Goal: Complete application form: Complete application form

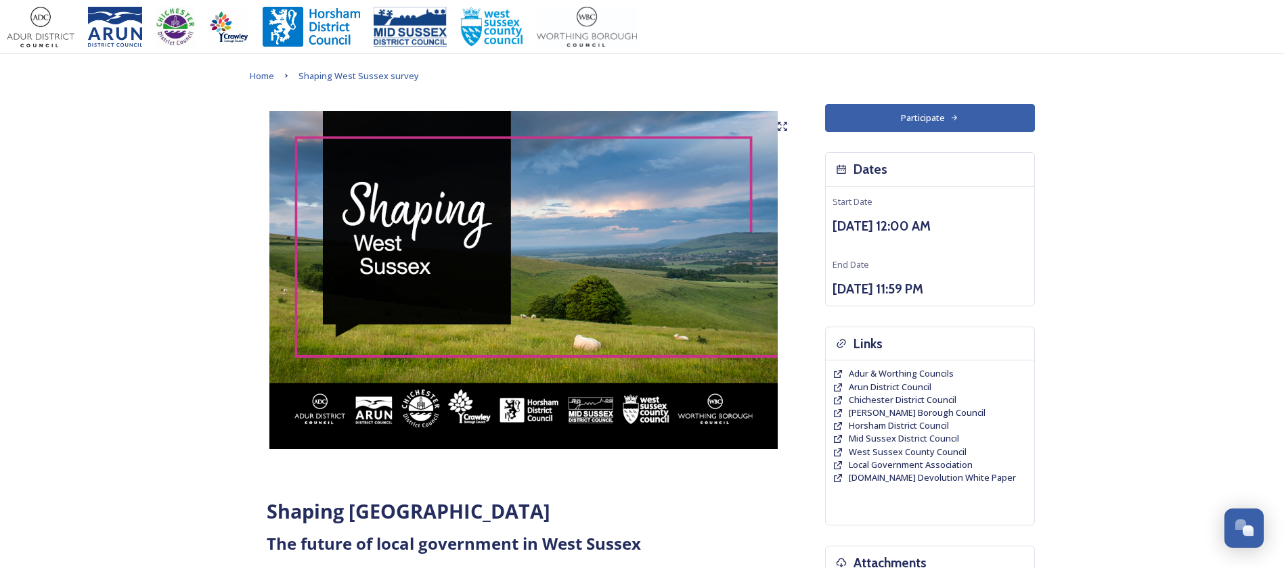
click at [1009, 111] on button "Participate" at bounding box center [930, 118] width 210 height 28
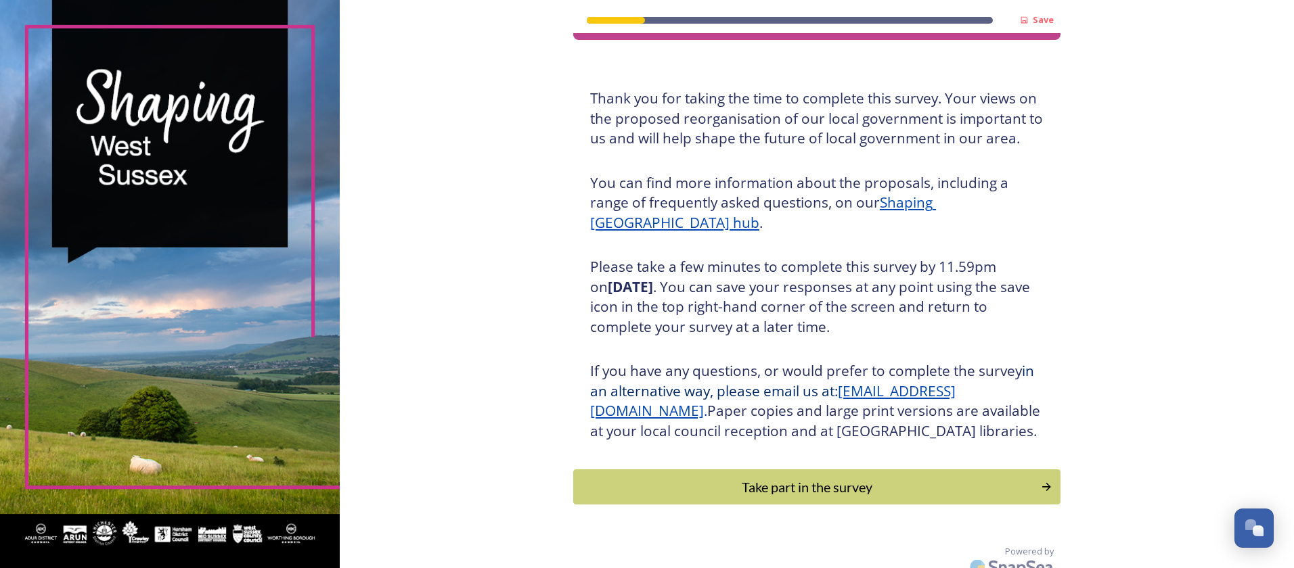
scroll to position [82, 0]
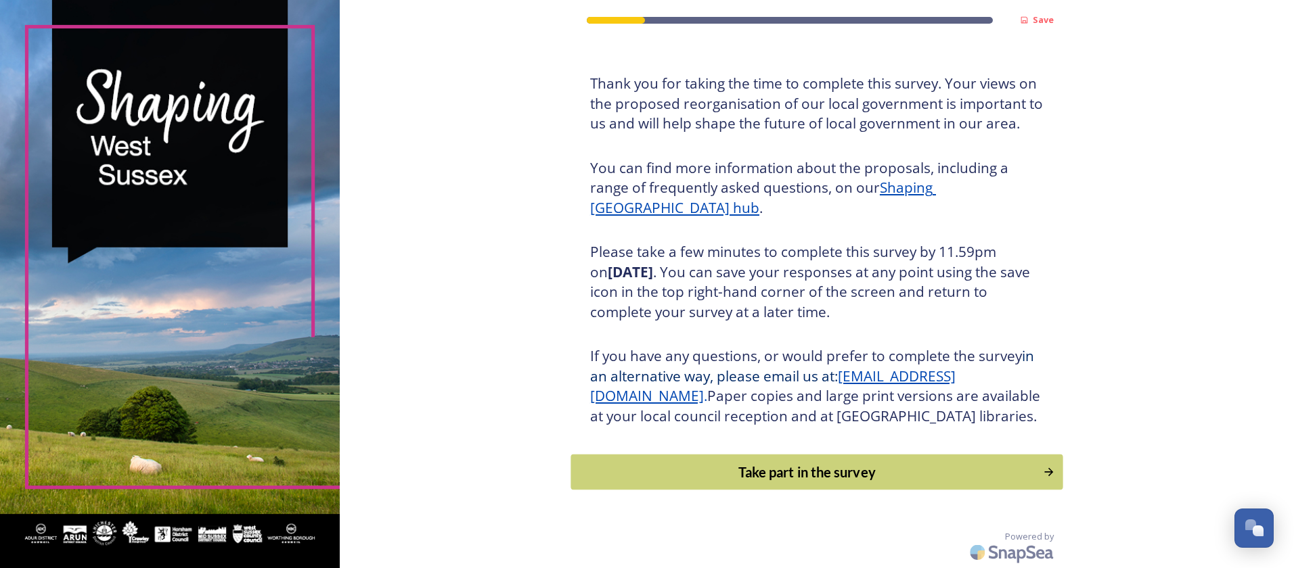
click at [747, 469] on div "Take part in the survey" at bounding box center [806, 472] width 457 height 20
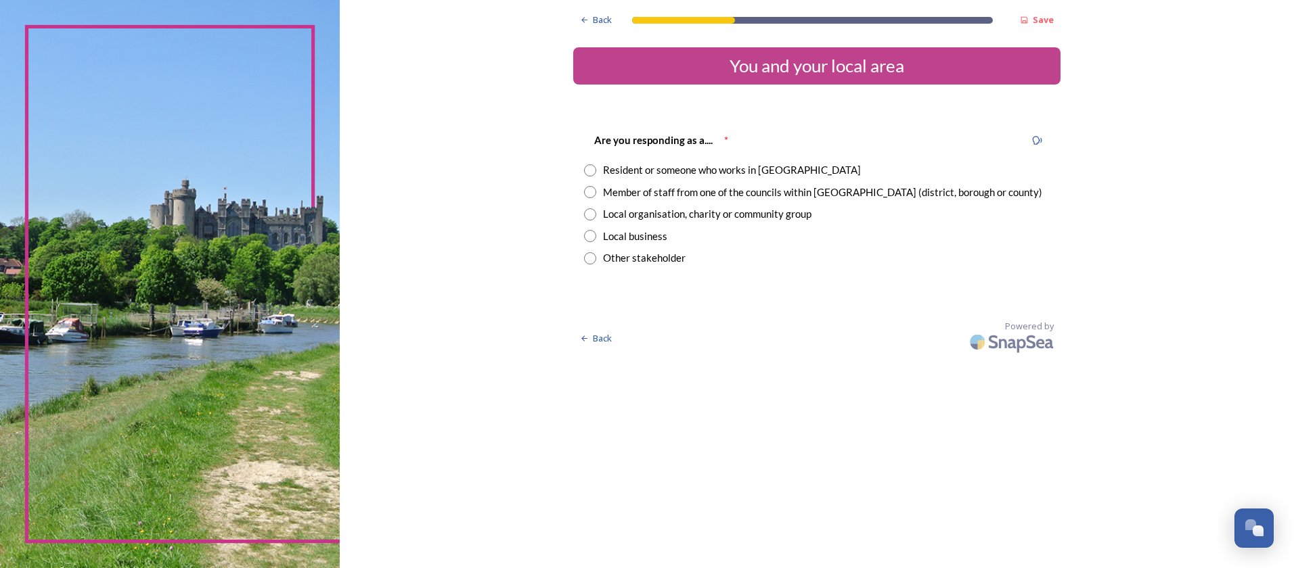
click at [769, 173] on div "Resident or someone who works in [GEOGRAPHIC_DATA]" at bounding box center [732, 170] width 258 height 16
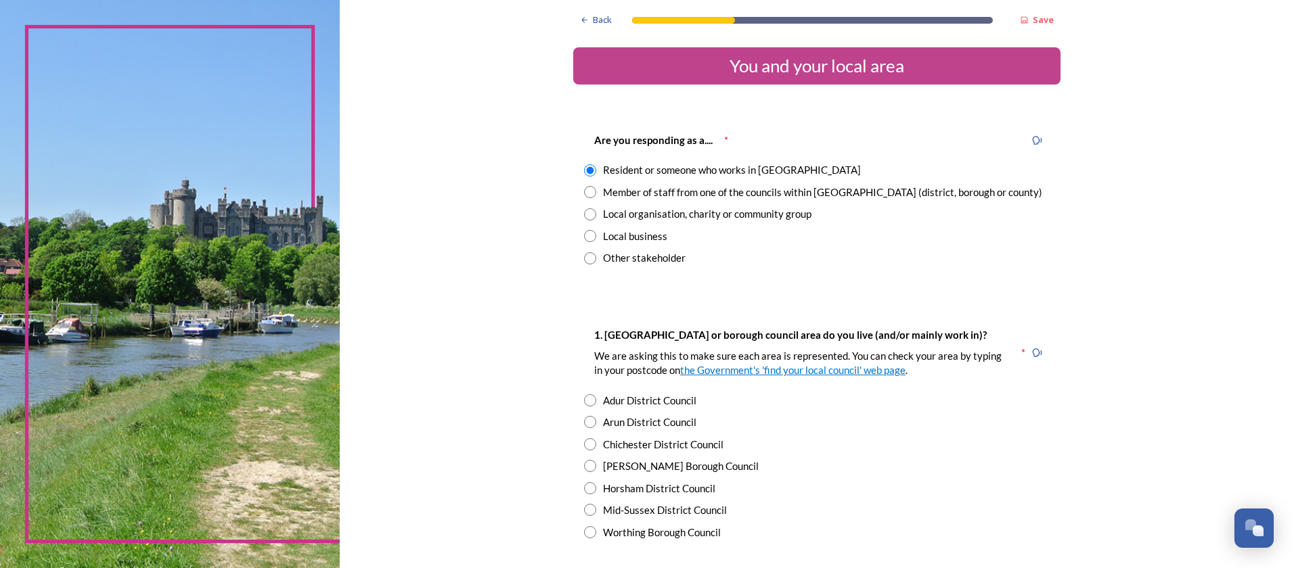
click at [761, 191] on div "Member of staff from one of the councils within [GEOGRAPHIC_DATA] (district, bo…" at bounding box center [822, 193] width 439 height 16
radio input "false"
radio input "true"
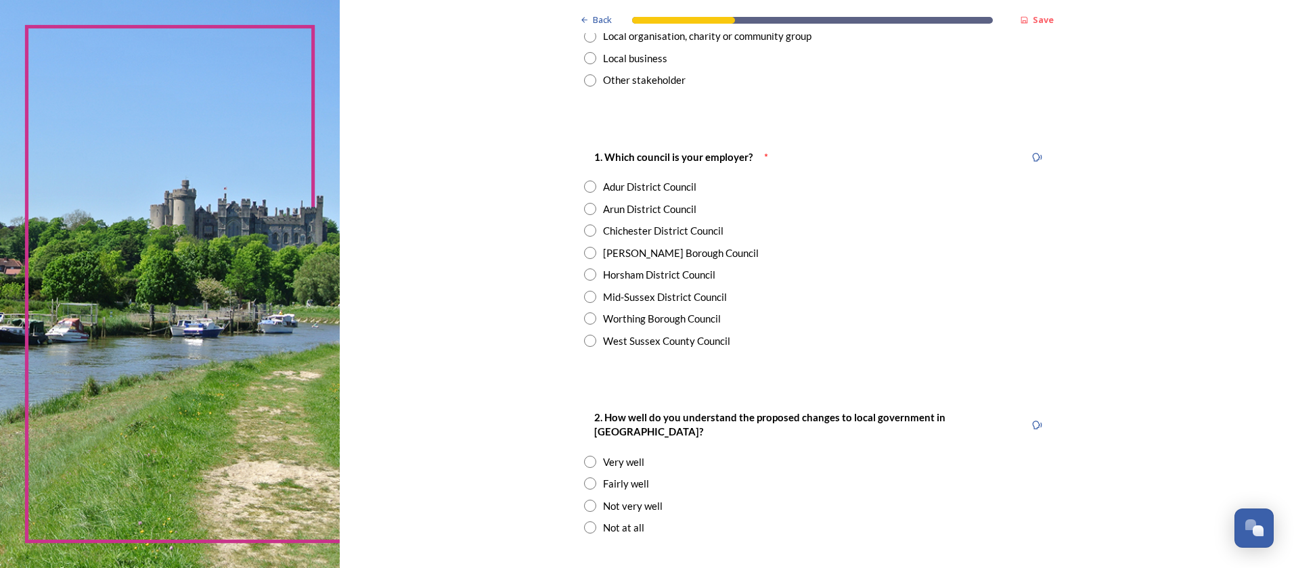
scroll to position [203, 0]
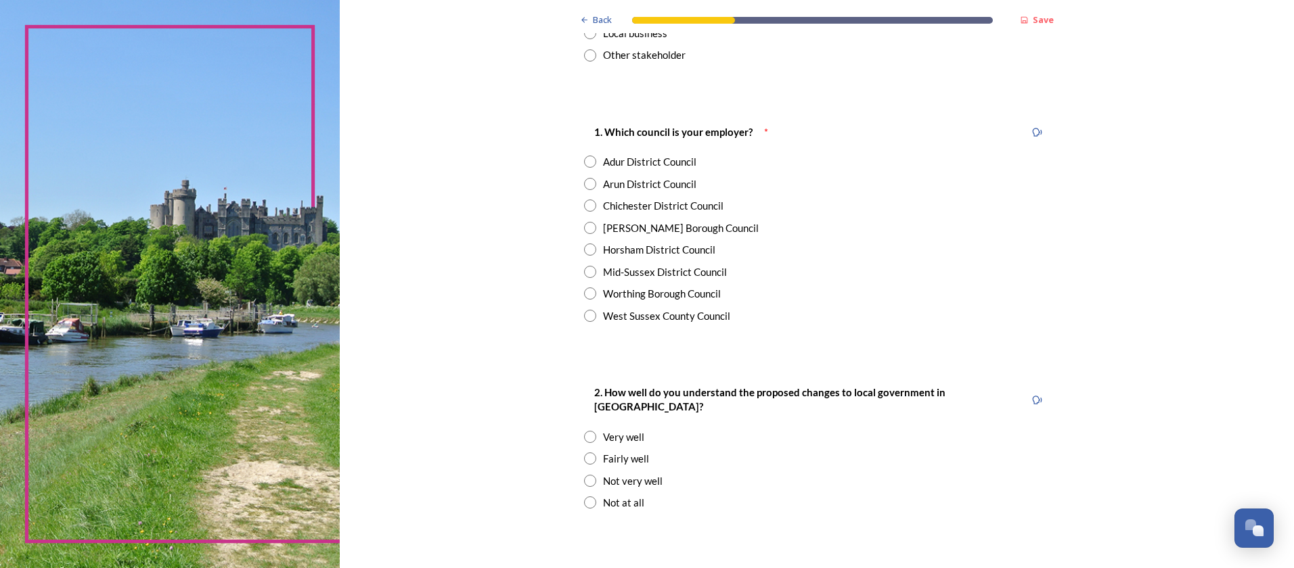
click at [610, 233] on div "[PERSON_NAME] Borough Council" at bounding box center [681, 229] width 156 height 16
radio input "true"
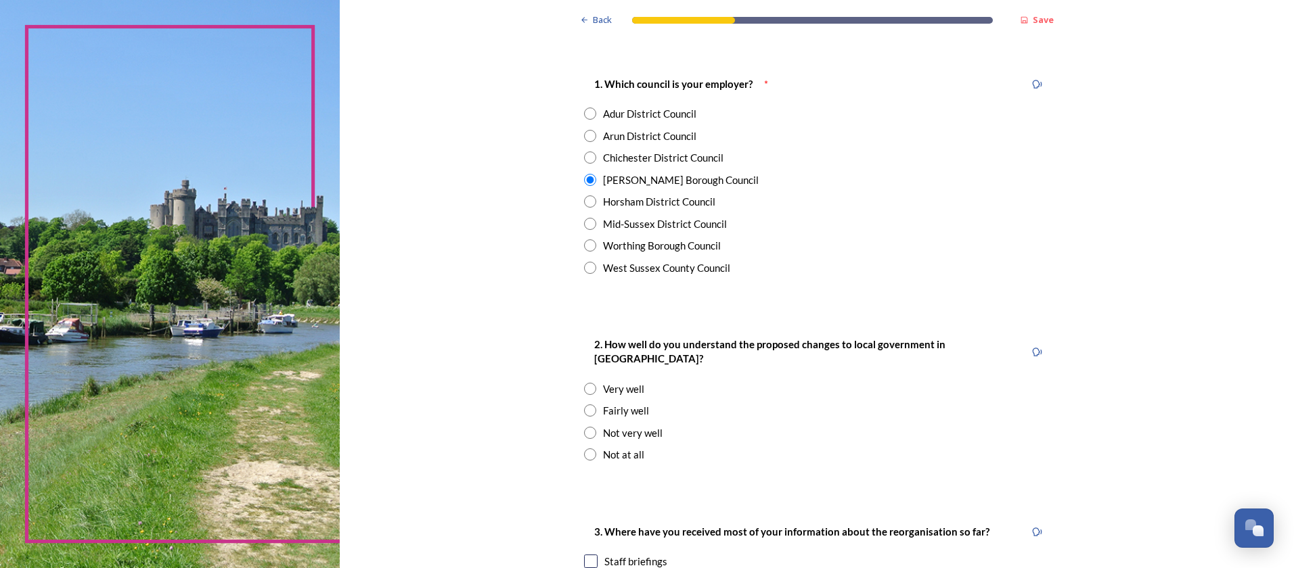
scroll to position [271, 0]
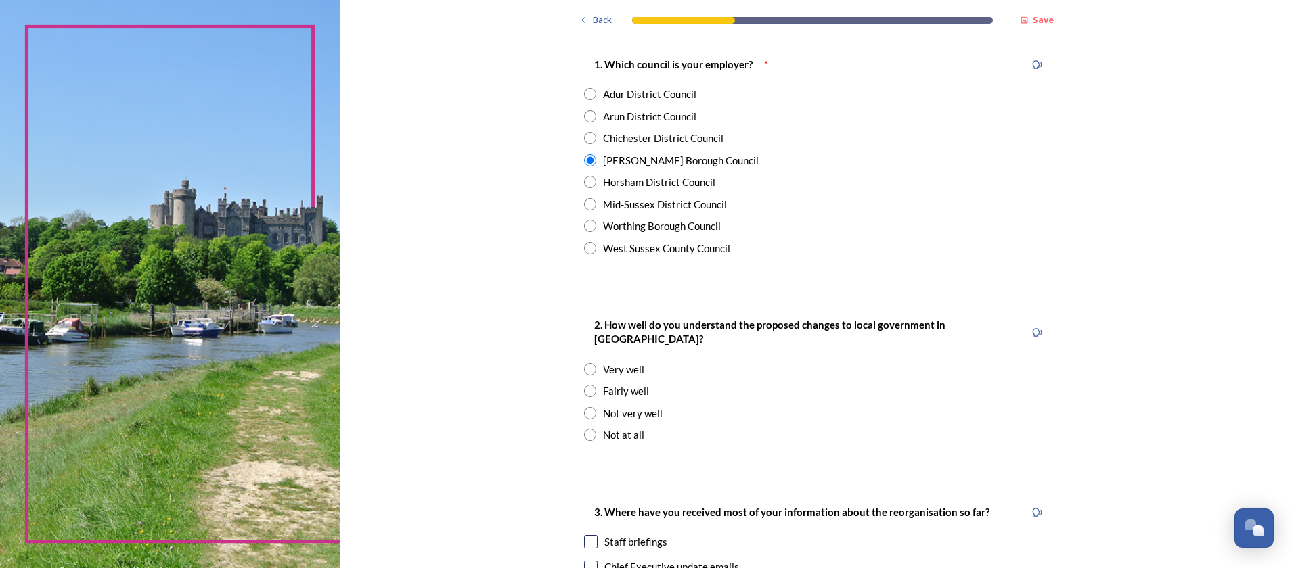
click at [584, 385] on input "radio" at bounding box center [590, 391] width 12 height 12
radio input "true"
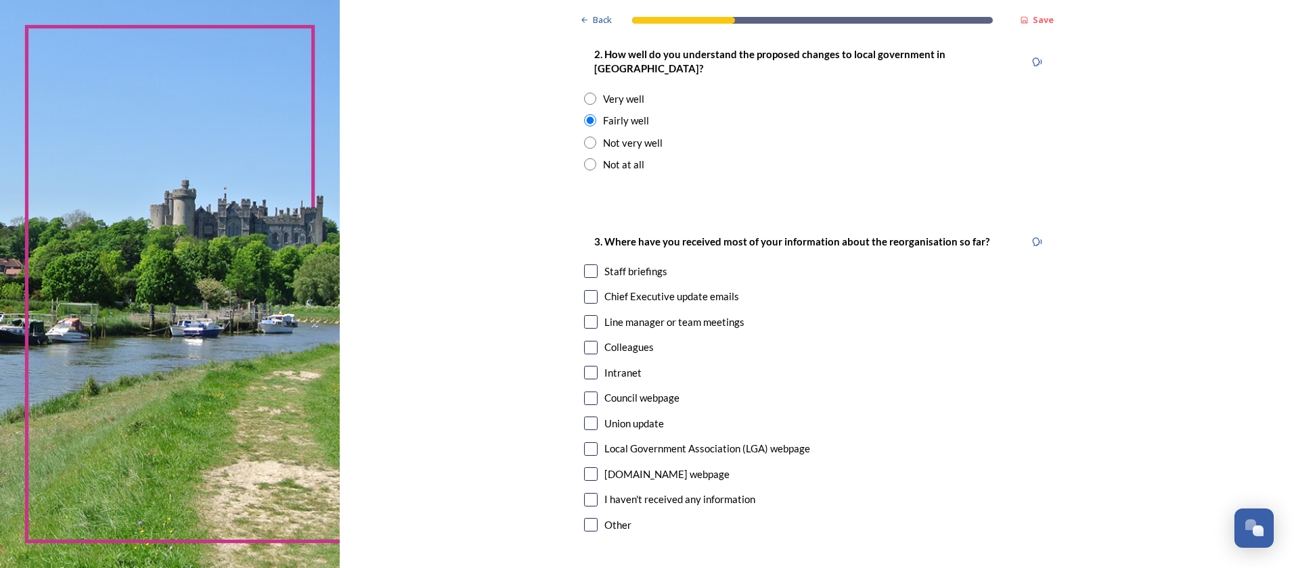
scroll to position [609, 0]
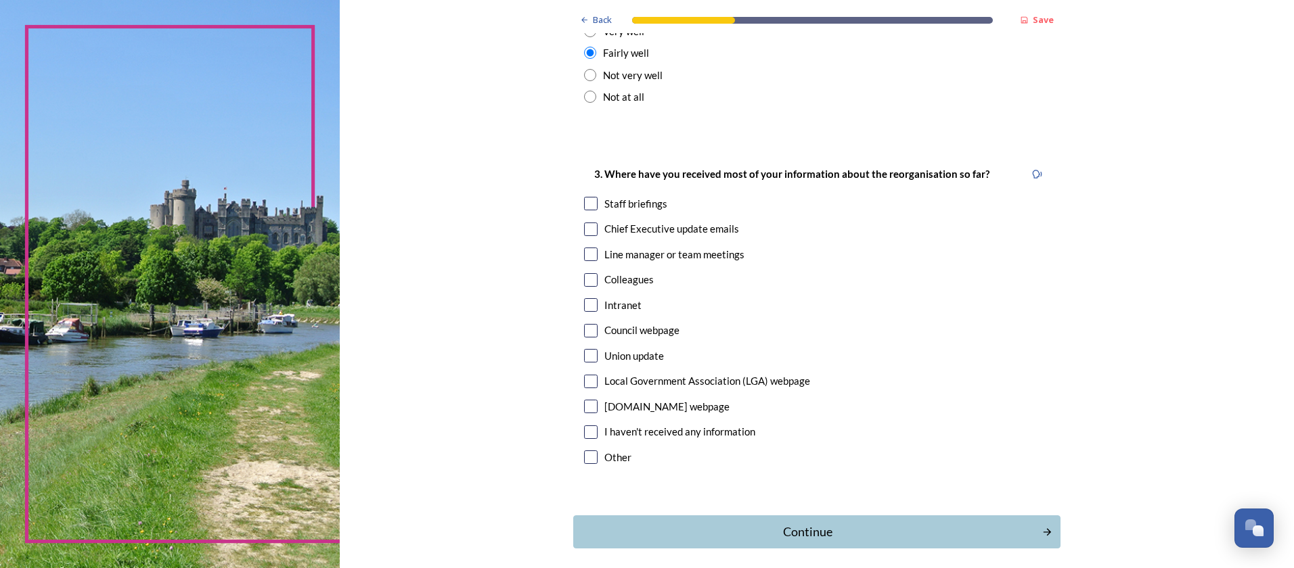
click at [584, 248] on input "checkbox" at bounding box center [591, 255] width 14 height 14
checkbox input "true"
click at [585, 298] on input "checkbox" at bounding box center [591, 305] width 14 height 14
checkbox input "true"
click at [585, 197] on input "checkbox" at bounding box center [591, 204] width 14 height 14
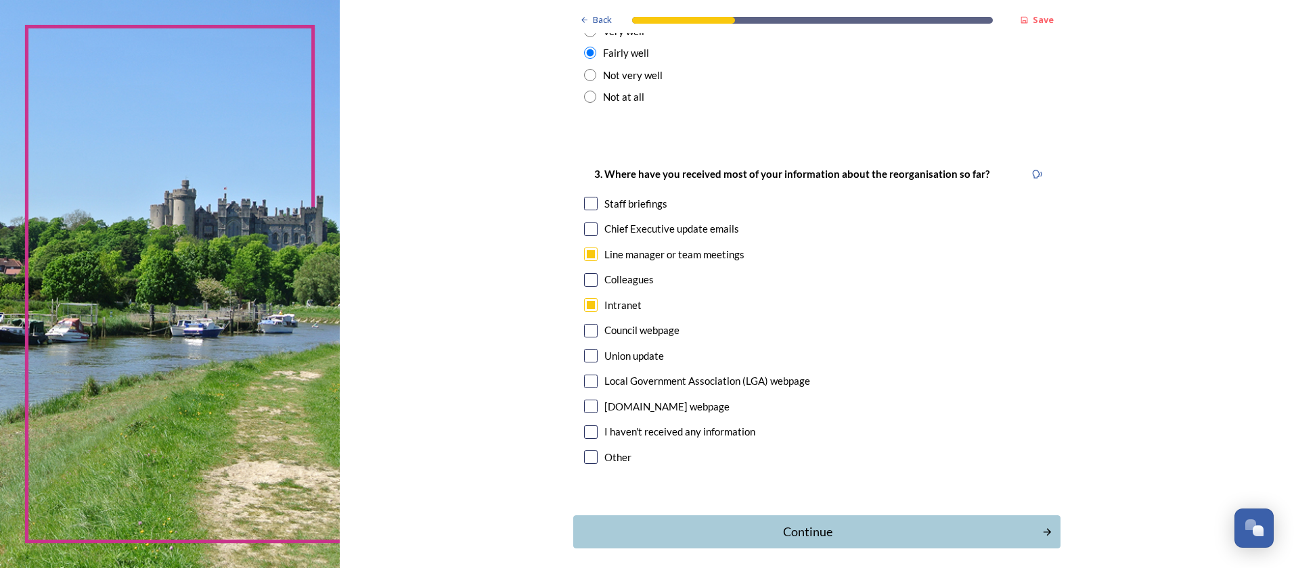
checkbox input "true"
click at [589, 223] on input "checkbox" at bounding box center [591, 230] width 14 height 14
checkbox input "true"
click at [630, 501] on div "Back Save You and your local area Are you responding as a.... * Resident or som…" at bounding box center [816, 9] width 487 height 1236
click at [629, 523] on div "Continue" at bounding box center [807, 532] width 458 height 18
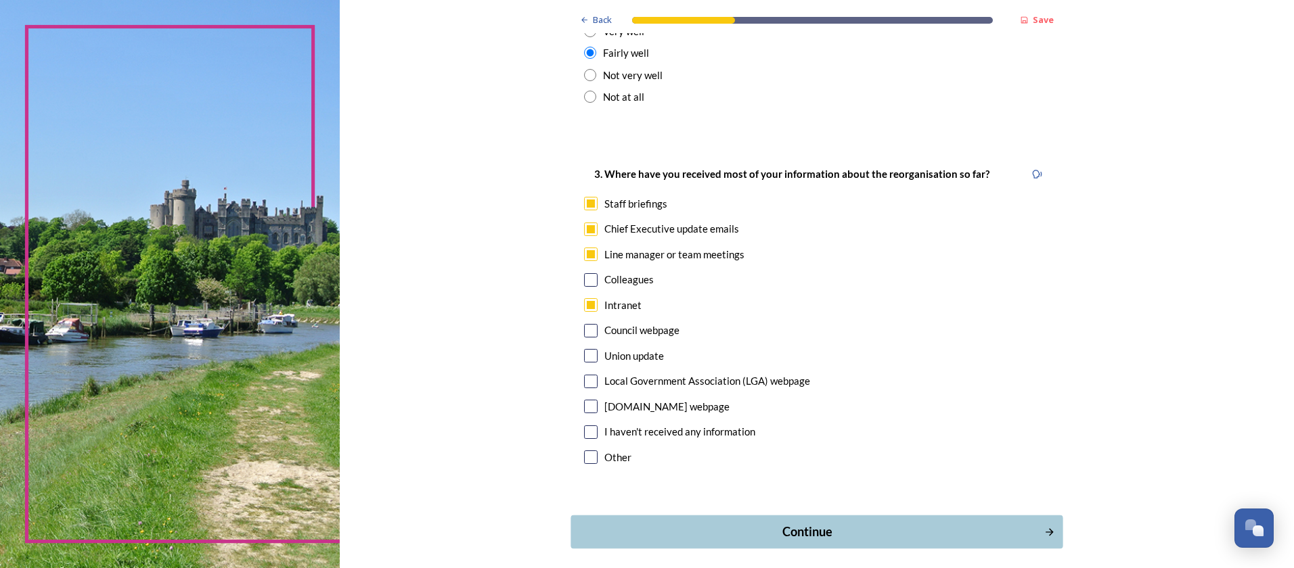
scroll to position [0, 0]
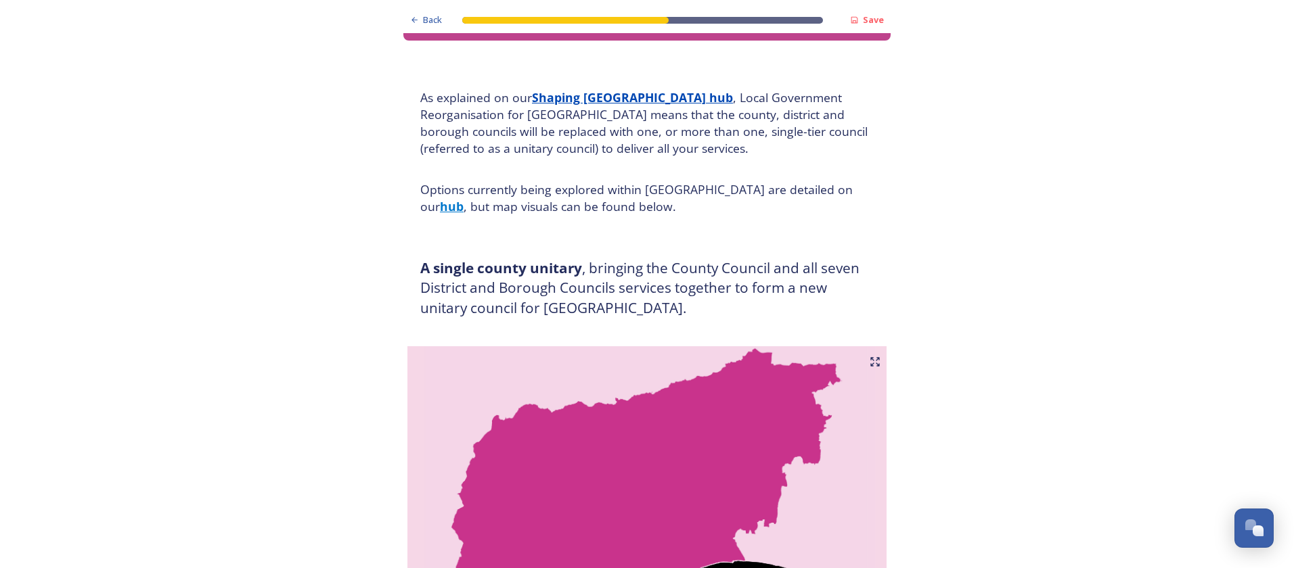
scroll to position [68, 0]
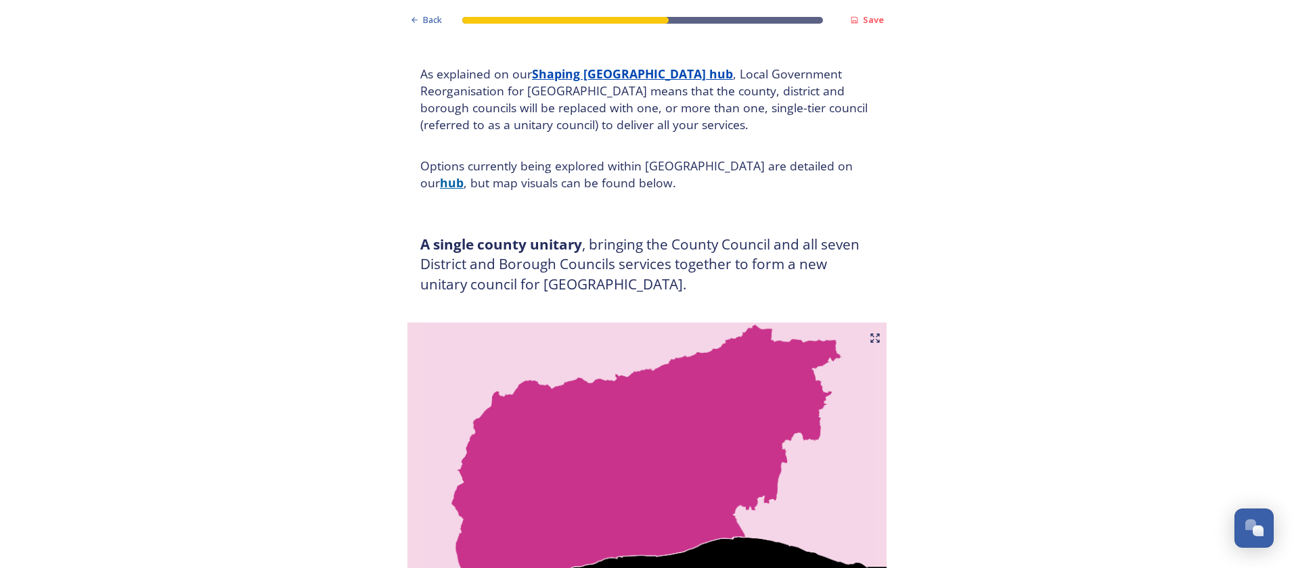
click at [463, 175] on strong "hub" at bounding box center [452, 183] width 24 height 16
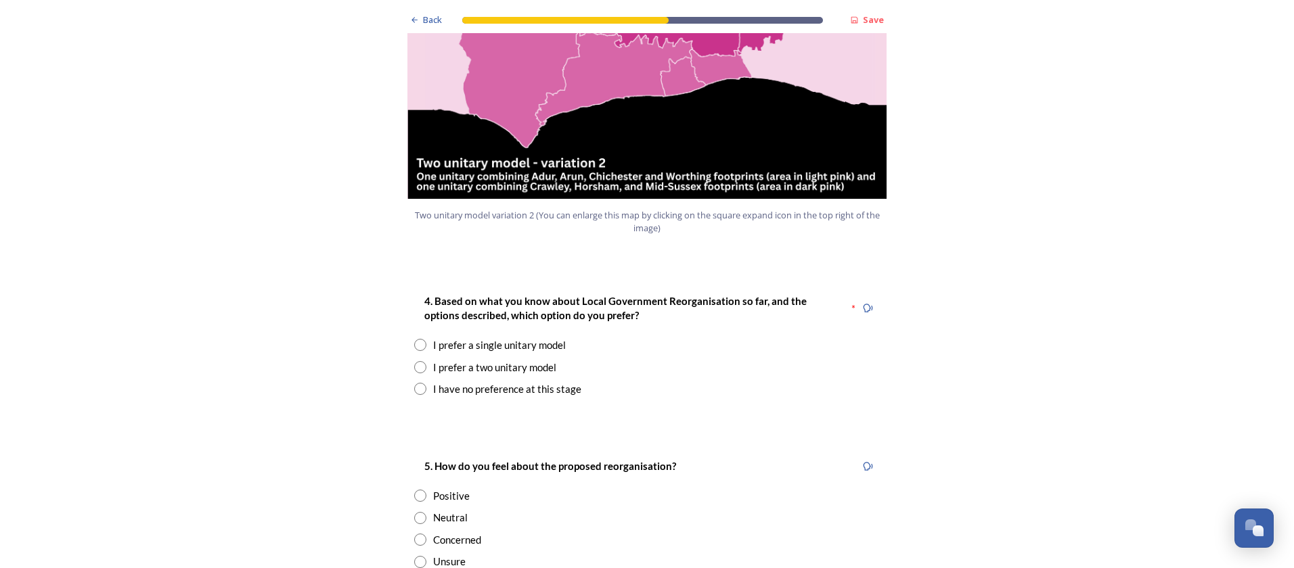
scroll to position [1624, 0]
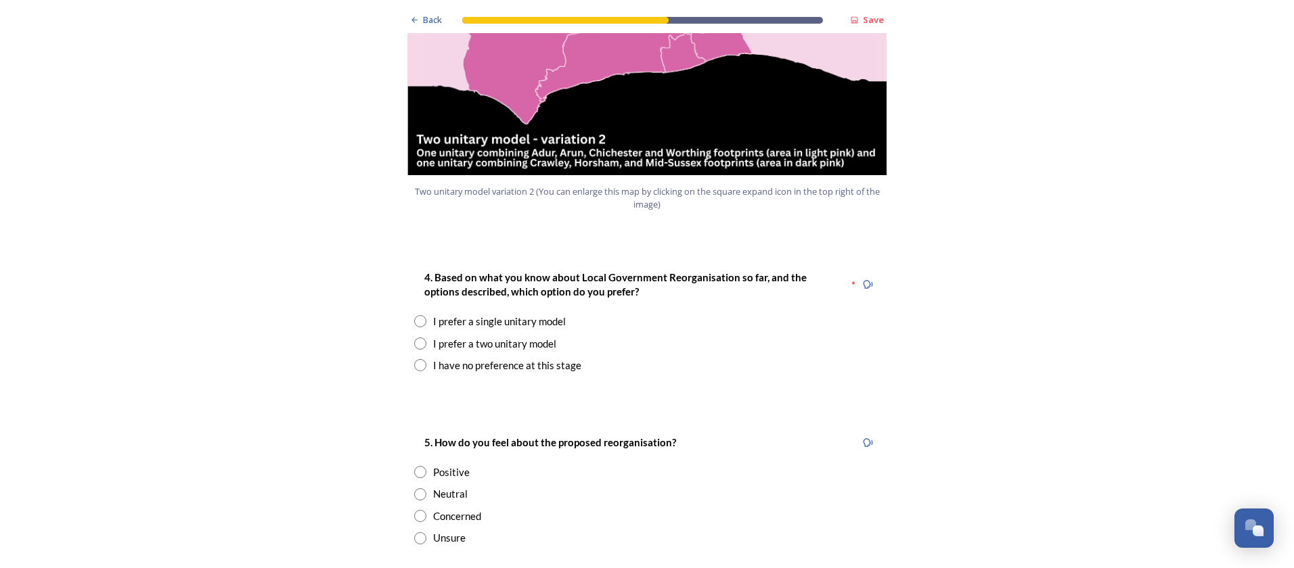
click at [512, 336] on div "I prefer a two unitary model" at bounding box center [494, 344] width 123 height 16
radio input "true"
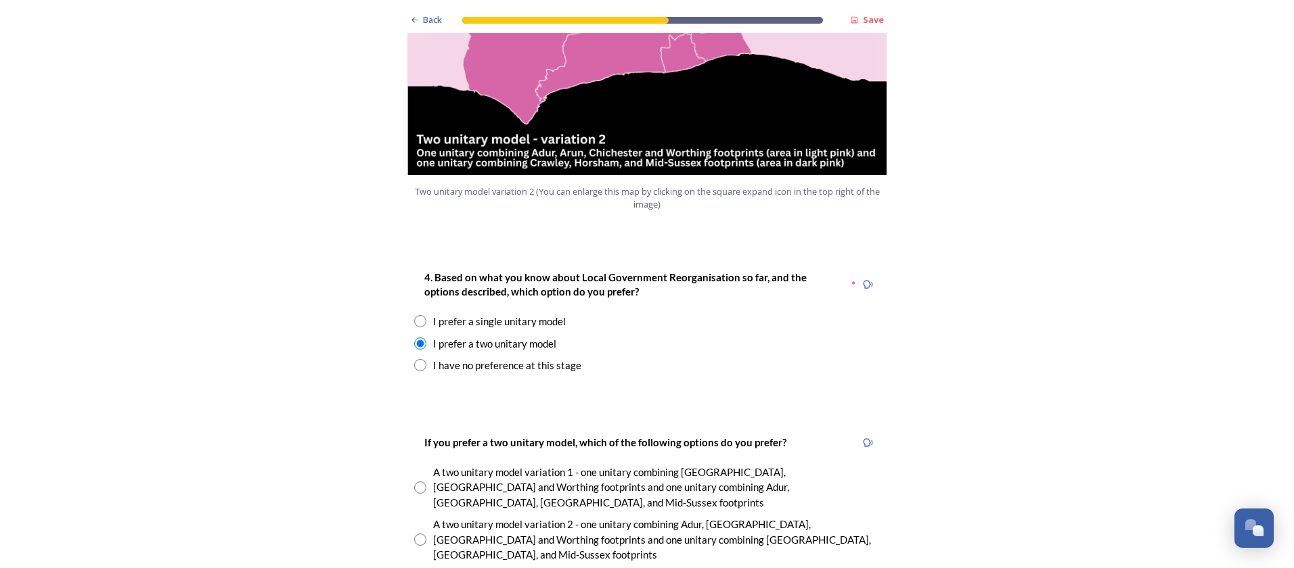
scroll to position [1692, 0]
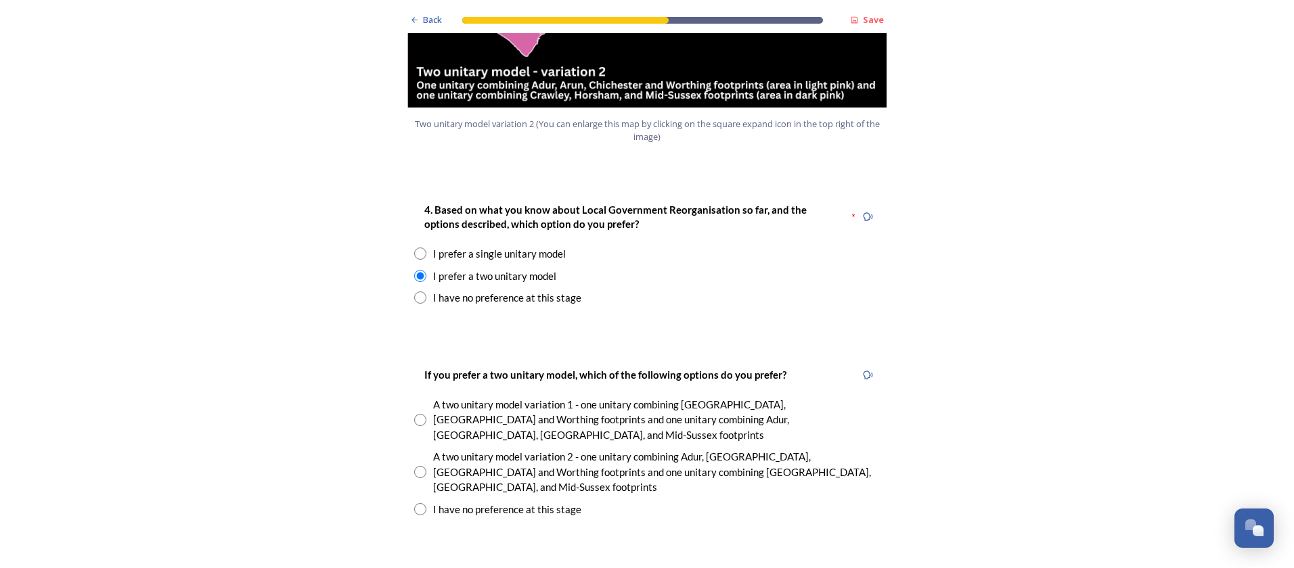
click at [417, 466] on input "radio" at bounding box center [420, 472] width 12 height 12
radio input "true"
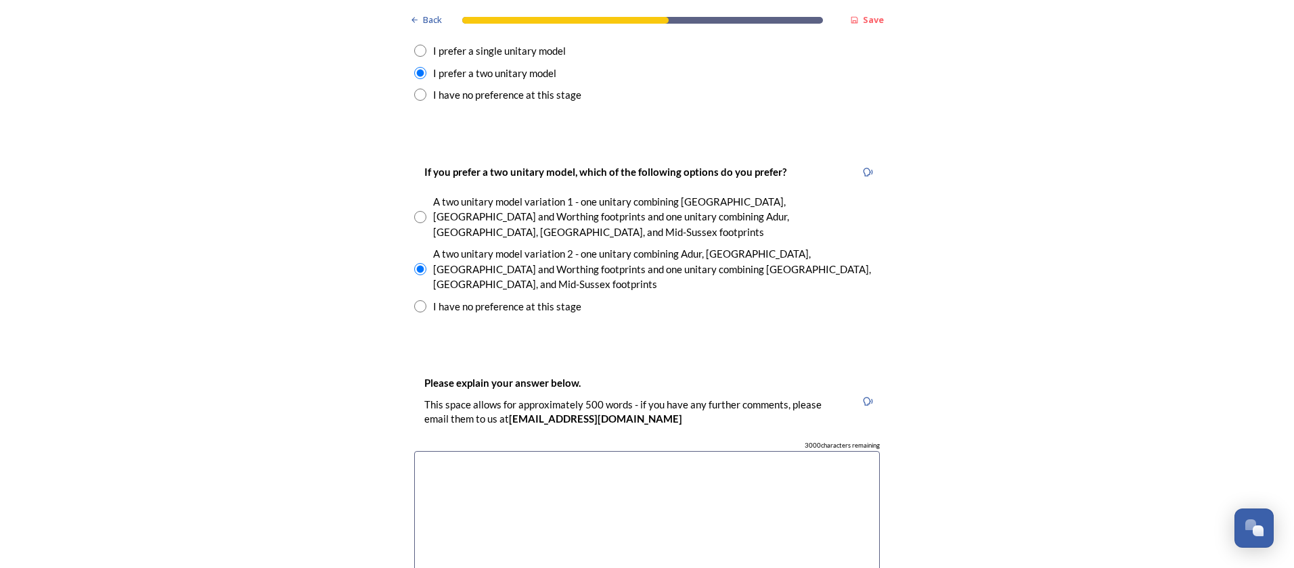
scroll to position [1962, 0]
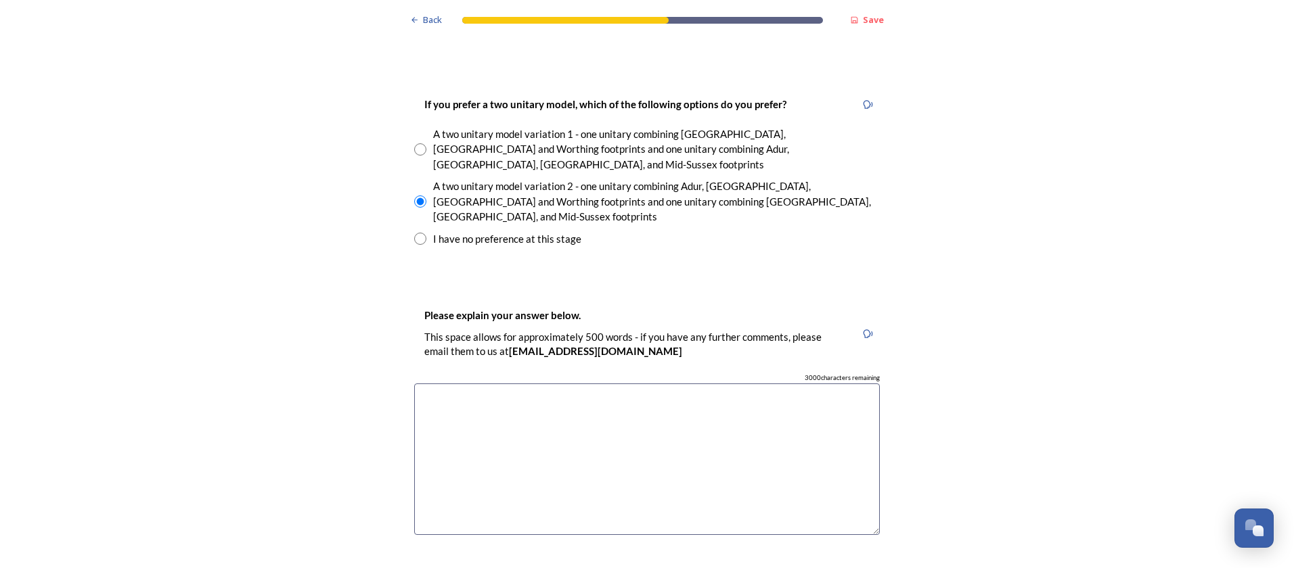
click at [589, 401] on textarea at bounding box center [647, 460] width 466 height 152
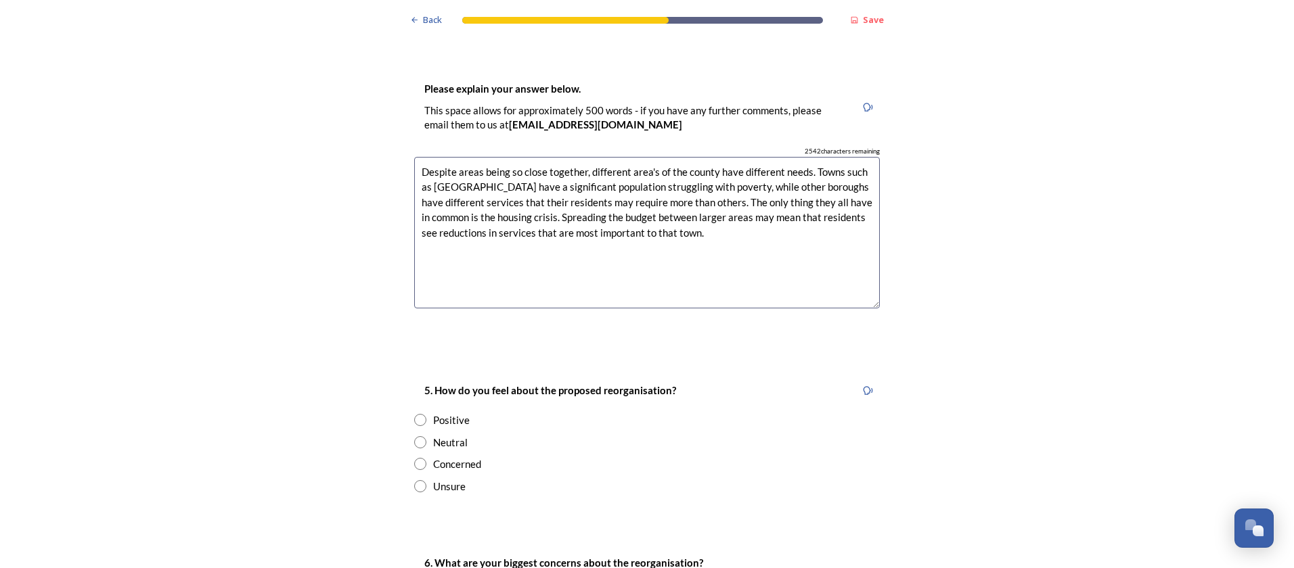
scroll to position [2233, 0]
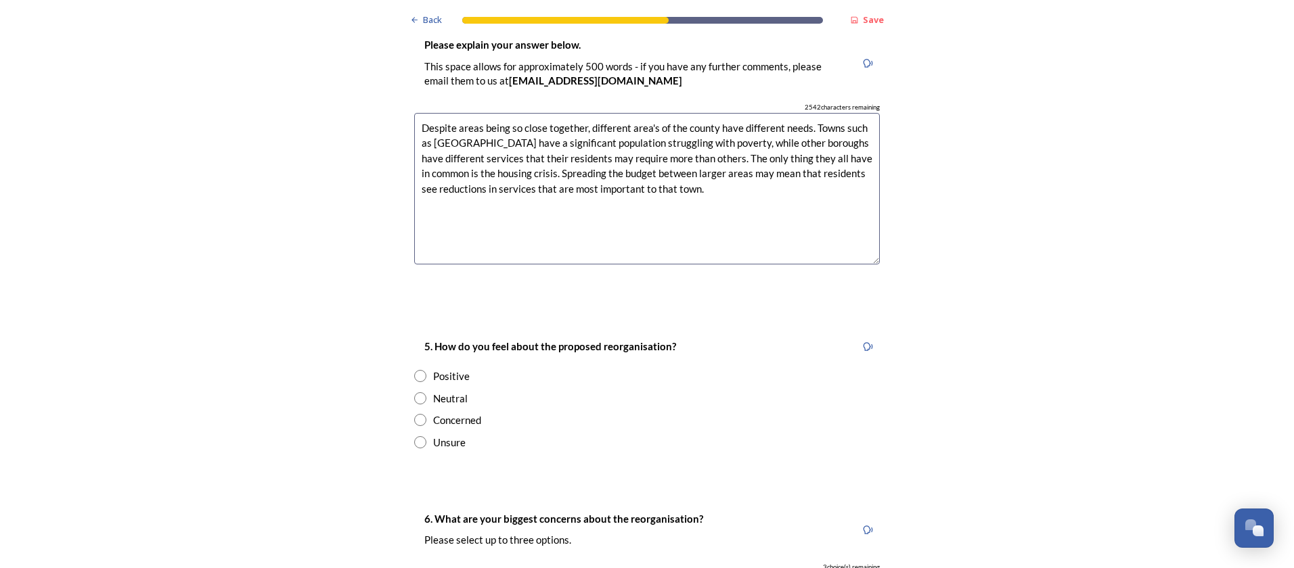
type textarea "Despite areas being so close together, different area's of the county have diff…"
click at [414, 414] on input "radio" at bounding box center [420, 420] width 12 height 12
radio input "true"
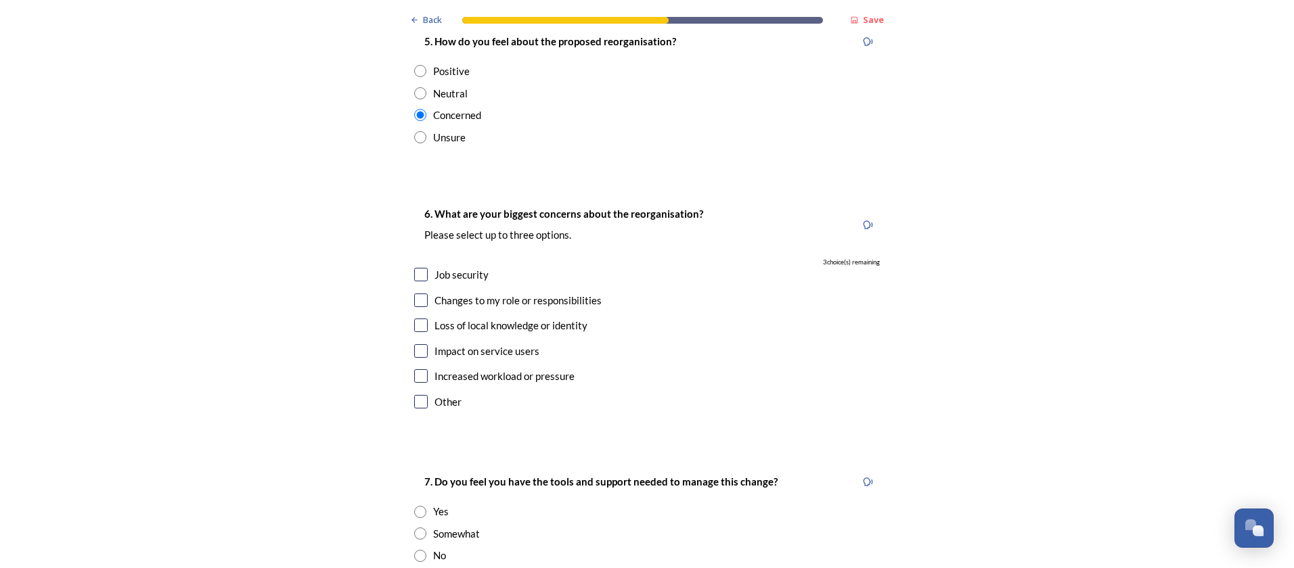
scroll to position [2571, 0]
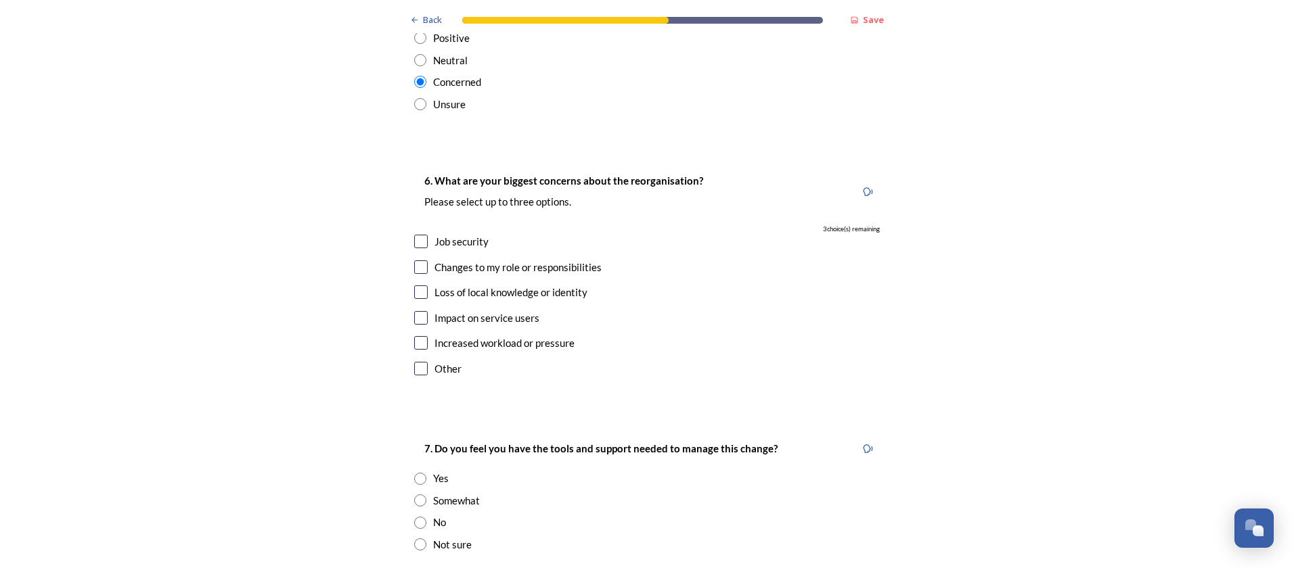
click at [420, 235] on input "checkbox" at bounding box center [421, 242] width 14 height 14
checkbox input "true"
click at [419, 311] on input "checkbox" at bounding box center [421, 318] width 14 height 14
checkbox input "true"
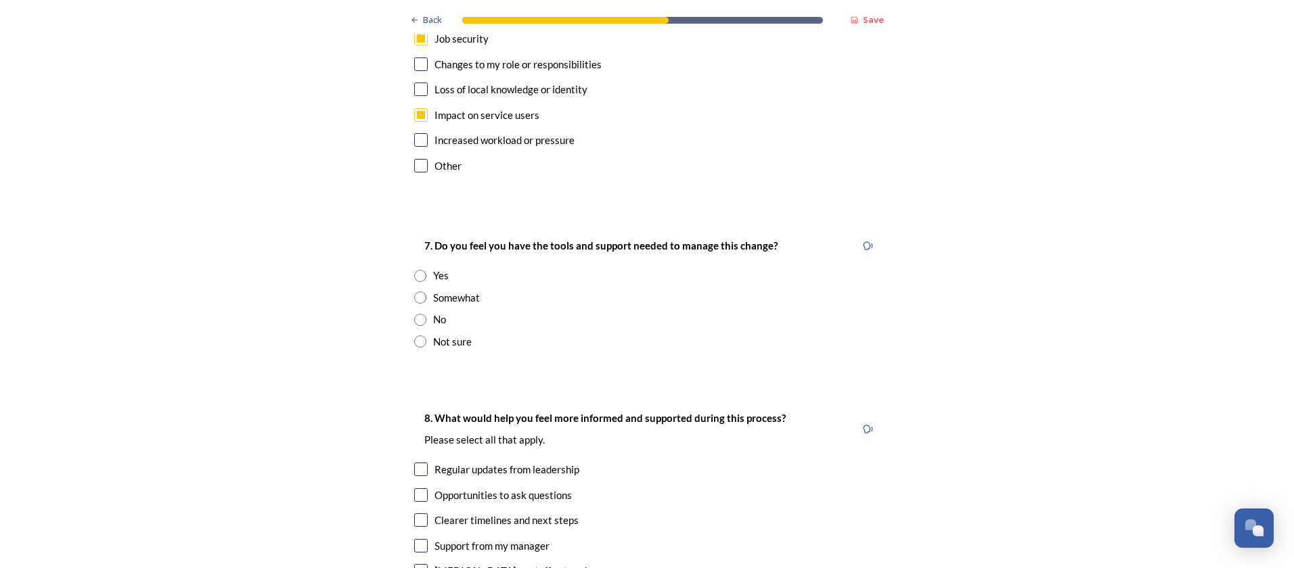
scroll to position [2707, 0]
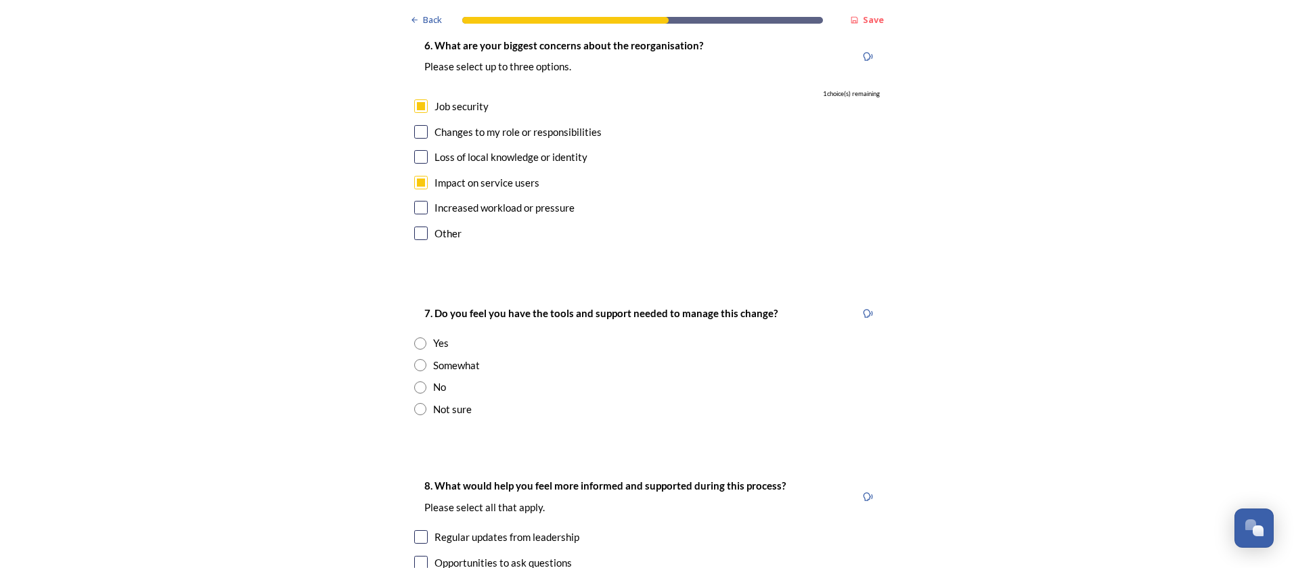
click at [421, 358] on div "Somewhat" at bounding box center [647, 366] width 466 height 16
radio input "true"
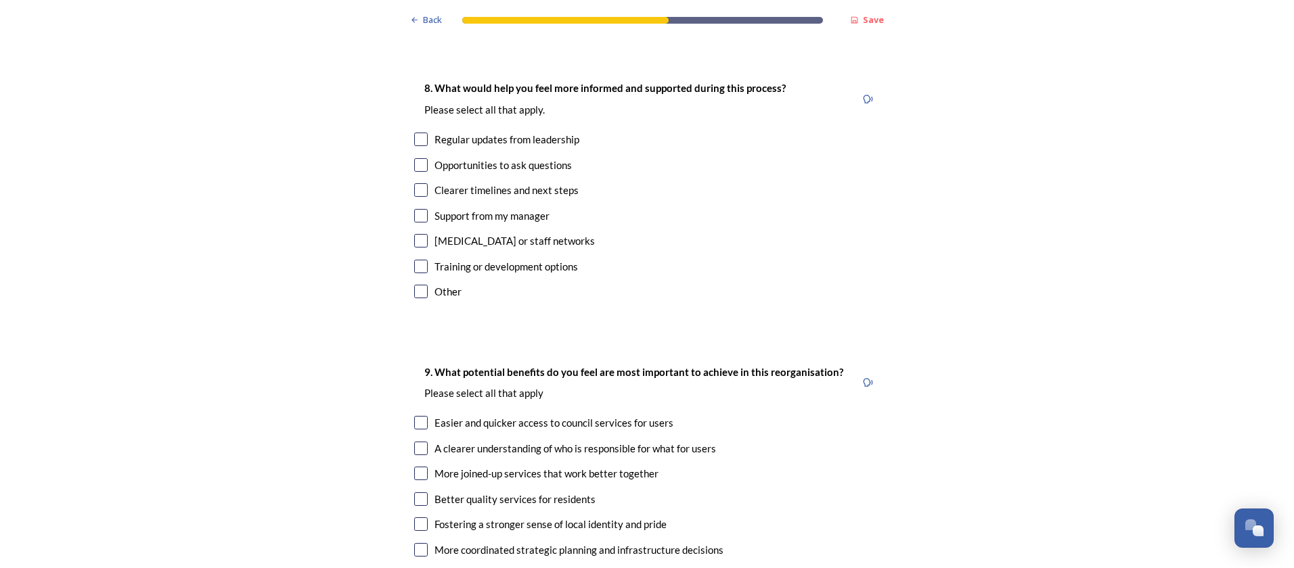
scroll to position [3045, 0]
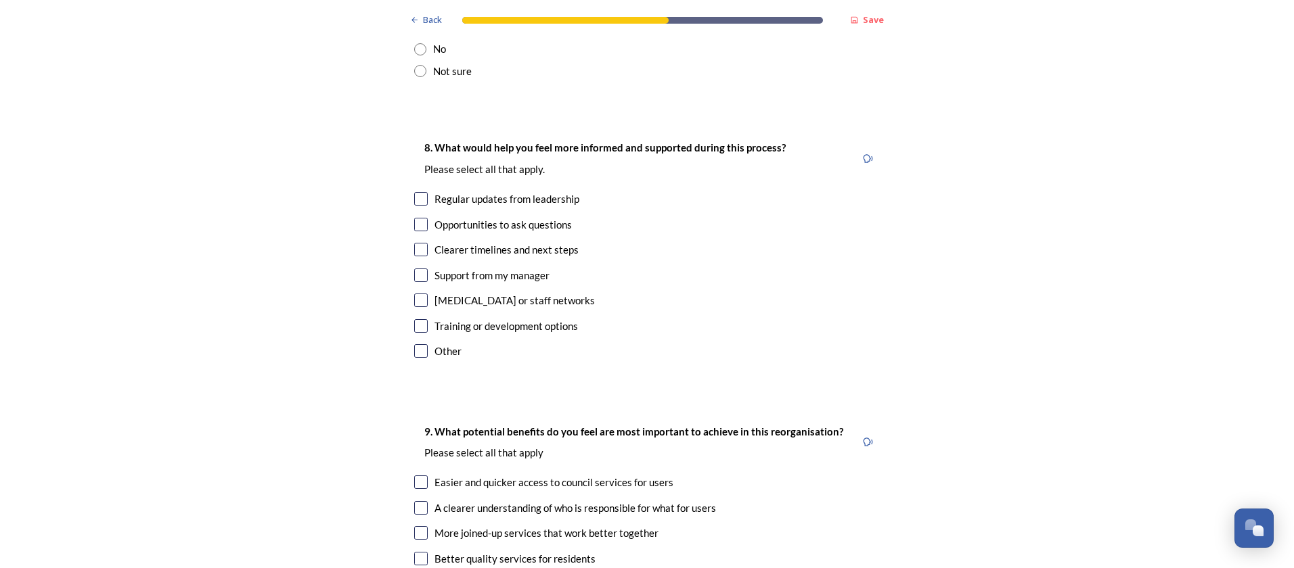
click at [417, 242] on div "Clearer timelines and next steps" at bounding box center [647, 250] width 466 height 16
checkbox input "true"
click at [414, 294] on input "checkbox" at bounding box center [421, 301] width 14 height 14
checkbox input "true"
click at [414, 319] on input "checkbox" at bounding box center [421, 326] width 14 height 14
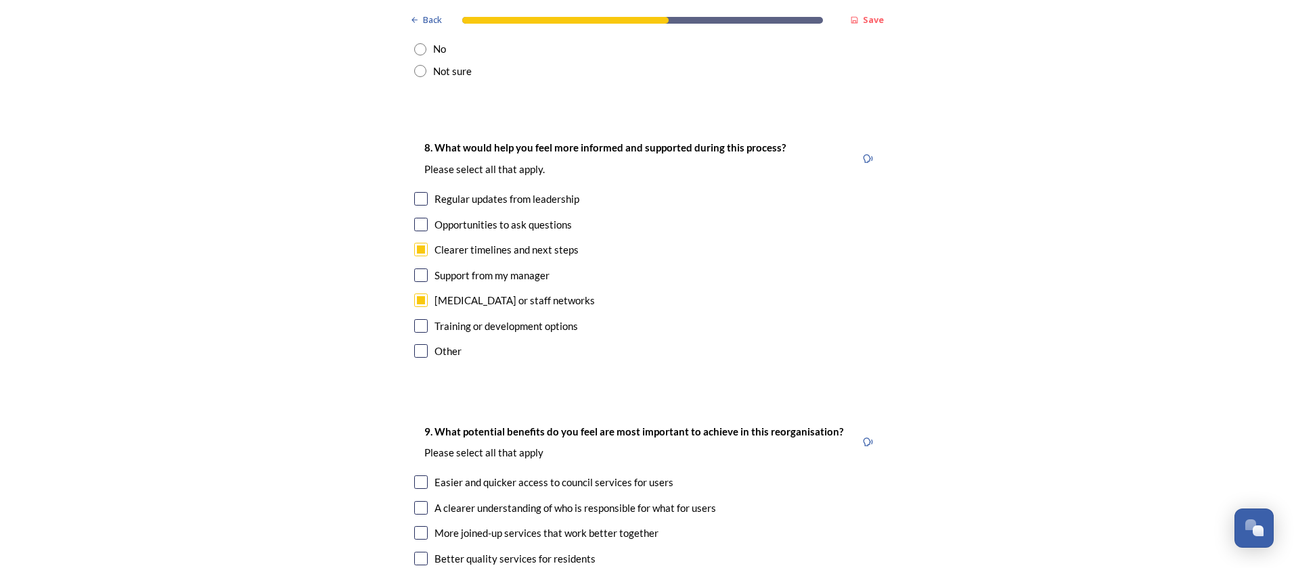
checkbox input "true"
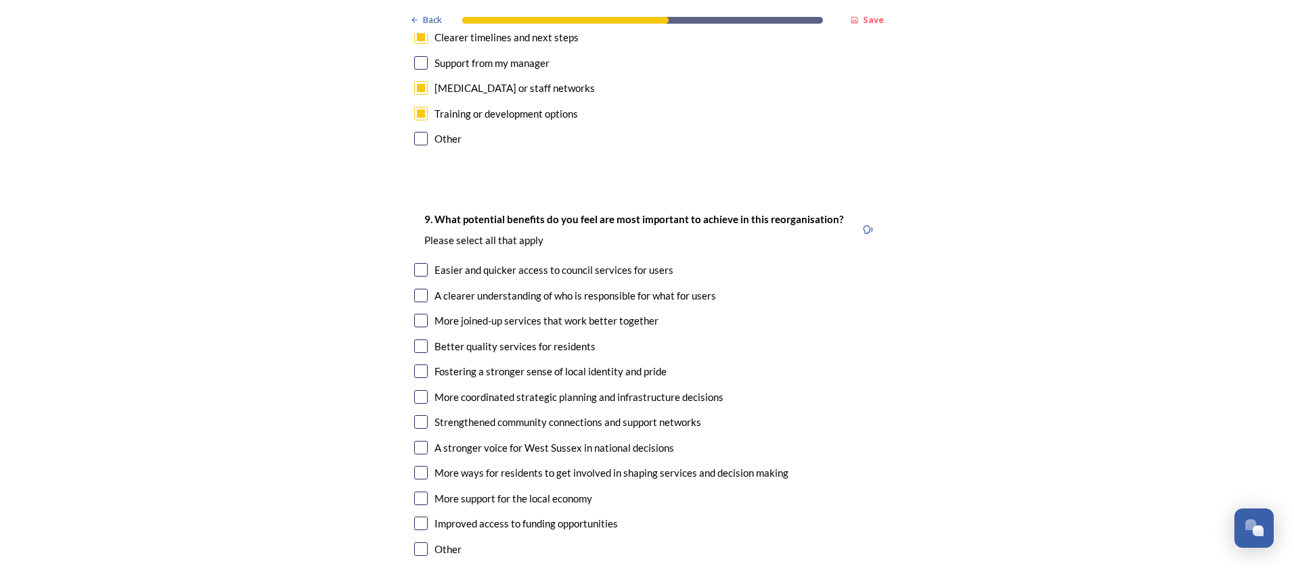
scroll to position [3316, 0]
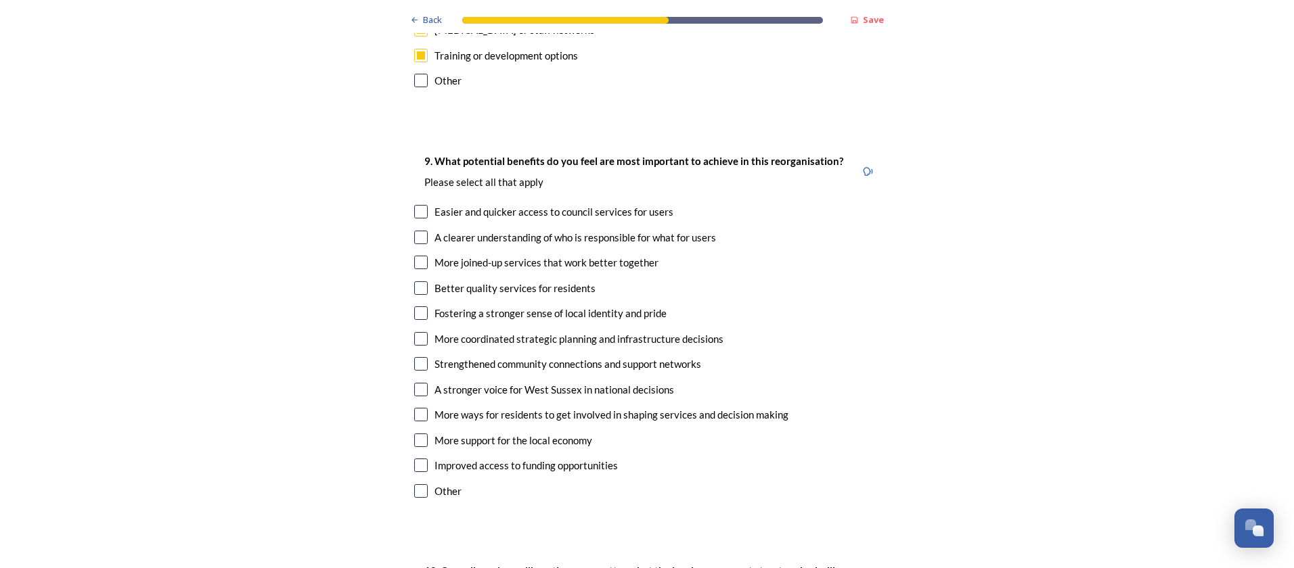
click at [420, 205] on input "checkbox" at bounding box center [421, 212] width 14 height 14
checkbox input "true"
click at [414, 231] on input "checkbox" at bounding box center [421, 238] width 14 height 14
checkbox input "true"
click at [407, 342] on div "9. What potential benefits do you feel are most important to achieve in this re…" at bounding box center [646, 327] width 487 height 377
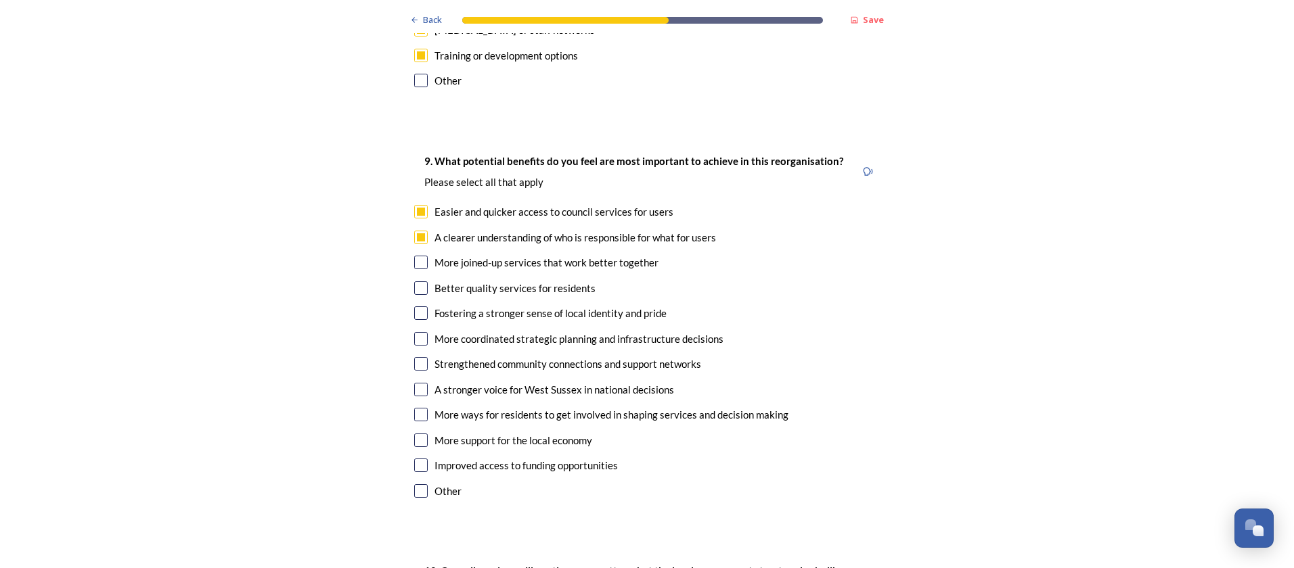
click at [414, 408] on input "checkbox" at bounding box center [421, 415] width 14 height 14
checkbox input "true"
click at [419, 281] on input "checkbox" at bounding box center [421, 288] width 14 height 14
checkbox input "true"
click at [417, 256] on input "checkbox" at bounding box center [421, 263] width 14 height 14
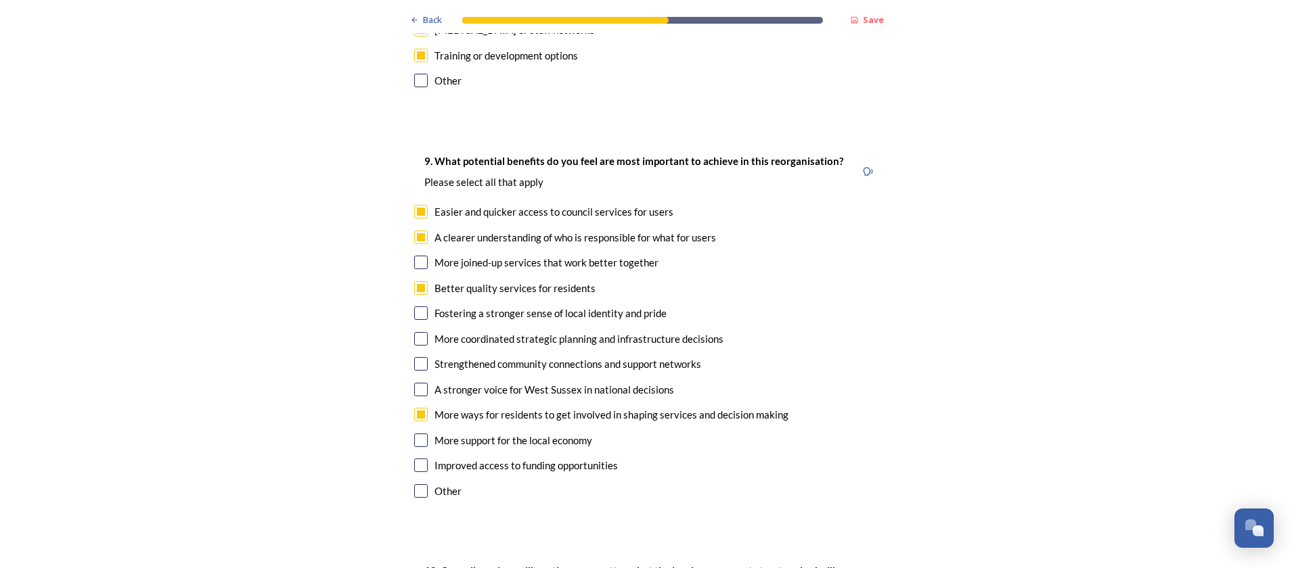
checkbox input "true"
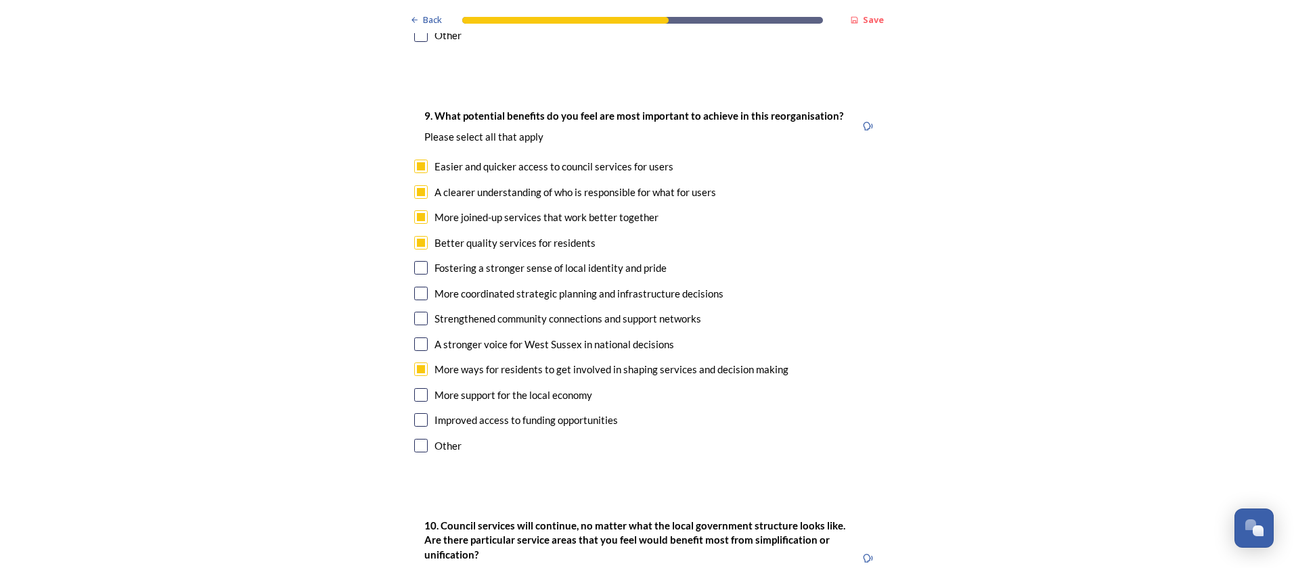
scroll to position [3383, 0]
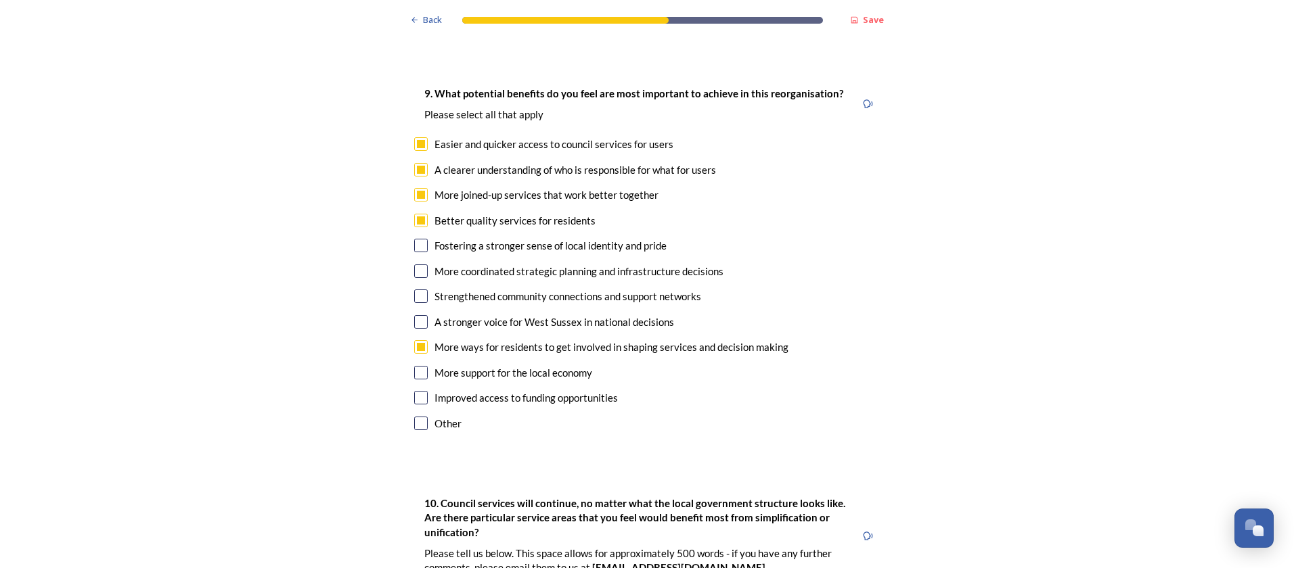
click at [414, 290] on input "checkbox" at bounding box center [421, 297] width 14 height 14
checkbox input "true"
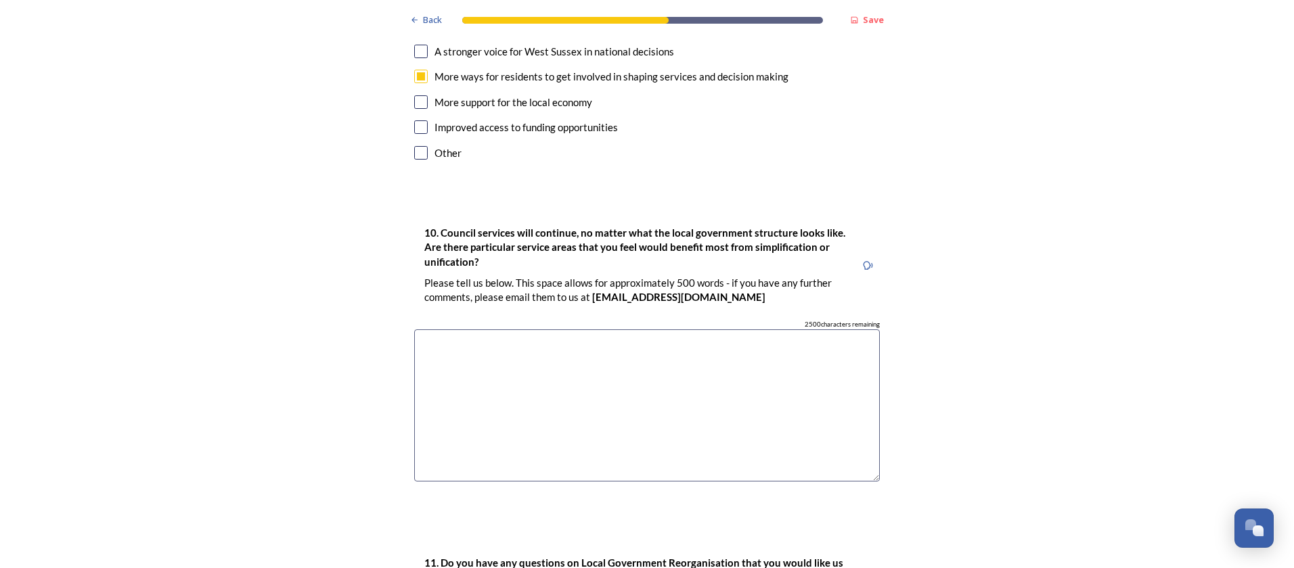
scroll to position [3586, 0]
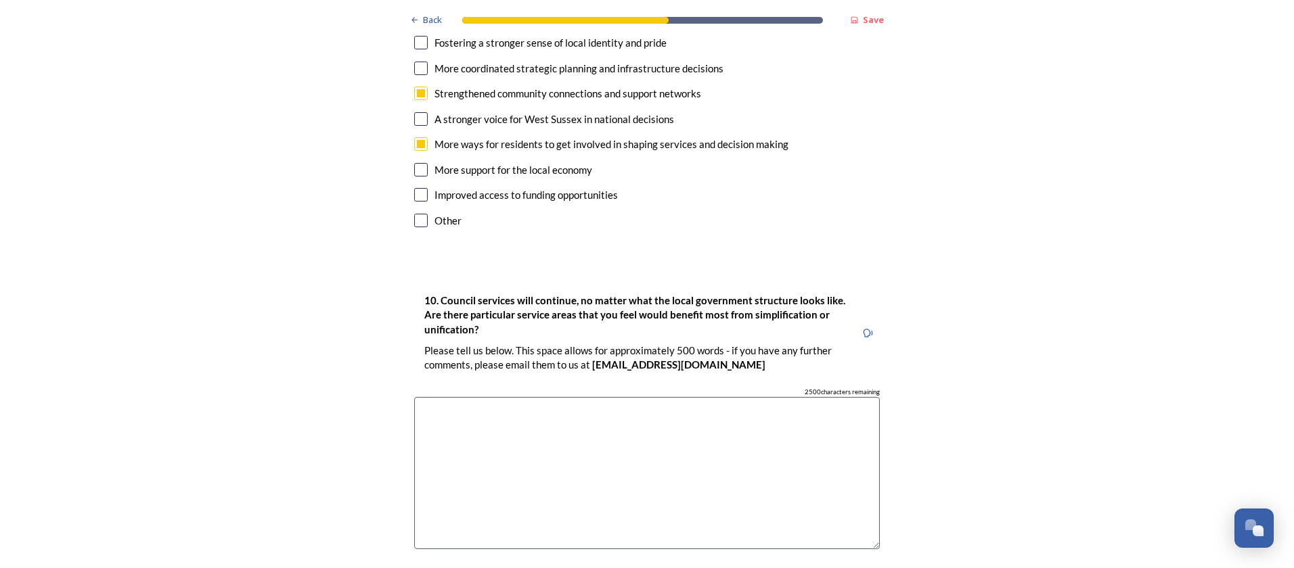
click at [415, 188] on input "checkbox" at bounding box center [421, 195] width 14 height 14
checkbox input "true"
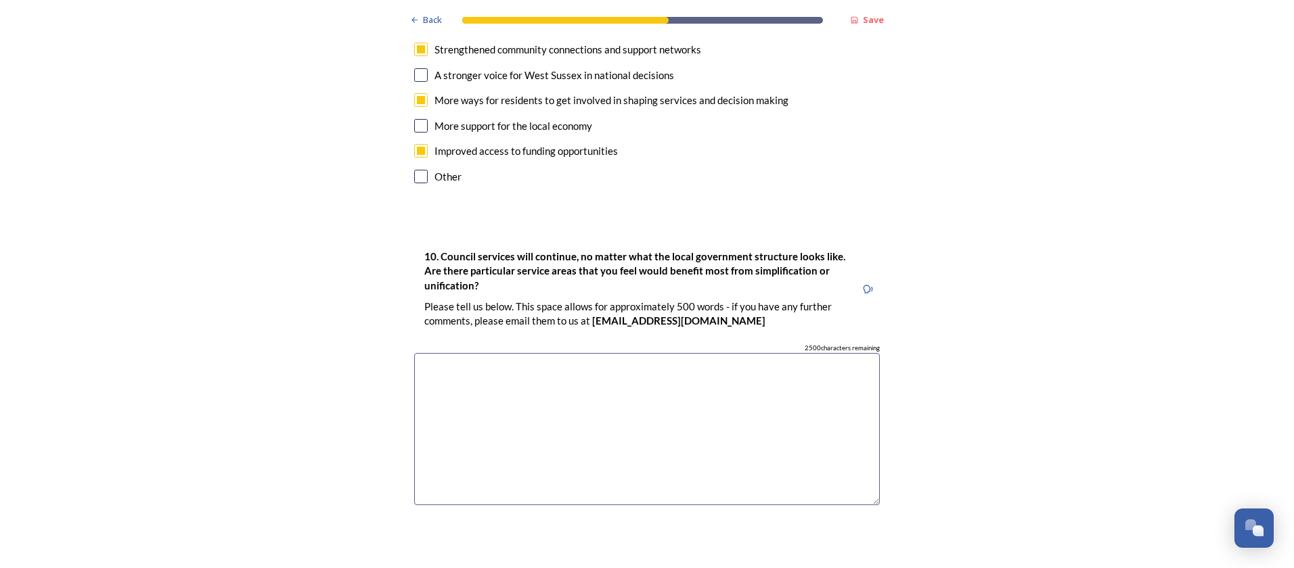
scroll to position [3654, 0]
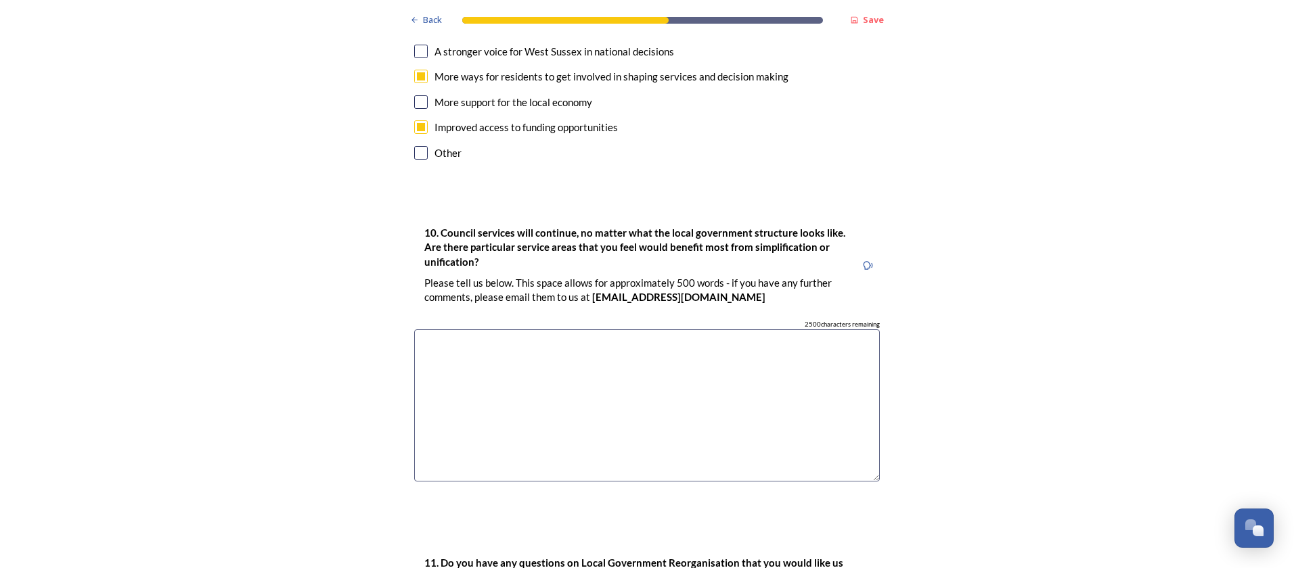
click at [495, 330] on textarea at bounding box center [647, 406] width 466 height 152
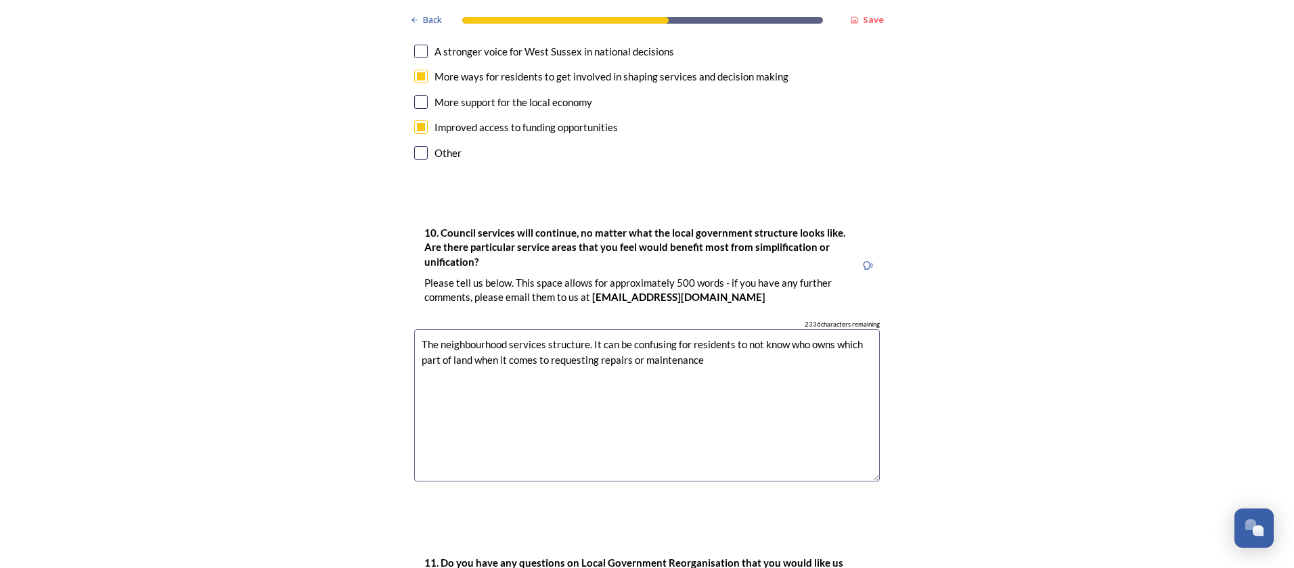
click at [806, 330] on textarea "The neighbourhood services structure. It can be confusing for residents to not …" at bounding box center [647, 406] width 466 height 152
click at [789, 330] on textarea "The neighborhood services structure. It can be confusing for residents to not k…" at bounding box center [647, 406] width 466 height 152
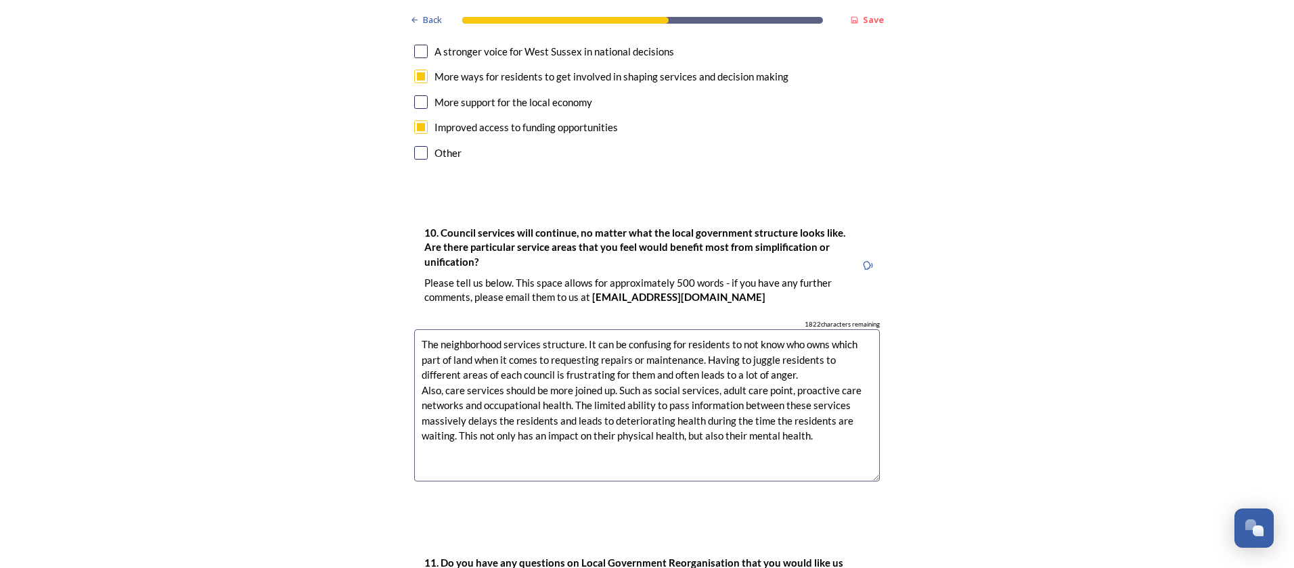
type textarea "The neighborhood services structure. It can be confusing for residents to not k…"
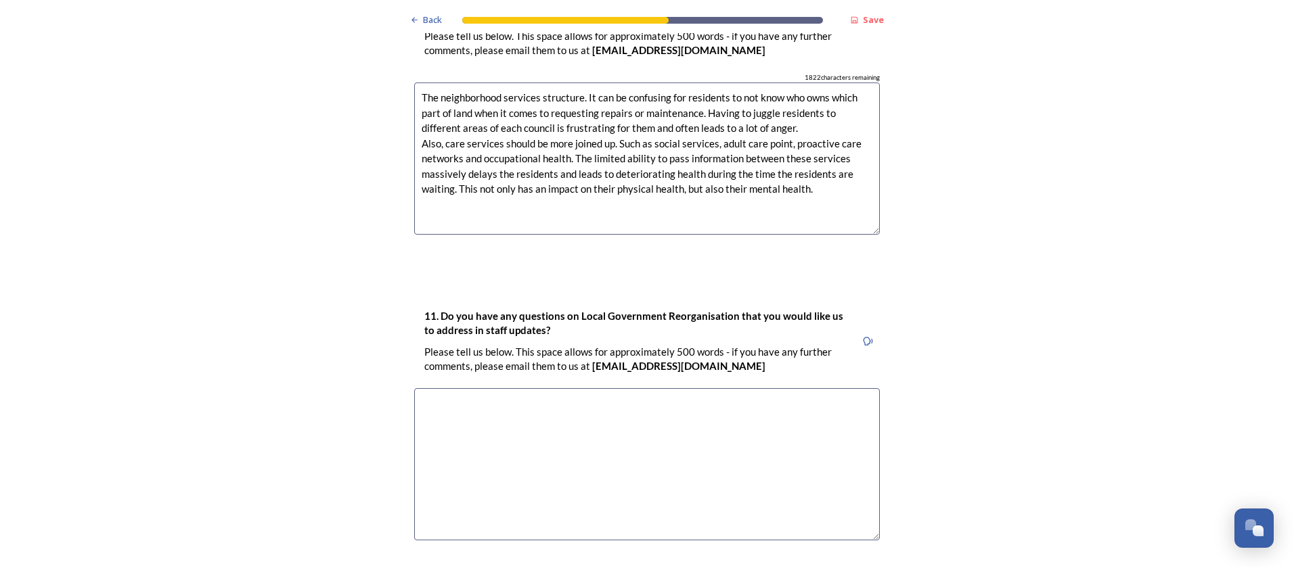
scroll to position [3924, 0]
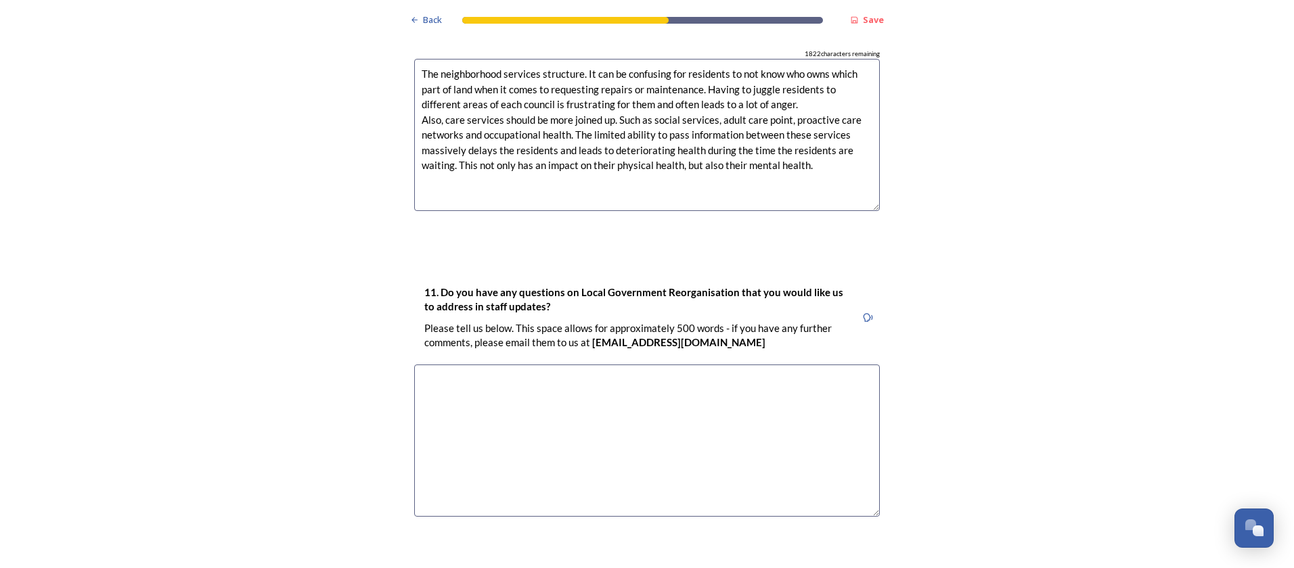
click at [842, 365] on textarea at bounding box center [647, 441] width 466 height 152
type textarea "Y"
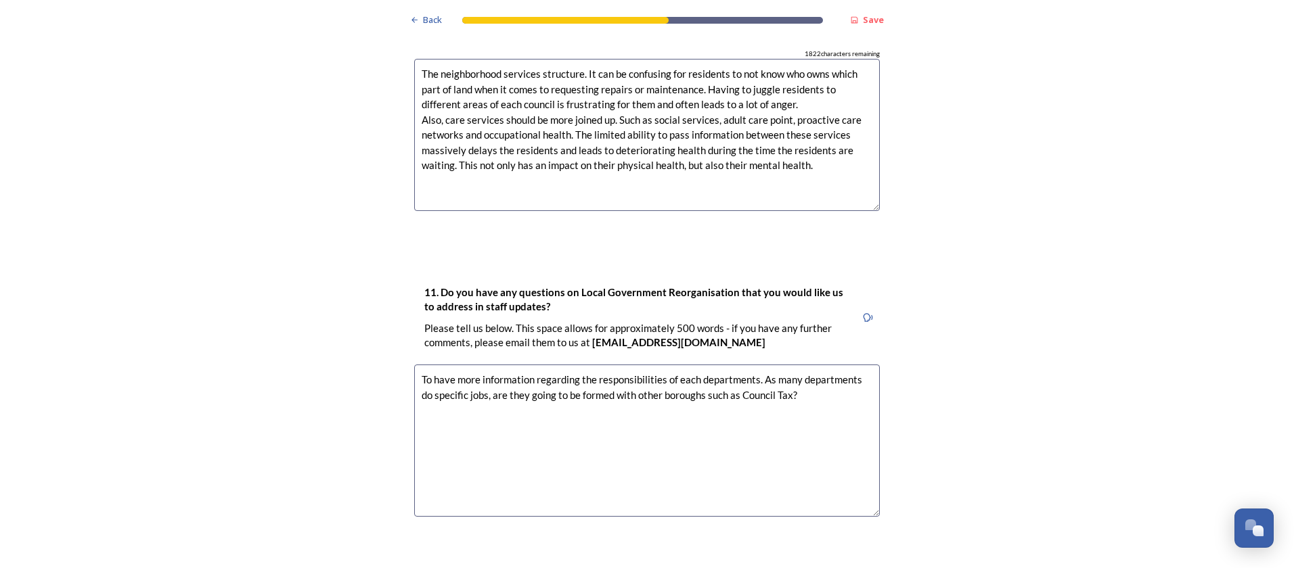
click at [823, 365] on textarea "To have more information regarding the responsibilities of each departments. As…" at bounding box center [647, 441] width 466 height 152
click at [773, 365] on textarea "To have more information regarding the responsibilities of each departments. As…" at bounding box center [647, 441] width 466 height 152
type textarea "To have more information regarding the responsibilities of each departments. As…"
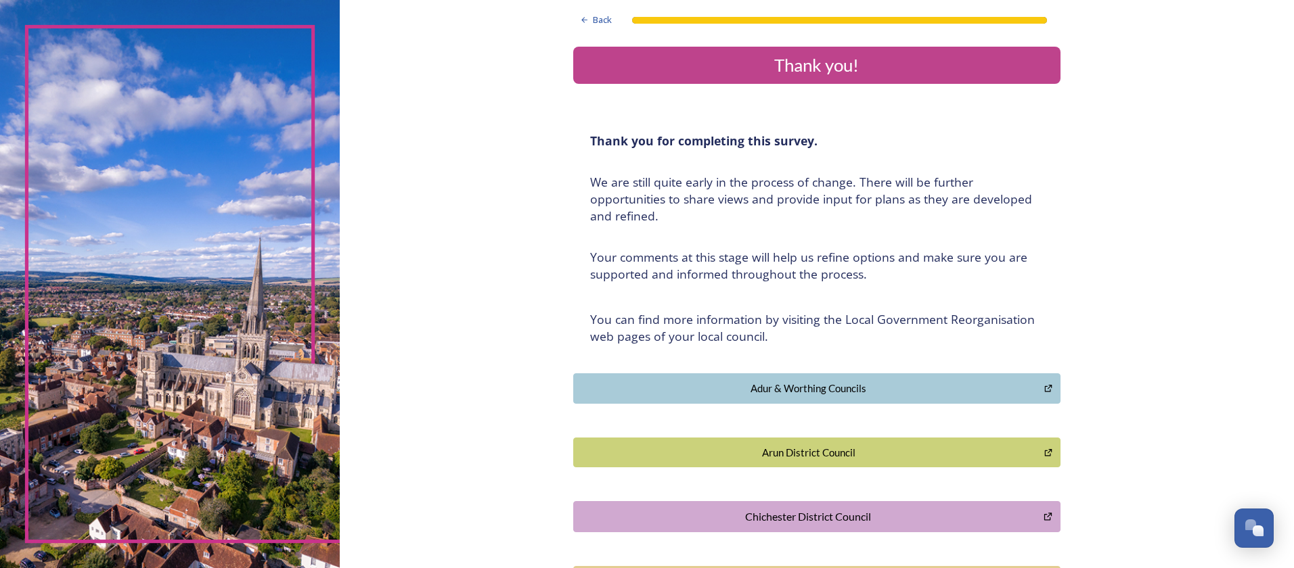
scroll to position [0, 0]
click at [797, 69] on div "Thank you!" at bounding box center [817, 66] width 476 height 26
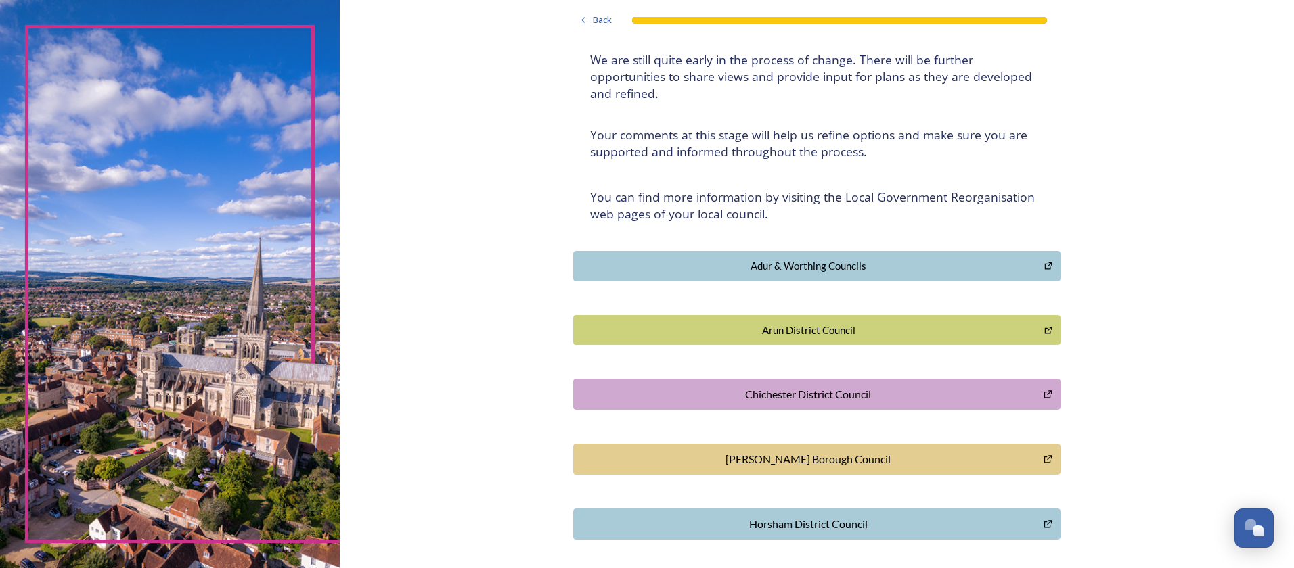
scroll to position [303, 0]
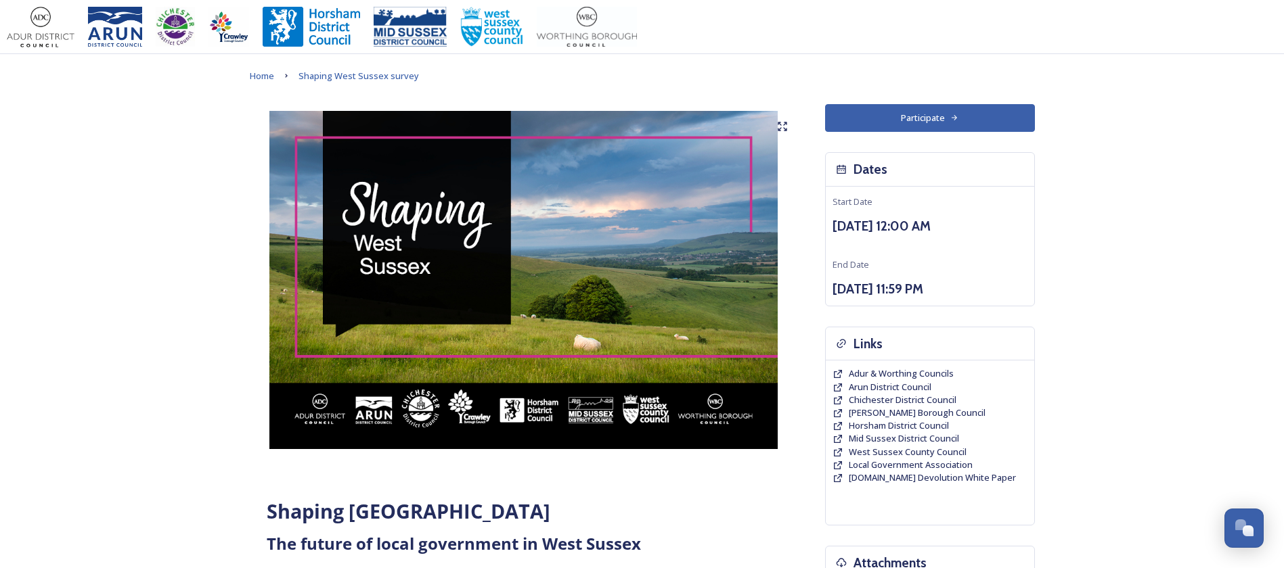
click at [911, 125] on button "Participate" at bounding box center [930, 118] width 210 height 28
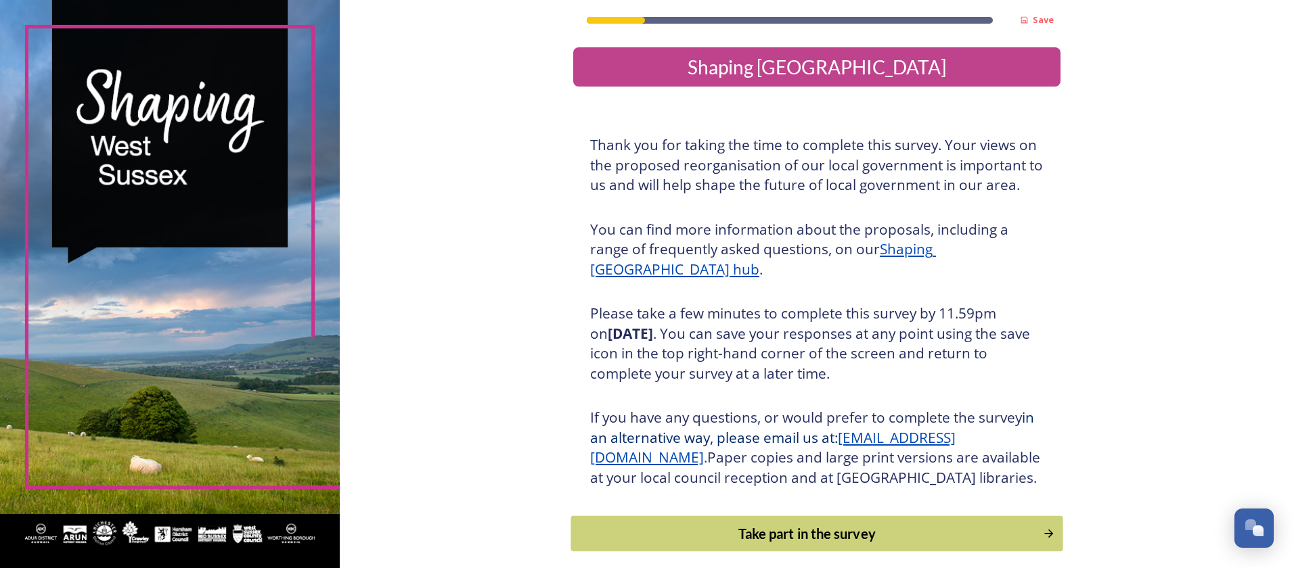
click at [742, 544] on div "Take part in the survey" at bounding box center [806, 534] width 457 height 20
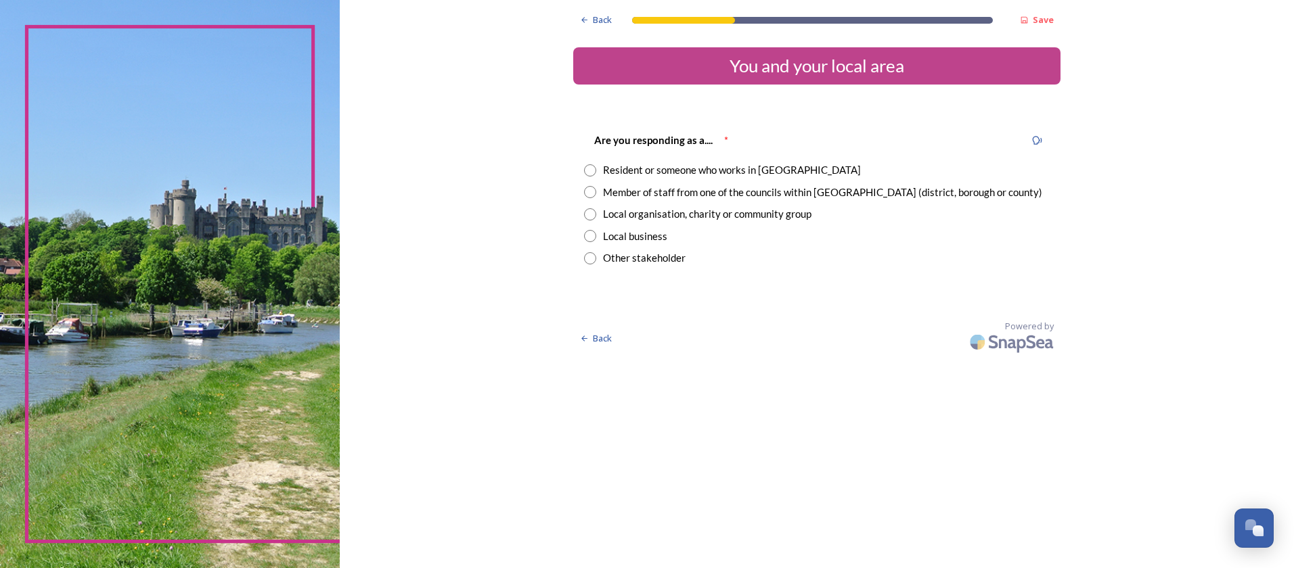
click at [631, 174] on div "Resident or someone who works in [GEOGRAPHIC_DATA]" at bounding box center [732, 170] width 258 height 16
radio input "true"
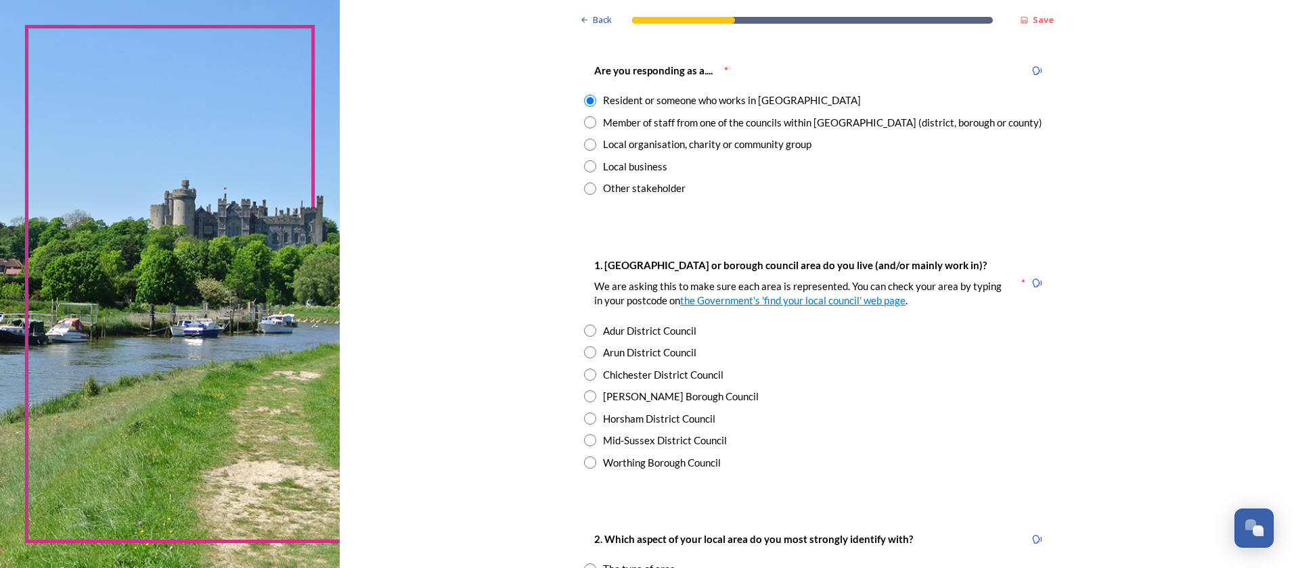
scroll to position [203, 0]
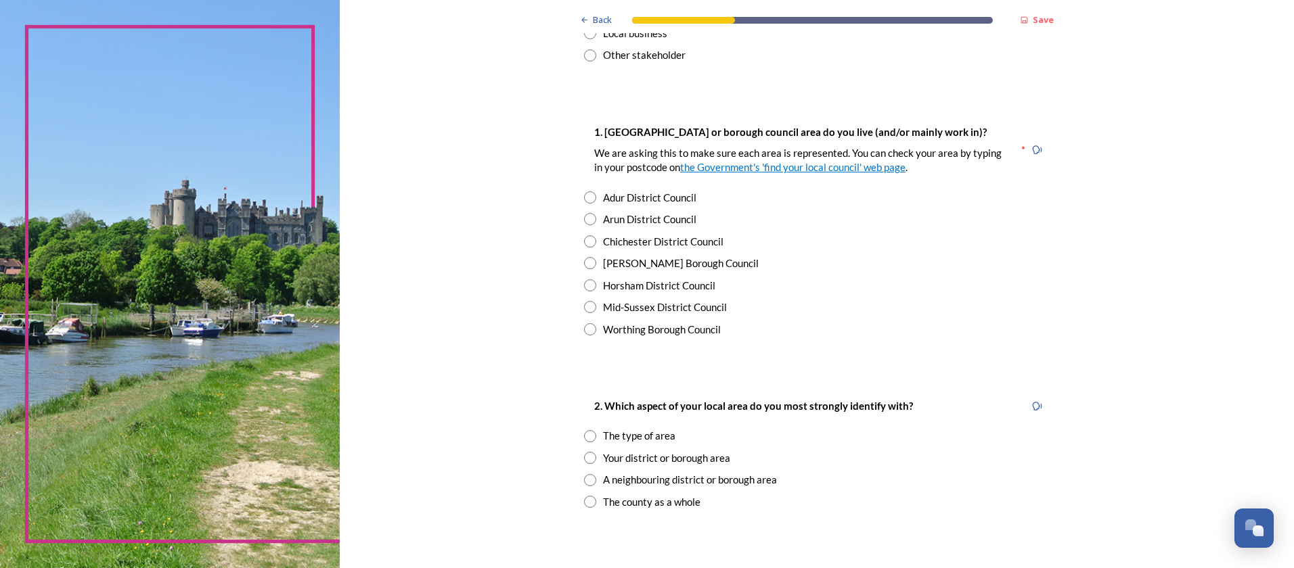
click at [621, 261] on div "[PERSON_NAME] Borough Council" at bounding box center [681, 264] width 156 height 16
radio input "true"
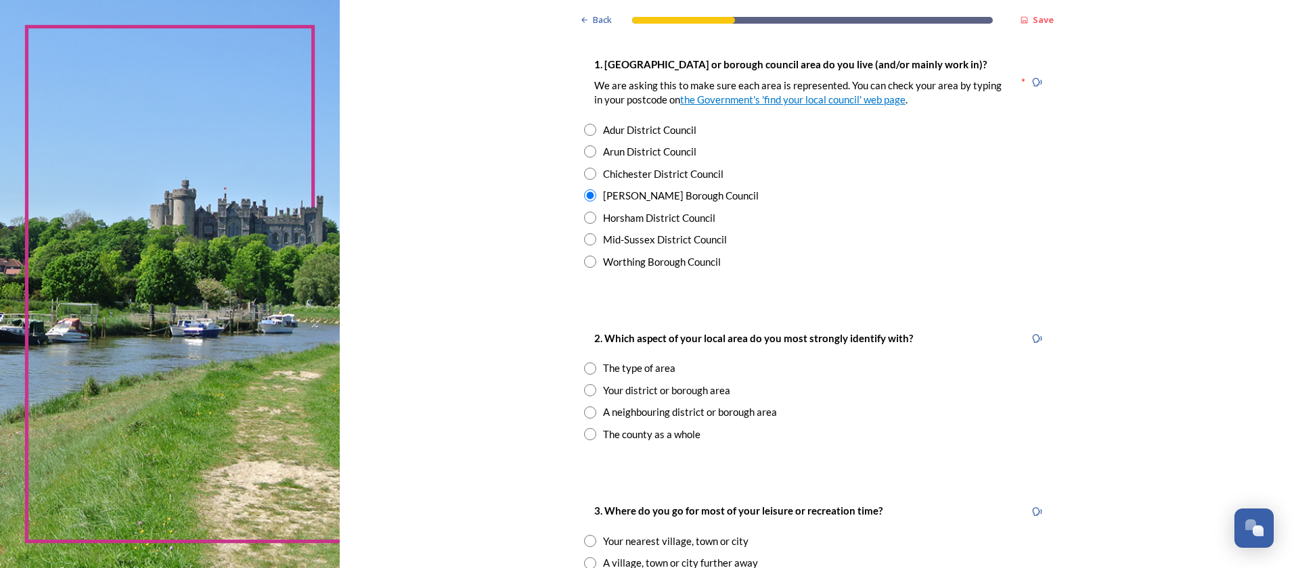
click at [498, 344] on div "Back Save You and your local area Are you responding as a.... * Resident or som…" at bounding box center [817, 525] width 954 height 1593
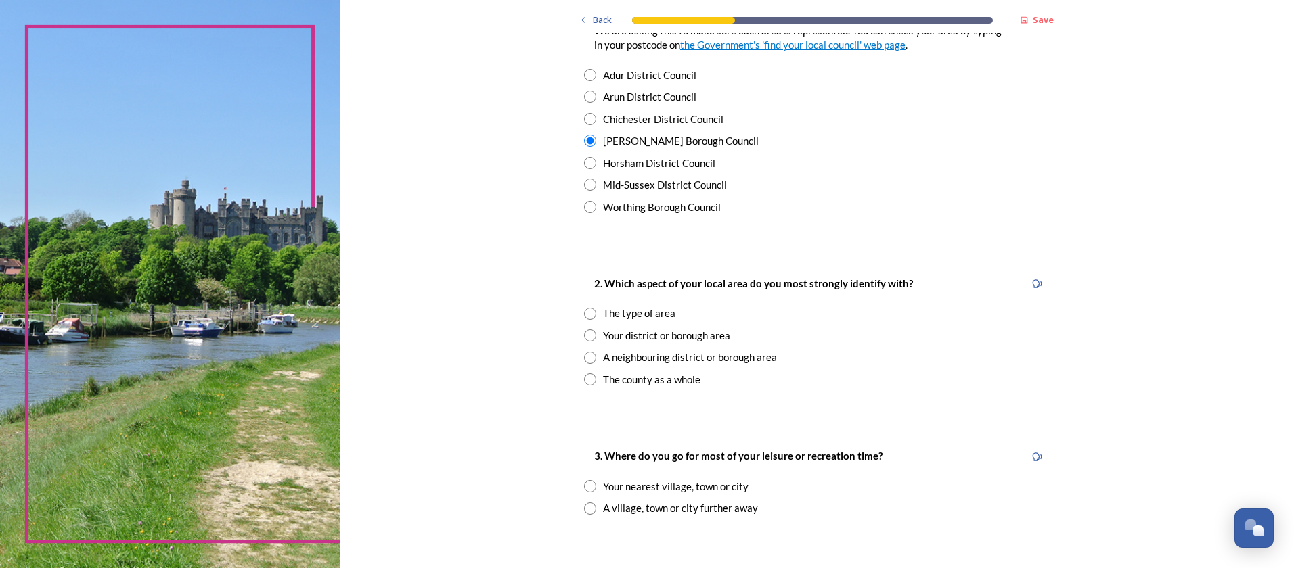
scroll to position [406, 0]
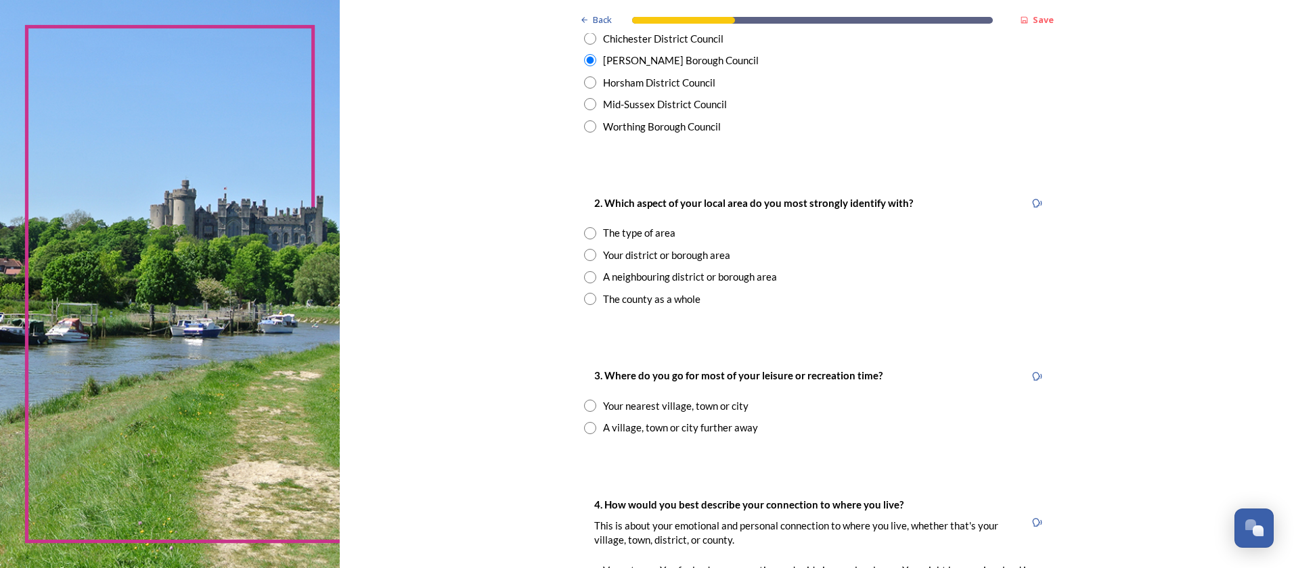
click at [586, 233] on input "radio" at bounding box center [590, 233] width 12 height 12
radio input "true"
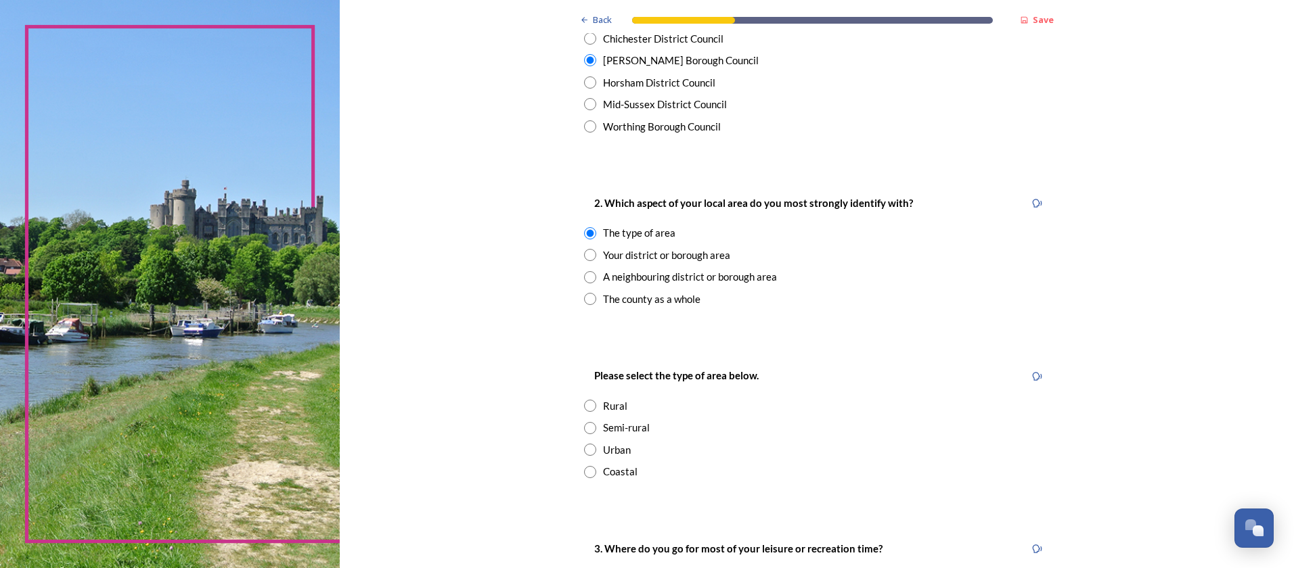
scroll to position [474, 0]
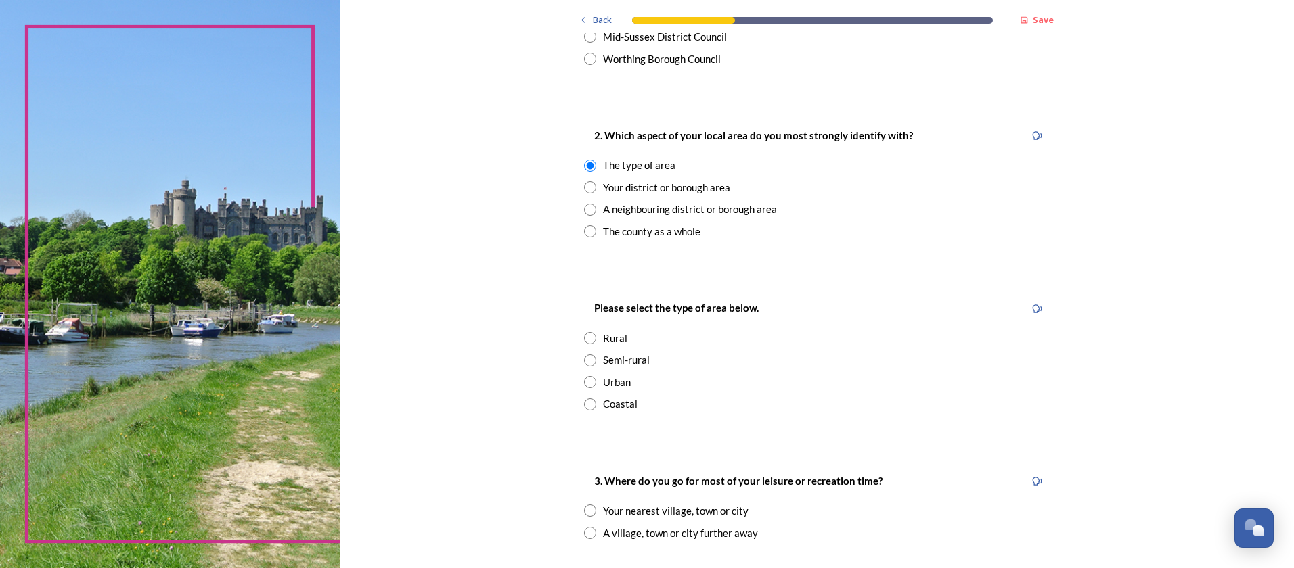
click at [588, 232] on input "radio" at bounding box center [590, 231] width 12 height 12
radio input "true"
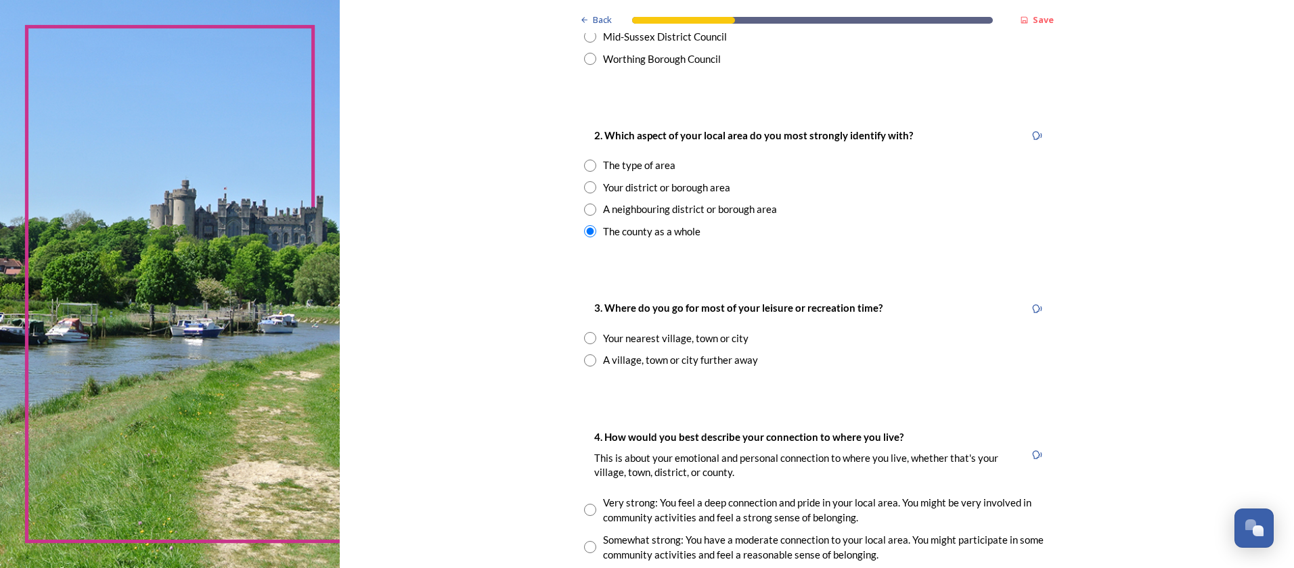
click at [584, 341] on input "radio" at bounding box center [590, 338] width 12 height 12
radio input "true"
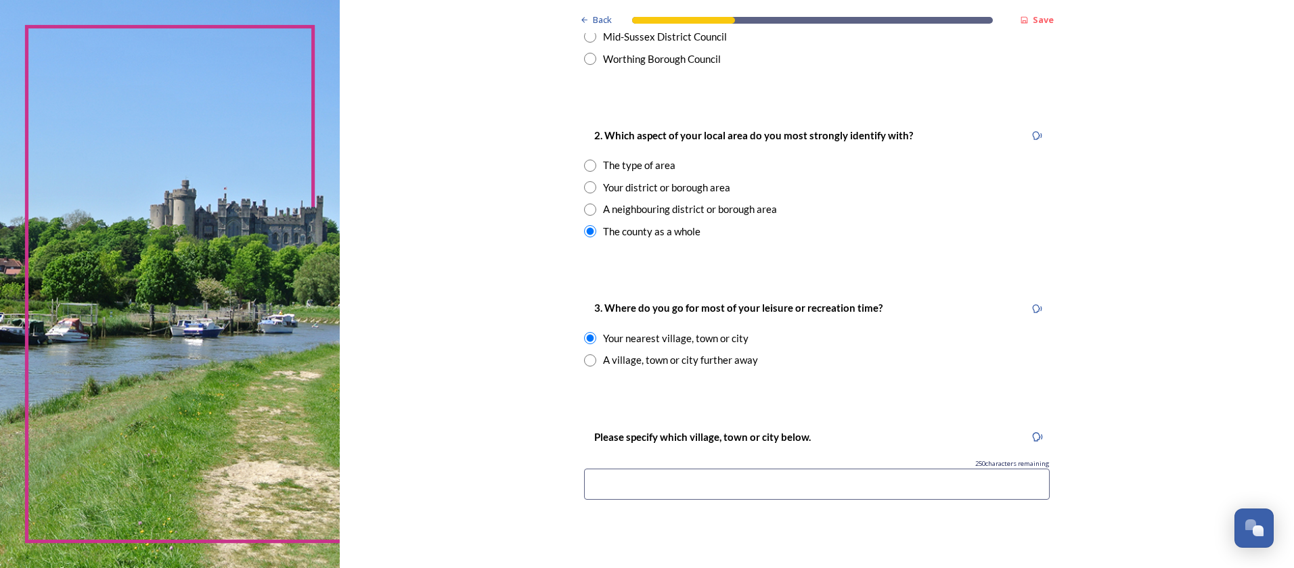
click at [704, 486] on input at bounding box center [817, 484] width 466 height 31
type input "Crawley"
click at [499, 447] on div "Back Save You and your local area Are you responding as a.... * Resident or som…" at bounding box center [817, 393] width 954 height 1735
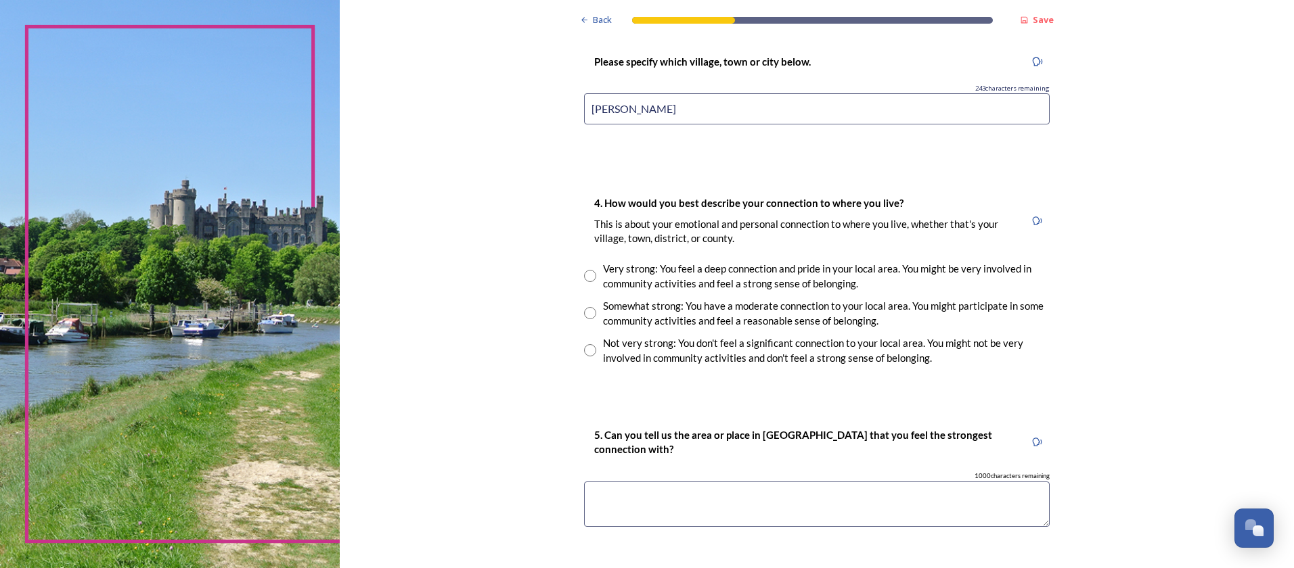
scroll to position [880, 0]
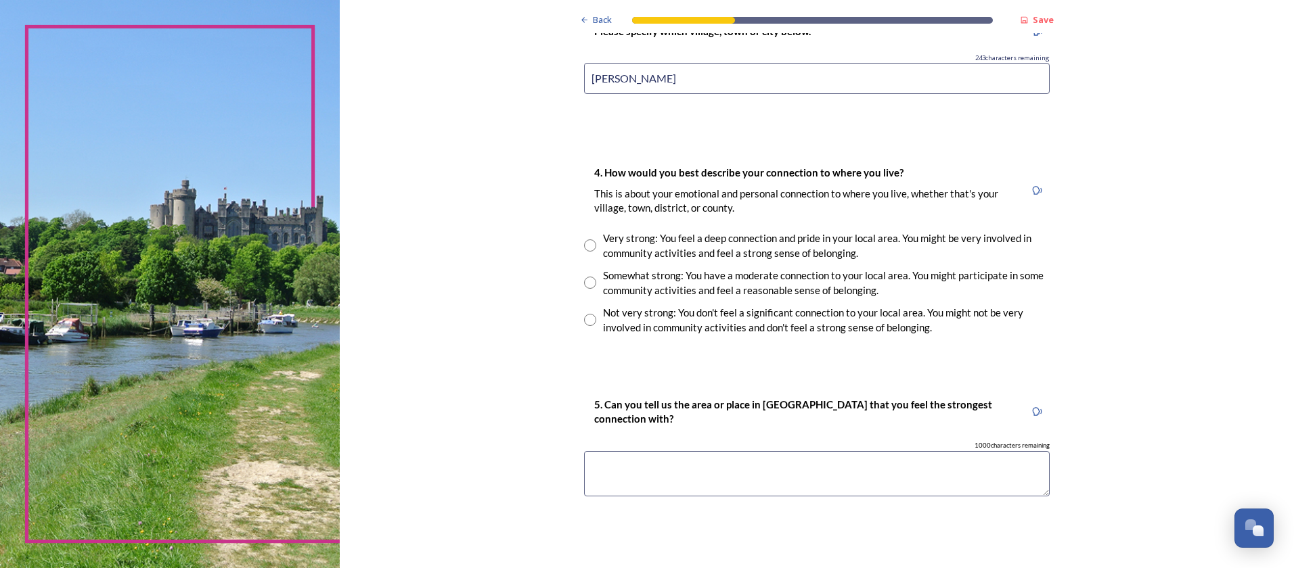
click at [586, 284] on input "radio" at bounding box center [590, 283] width 12 height 12
radio input "true"
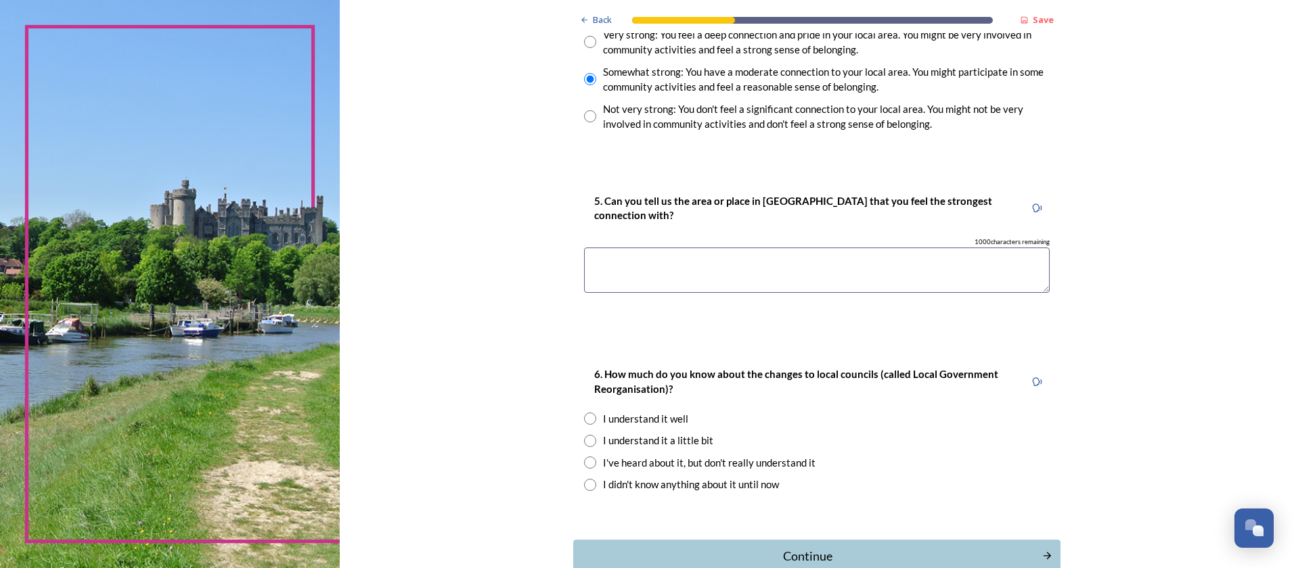
scroll to position [1150, 0]
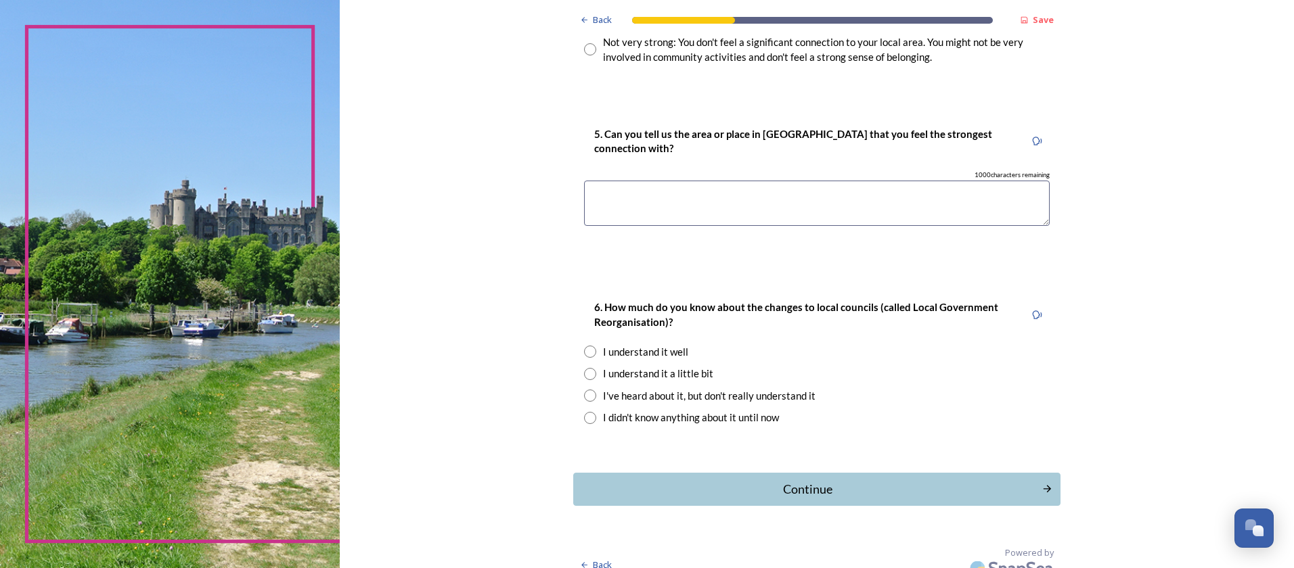
click at [637, 210] on textarea at bounding box center [817, 203] width 466 height 45
type textarea "Crawley"
click at [585, 357] on input "radio" at bounding box center [590, 352] width 12 height 12
radio input "true"
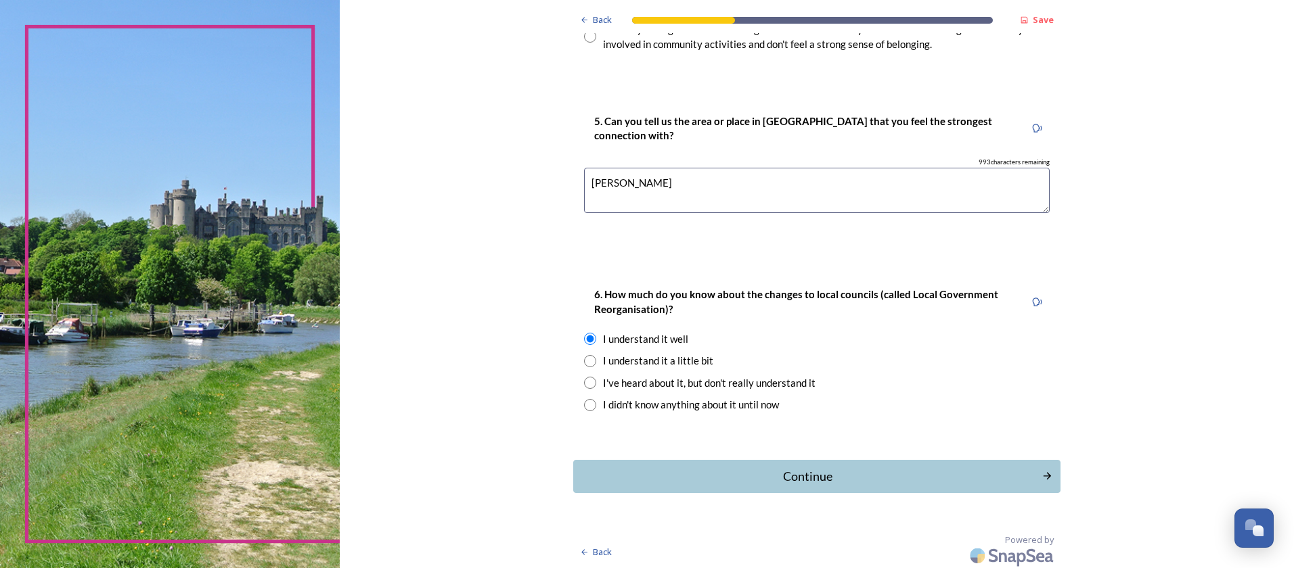
scroll to position [1167, 0]
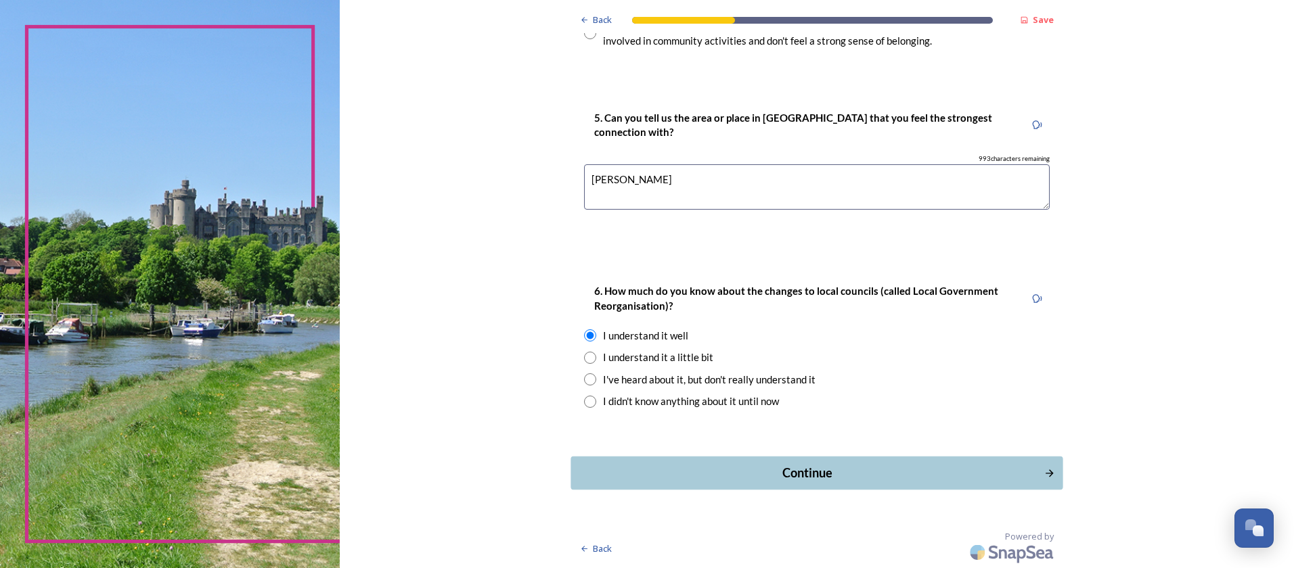
click at [758, 489] on button "Continue" at bounding box center [816, 473] width 492 height 33
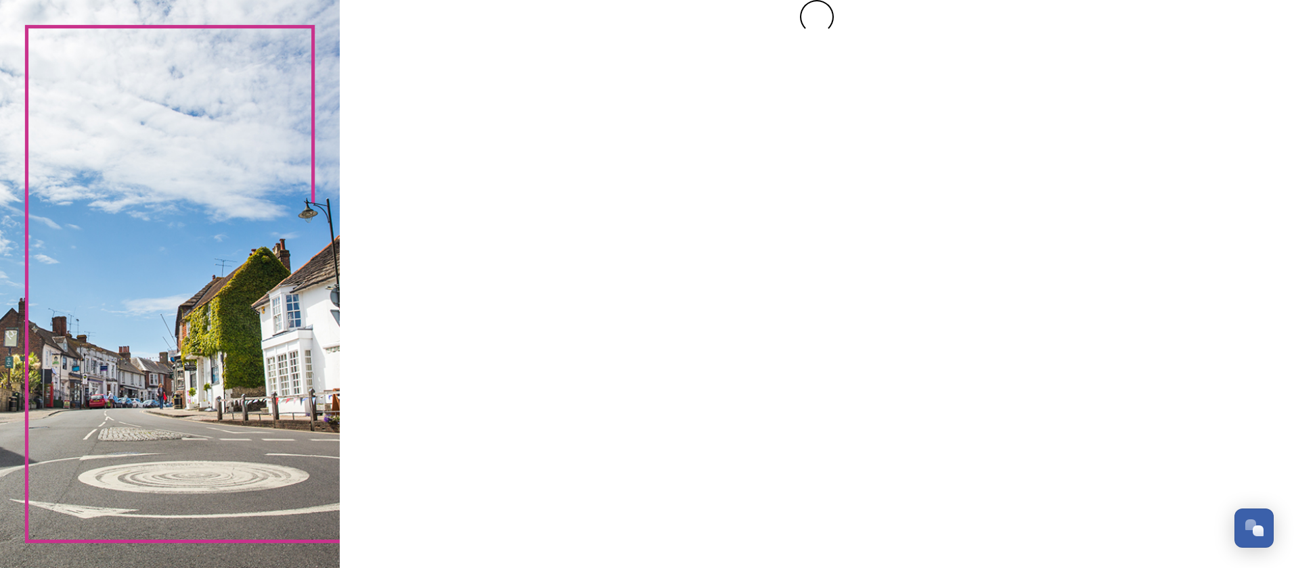
scroll to position [0, 0]
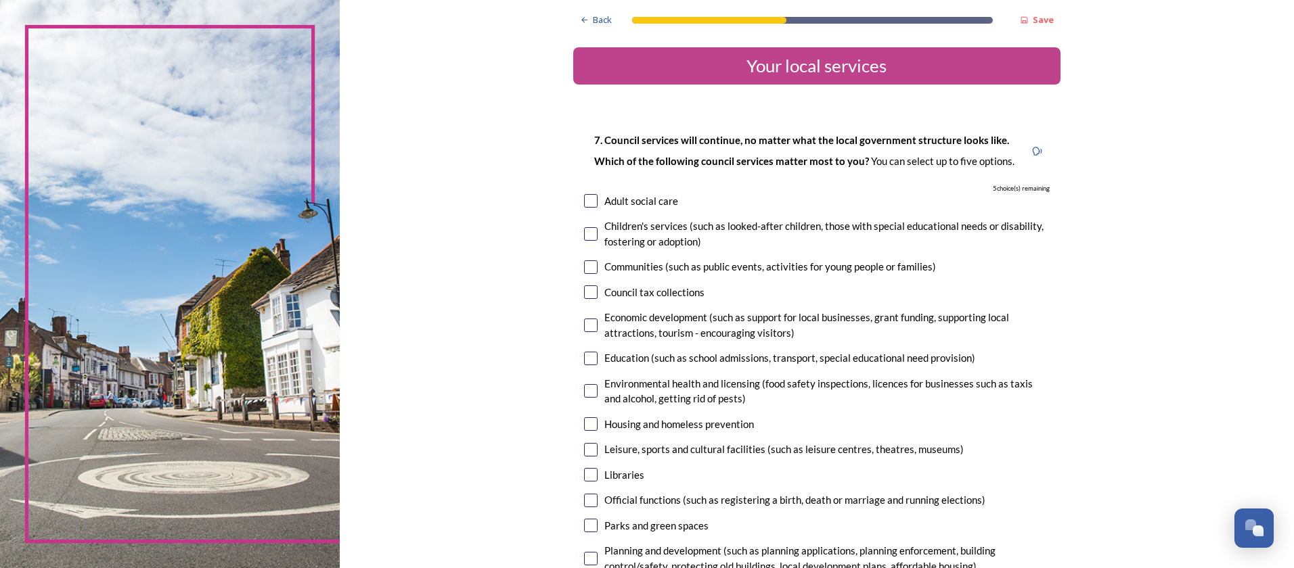
click at [585, 232] on input "checkbox" at bounding box center [591, 234] width 14 height 14
checkbox input "true"
click at [585, 267] on input "checkbox" at bounding box center [591, 268] width 14 height 14
checkbox input "true"
click at [586, 195] on input "checkbox" at bounding box center [591, 201] width 14 height 14
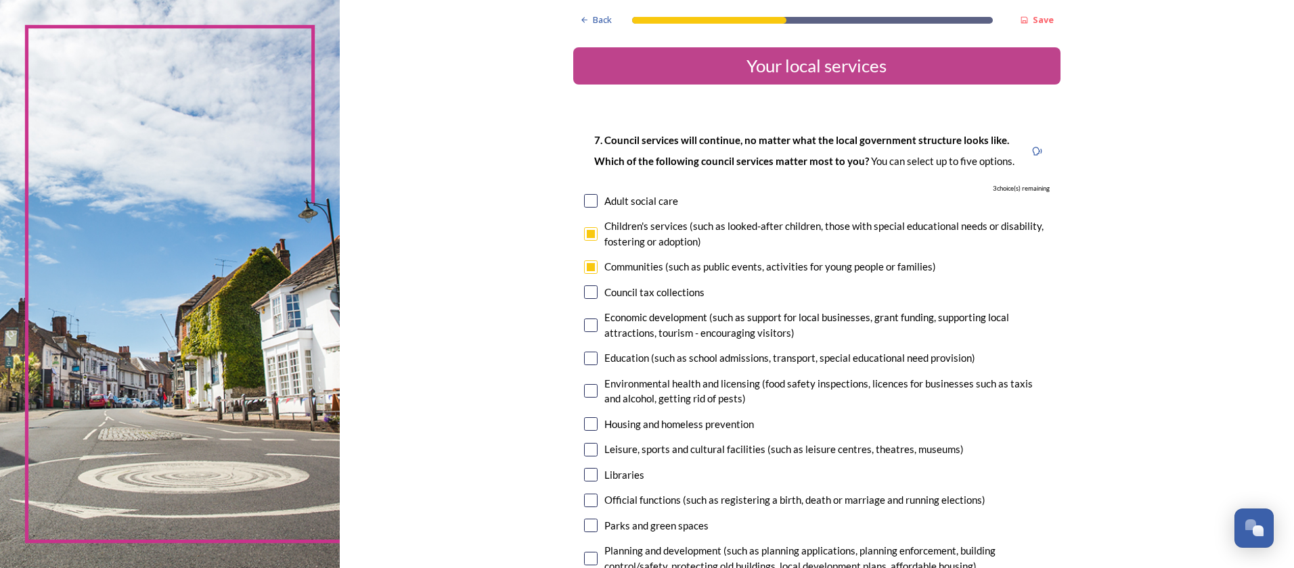
checkbox input "true"
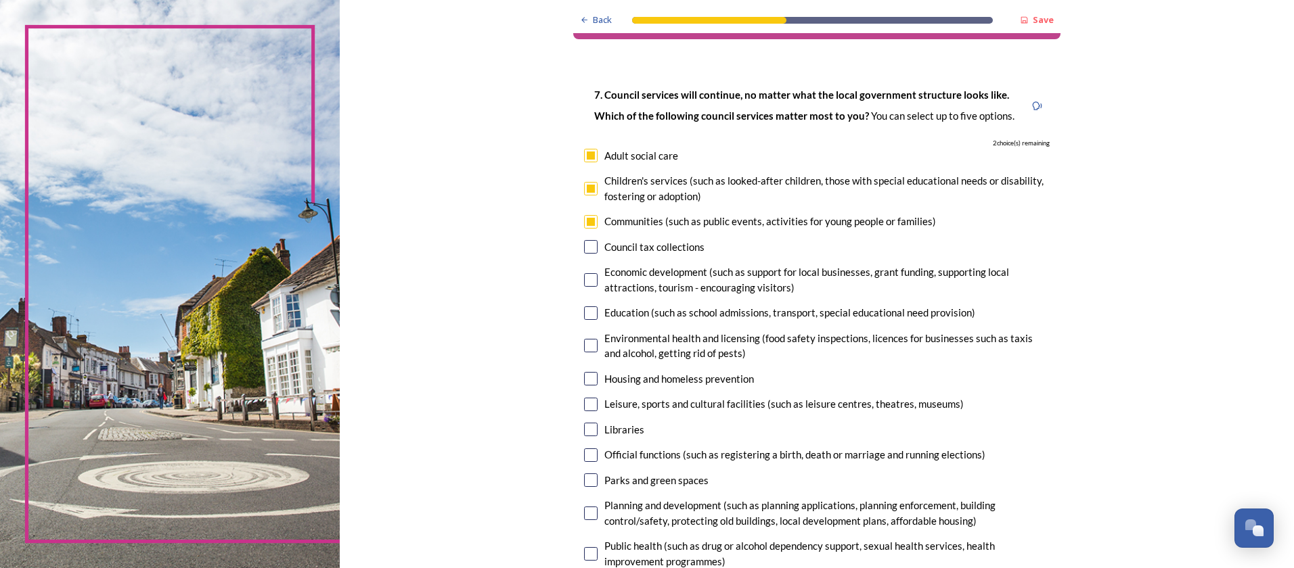
scroll to position [135, 0]
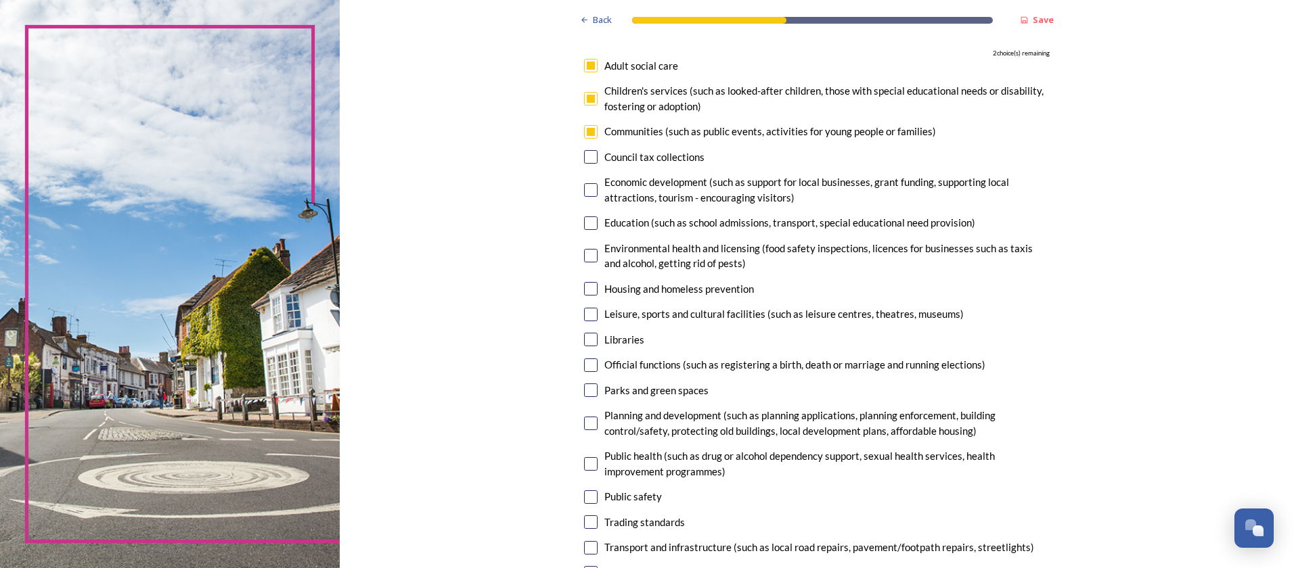
click at [584, 223] on input "checkbox" at bounding box center [591, 224] width 14 height 14
checkbox input "true"
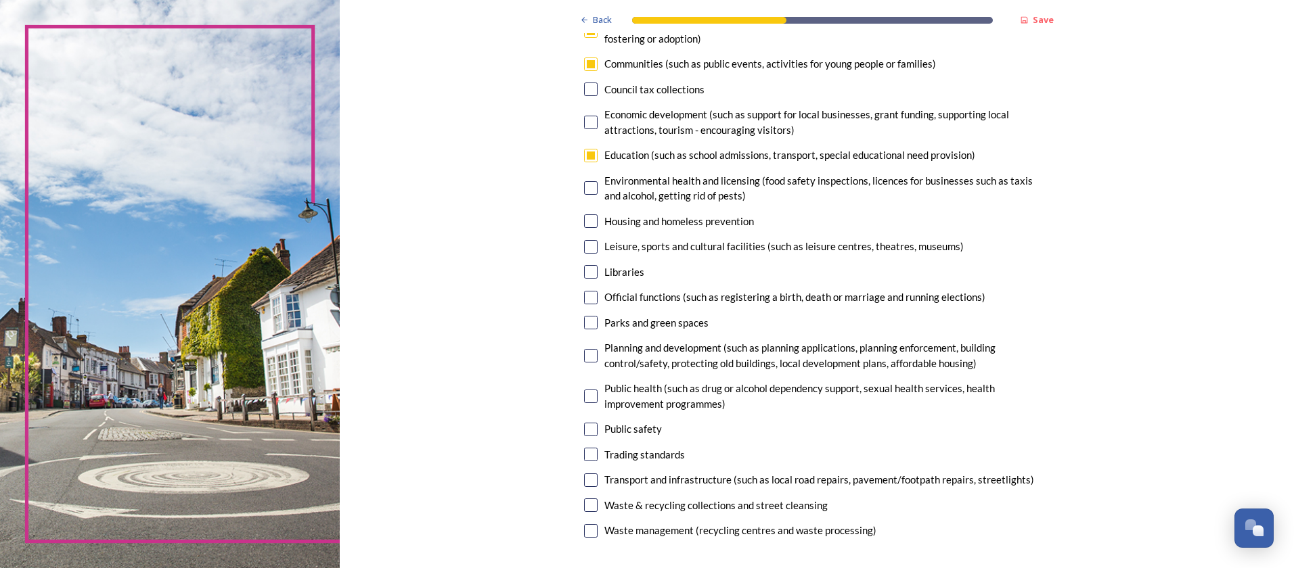
drag, startPoint x: 585, startPoint y: 221, endPoint x: 579, endPoint y: 218, distance: 7.3
click at [585, 220] on input "checkbox" at bounding box center [591, 221] width 14 height 14
checkbox input "true"
click at [587, 244] on input "checkbox" at bounding box center [591, 247] width 14 height 14
checkbox input "false"
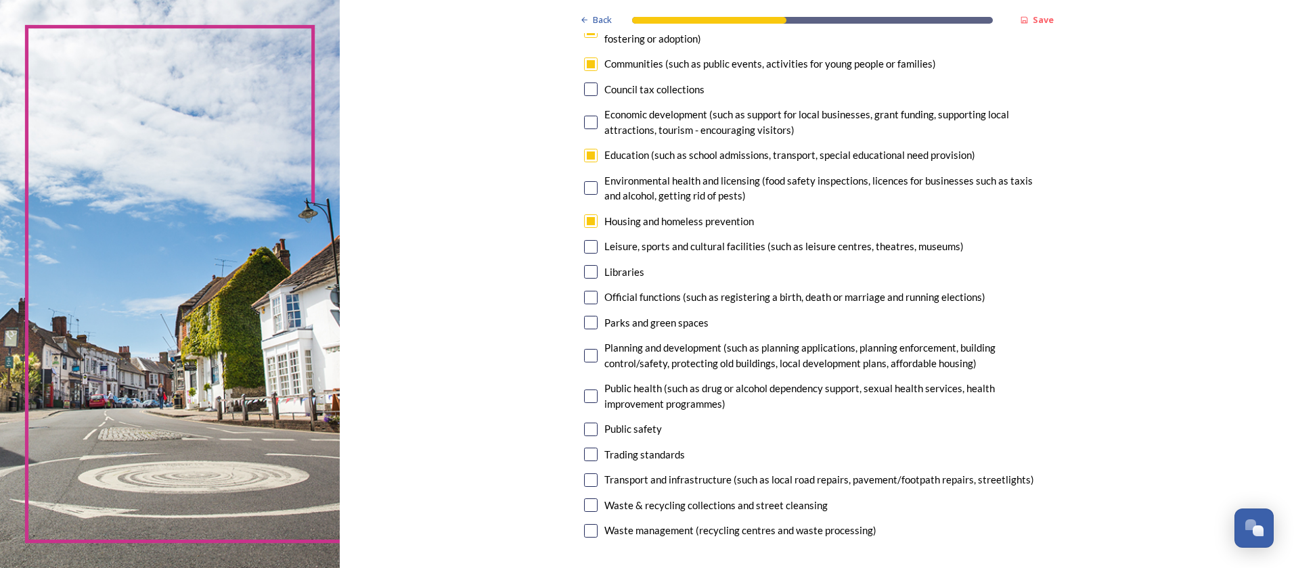
drag, startPoint x: 579, startPoint y: 273, endPoint x: 586, endPoint y: 271, distance: 7.1
click at [584, 273] on input "checkbox" at bounding box center [591, 272] width 14 height 14
checkbox input "false"
click at [591, 249] on input "checkbox" at bounding box center [591, 247] width 14 height 14
checkbox input "false"
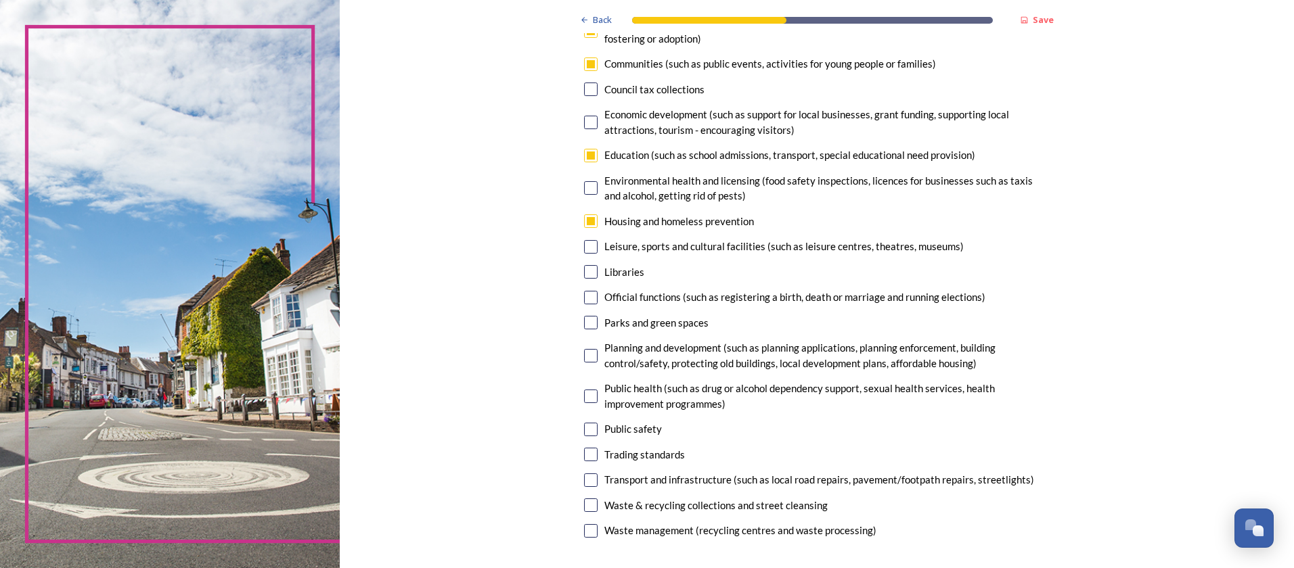
scroll to position [135, 0]
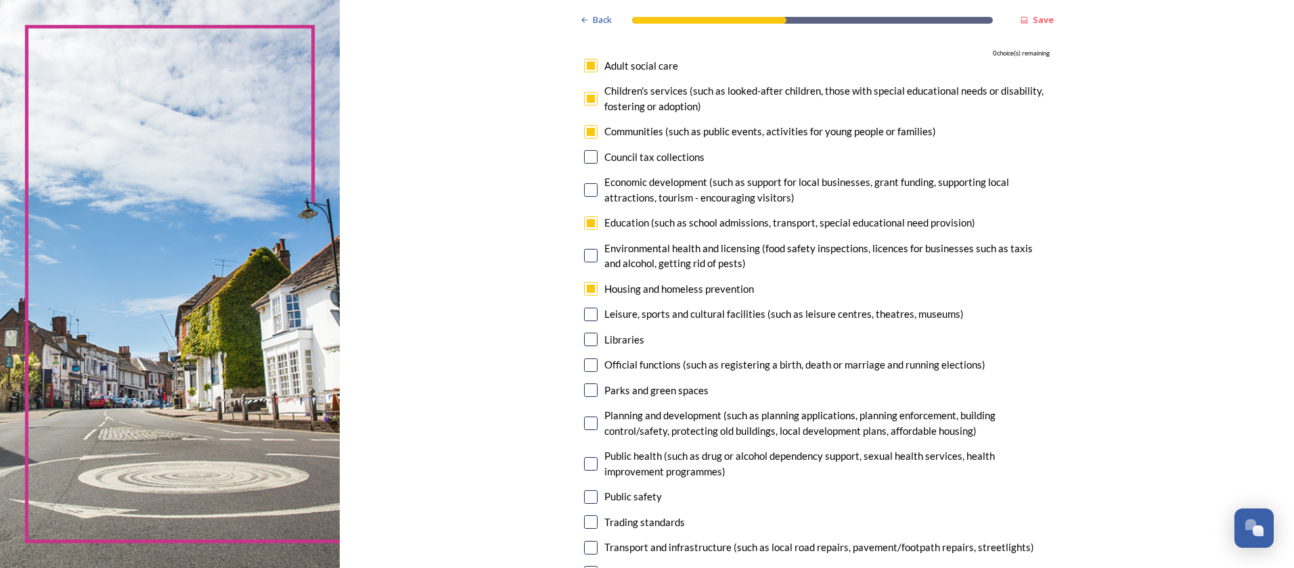
click at [588, 100] on input "checkbox" at bounding box center [591, 99] width 14 height 14
checkbox input "false"
click at [589, 388] on input "checkbox" at bounding box center [591, 391] width 14 height 14
checkbox input "true"
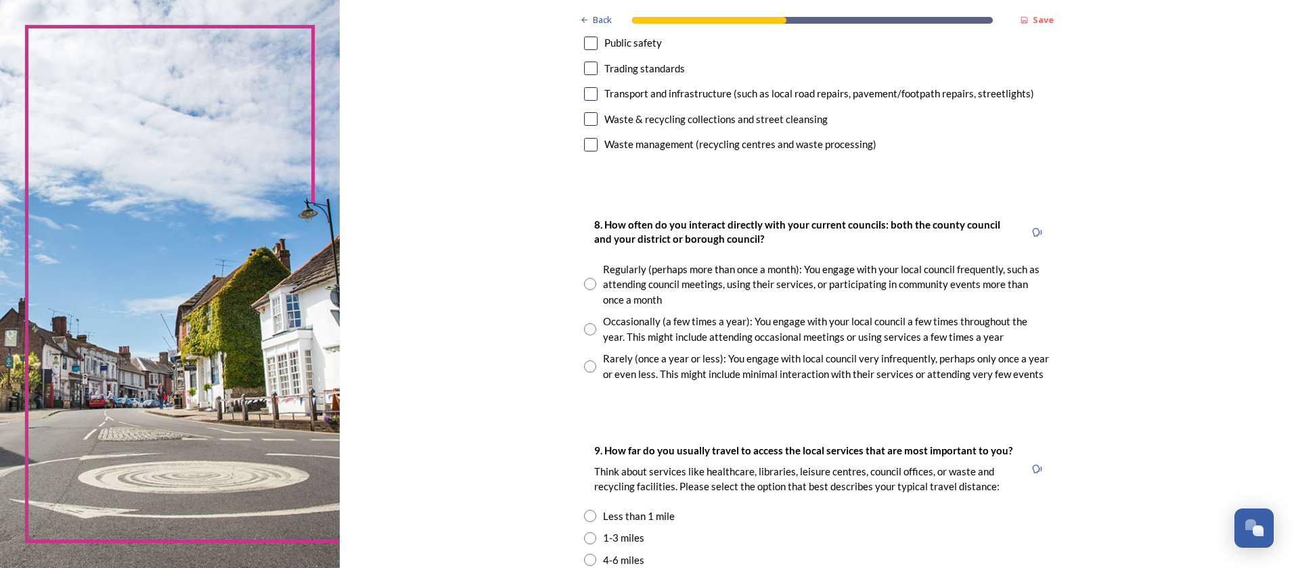
scroll to position [609, 0]
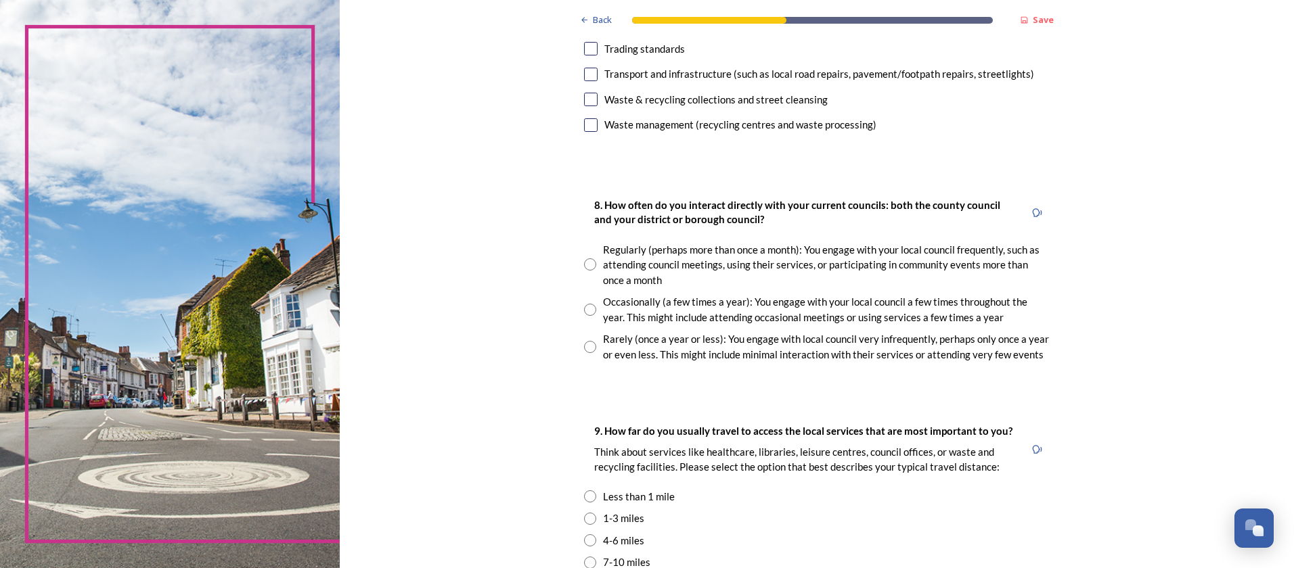
click at [585, 269] on input "radio" at bounding box center [590, 264] width 12 height 12
radio input "true"
click at [564, 286] on div "Back Save Your local services 7. Council services will continue, no matter what…" at bounding box center [817, 247] width 954 height 1713
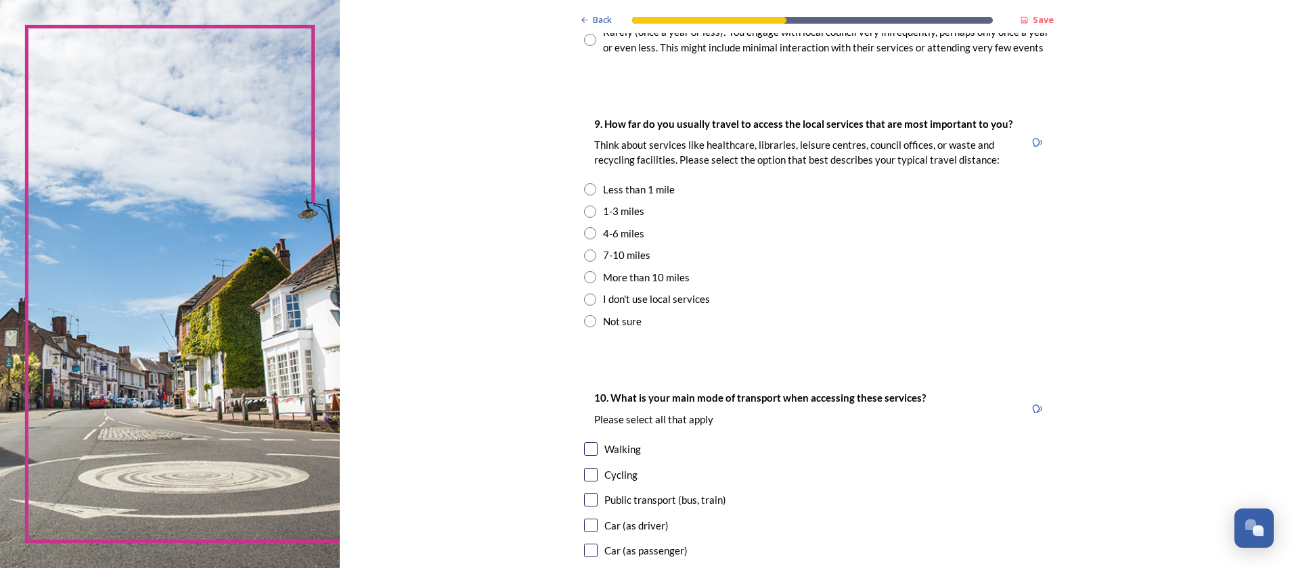
scroll to position [947, 0]
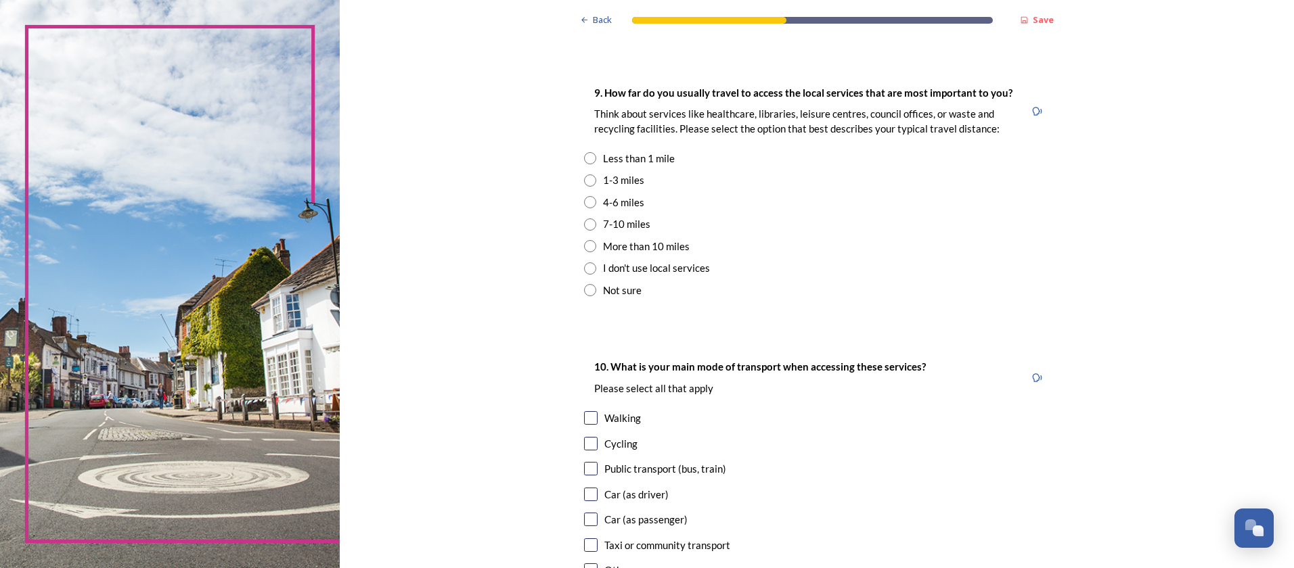
click at [584, 181] on input "radio" at bounding box center [590, 181] width 12 height 12
radio input "true"
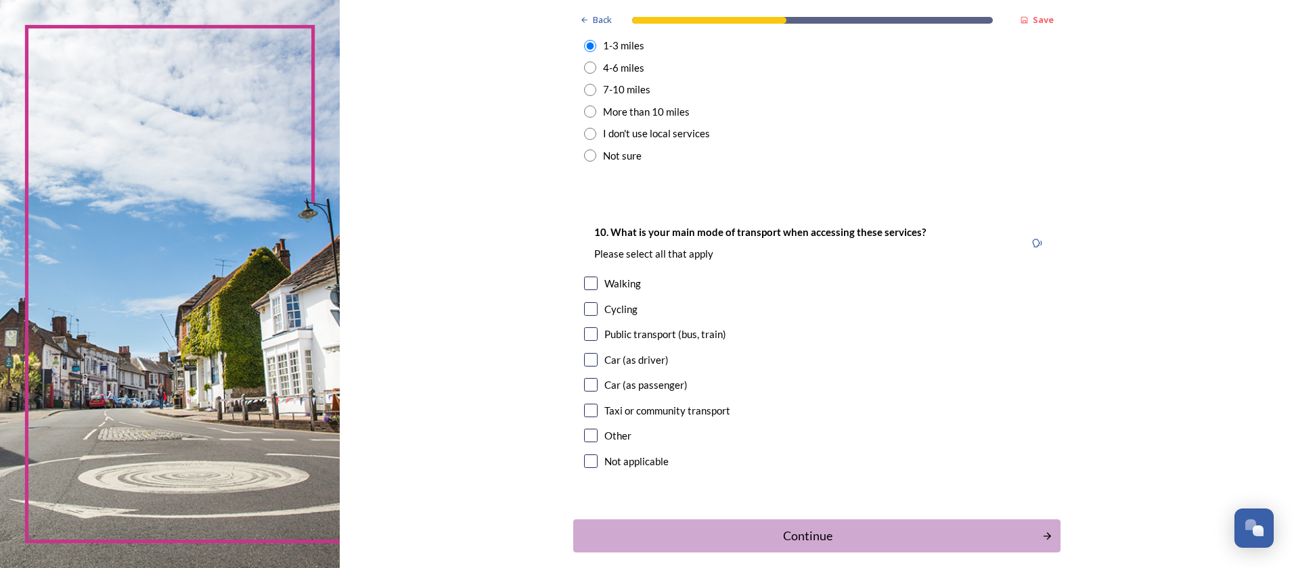
scroll to position [1083, 0]
click at [587, 361] on input "checkbox" at bounding box center [591, 360] width 14 height 14
checkbox input "true"
click at [687, 533] on div "Continue" at bounding box center [807, 535] width 458 height 18
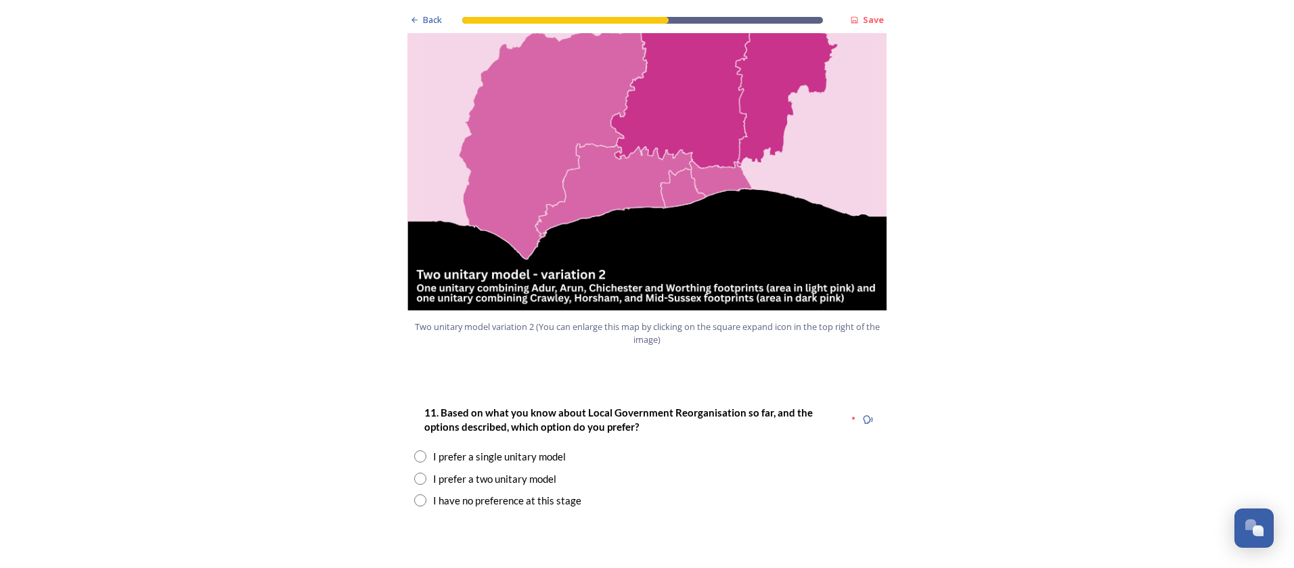
scroll to position [1624, 0]
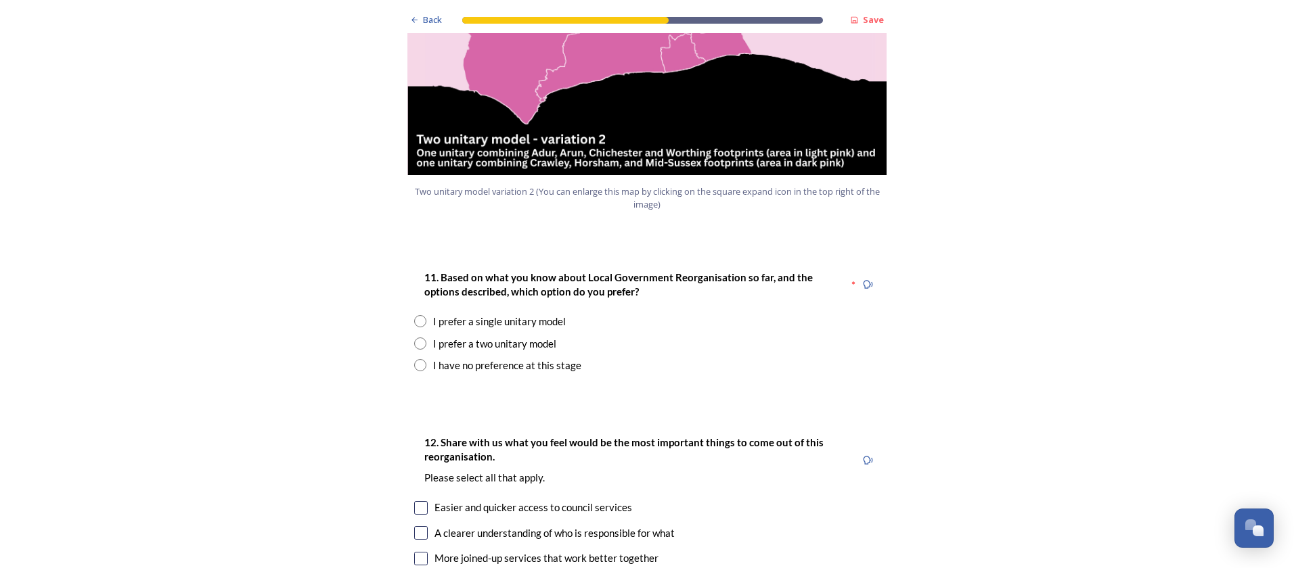
click at [414, 359] on input "radio" at bounding box center [420, 365] width 12 height 12
radio input "true"
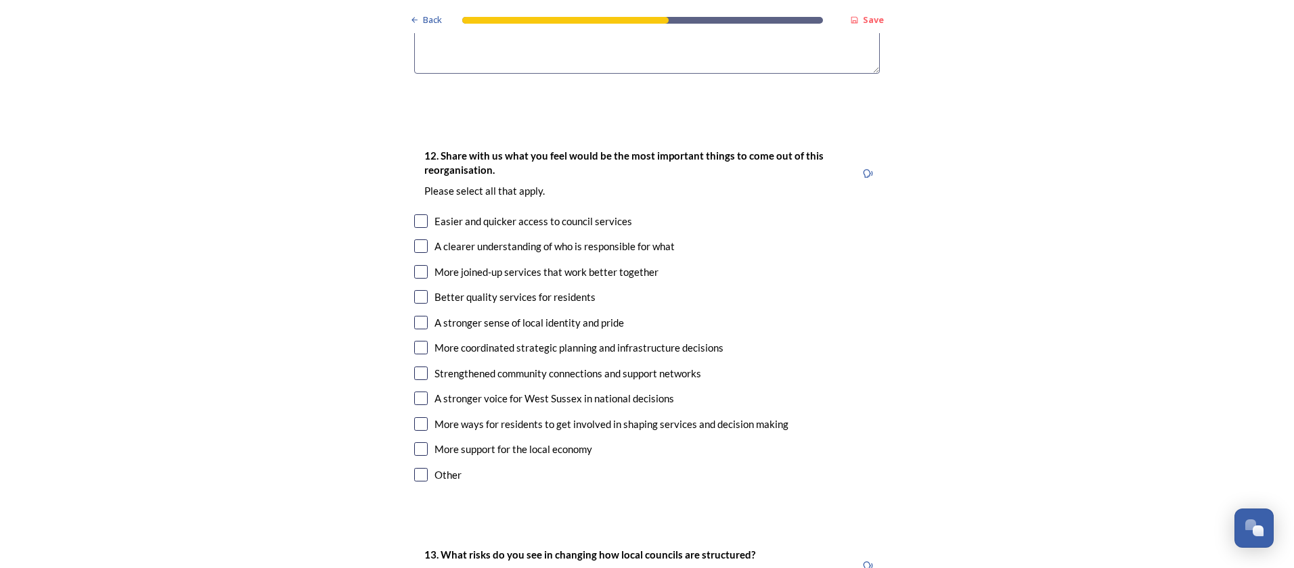
scroll to position [2233, 0]
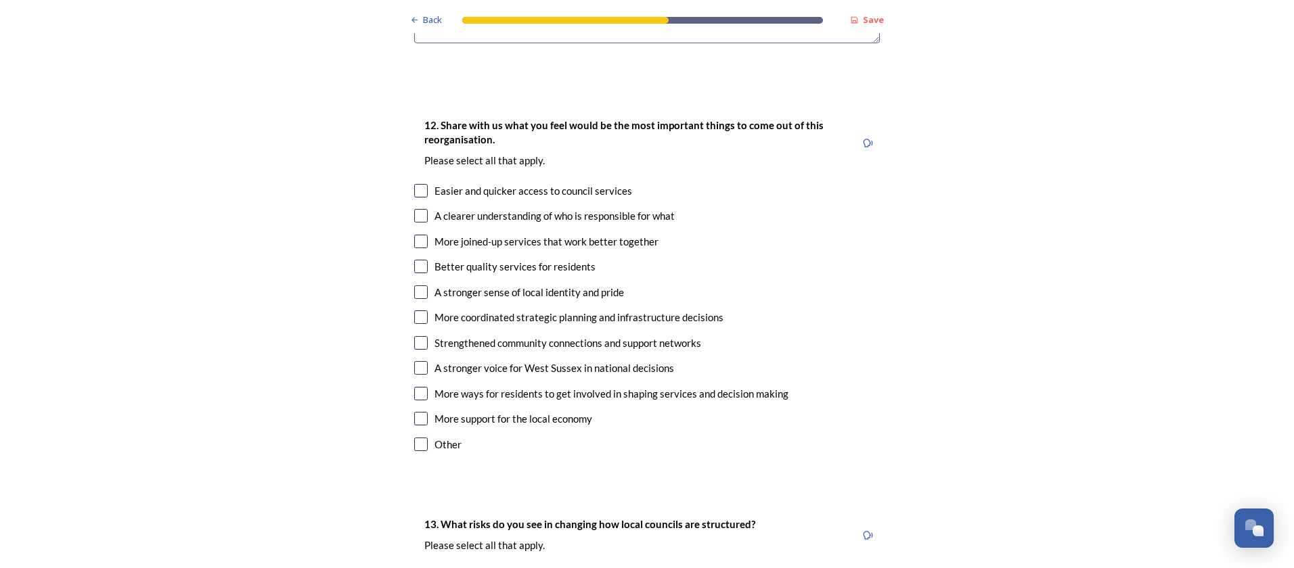
click at [417, 235] on input "checkbox" at bounding box center [421, 242] width 14 height 14
checkbox input "true"
click at [420, 209] on input "checkbox" at bounding box center [421, 216] width 14 height 14
checkbox input "true"
click at [414, 361] on input "checkbox" at bounding box center [421, 368] width 14 height 14
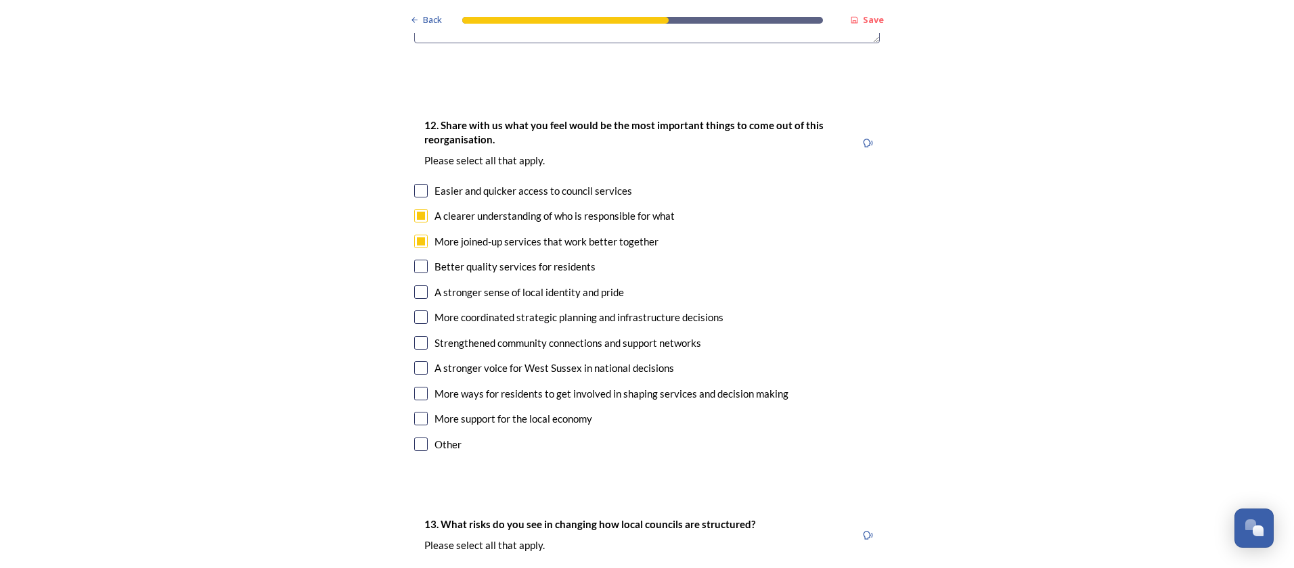
checkbox input "true"
click at [414, 260] on input "checkbox" at bounding box center [421, 267] width 14 height 14
checkbox input "true"
click at [374, 275] on div "Back Save Prioritising future services As explained on our Shaping West Sussex …" at bounding box center [647, 25] width 1294 height 4517
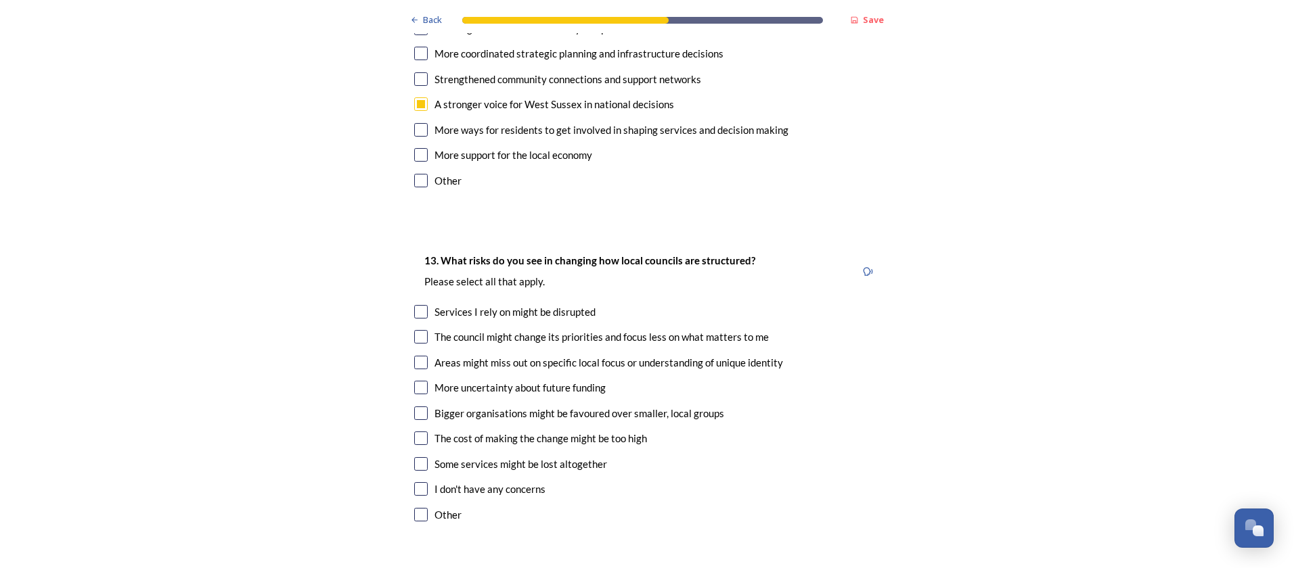
scroll to position [2571, 0]
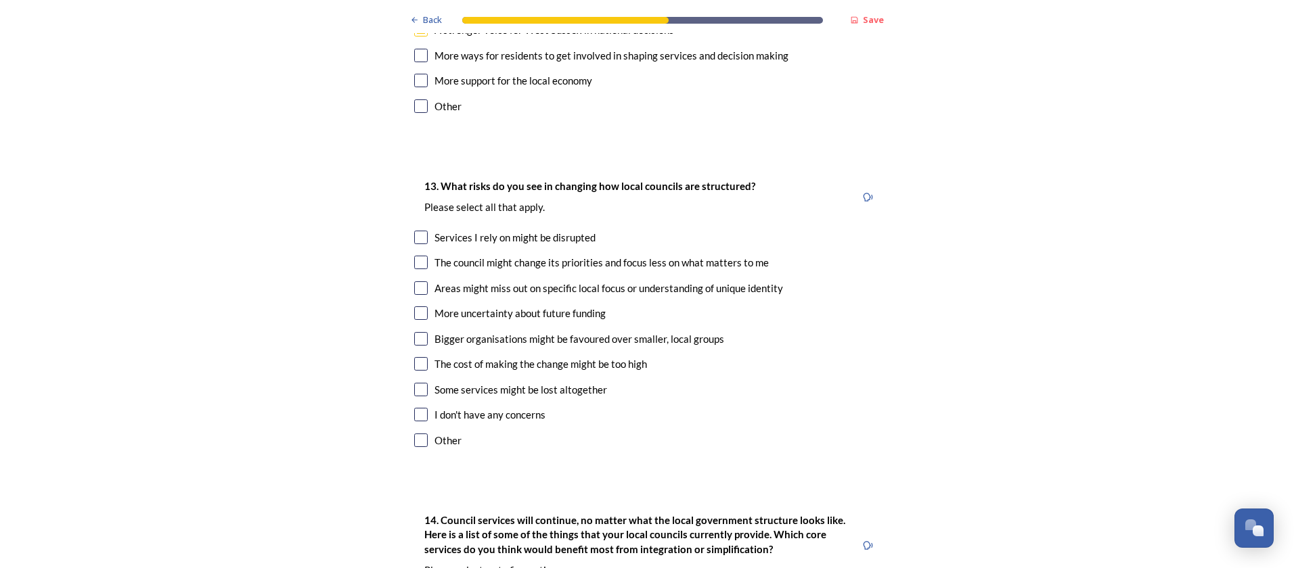
click at [414, 256] on input "checkbox" at bounding box center [421, 263] width 14 height 14
checkbox input "true"
click at [417, 332] on input "checkbox" at bounding box center [421, 339] width 14 height 14
checkbox input "true"
click at [422, 357] on input "checkbox" at bounding box center [421, 364] width 14 height 14
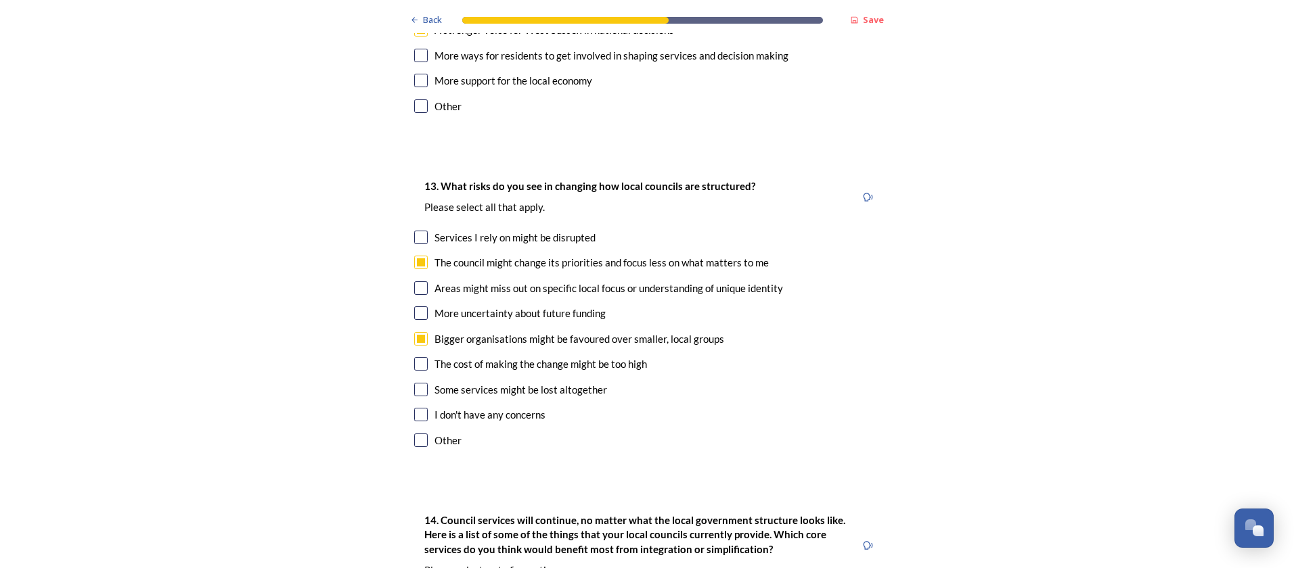
checkbox input "true"
click at [416, 383] on input "checkbox" at bounding box center [421, 390] width 14 height 14
checkbox input "true"
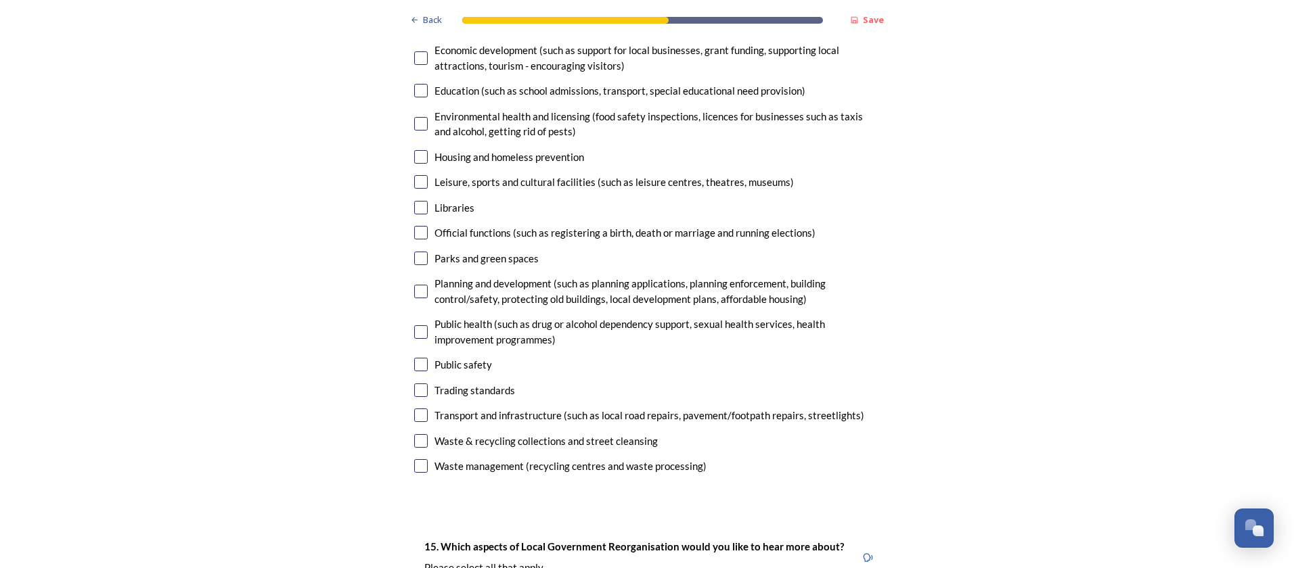
scroll to position [2977, 0]
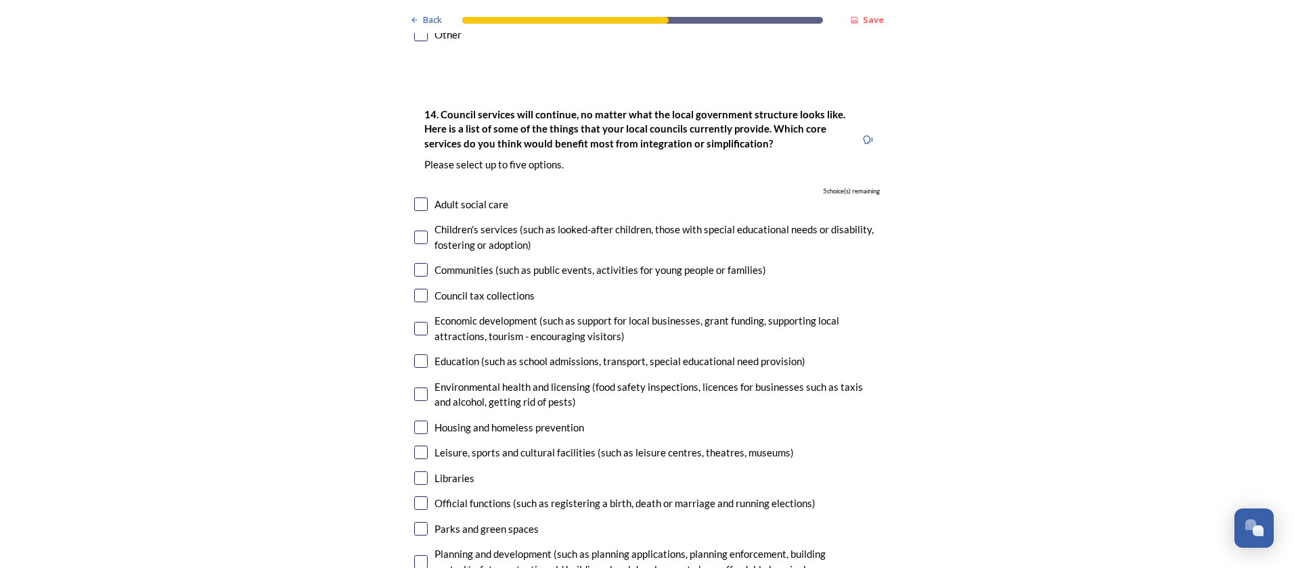
click at [417, 198] on input "checkbox" at bounding box center [421, 205] width 14 height 14
checkbox input "true"
click at [414, 355] on input "checkbox" at bounding box center [421, 362] width 14 height 14
checkbox input "true"
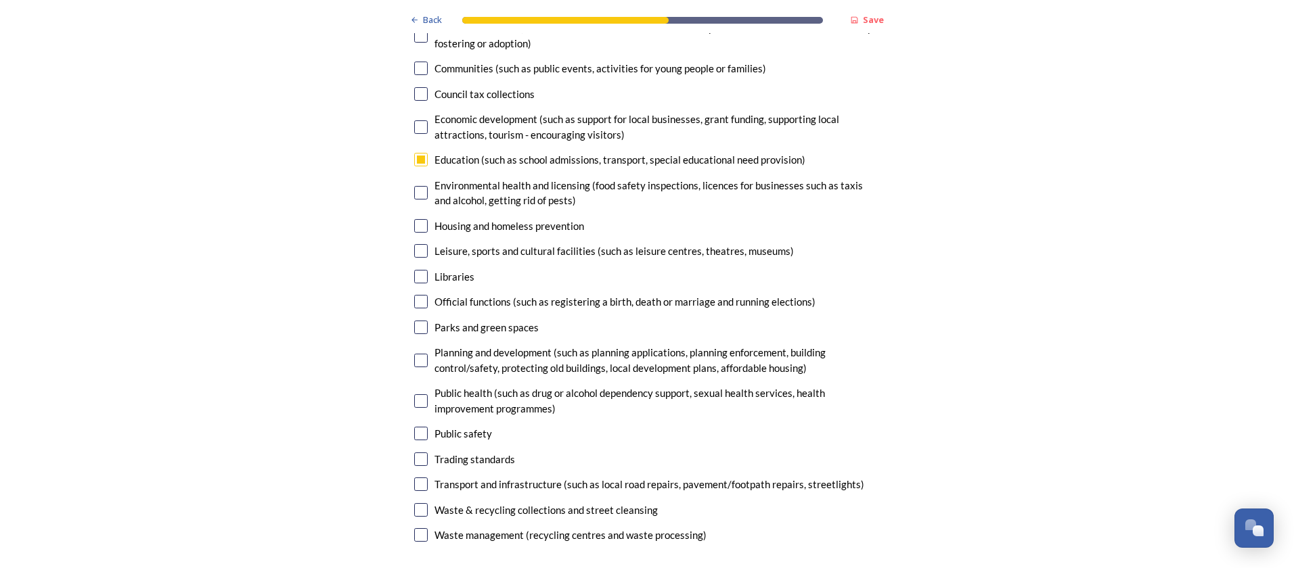
scroll to position [3180, 0]
click at [414, 476] on input "checkbox" at bounding box center [421, 483] width 14 height 14
checkbox input "true"
click at [420, 353] on input "checkbox" at bounding box center [421, 360] width 14 height 14
checkbox input "true"
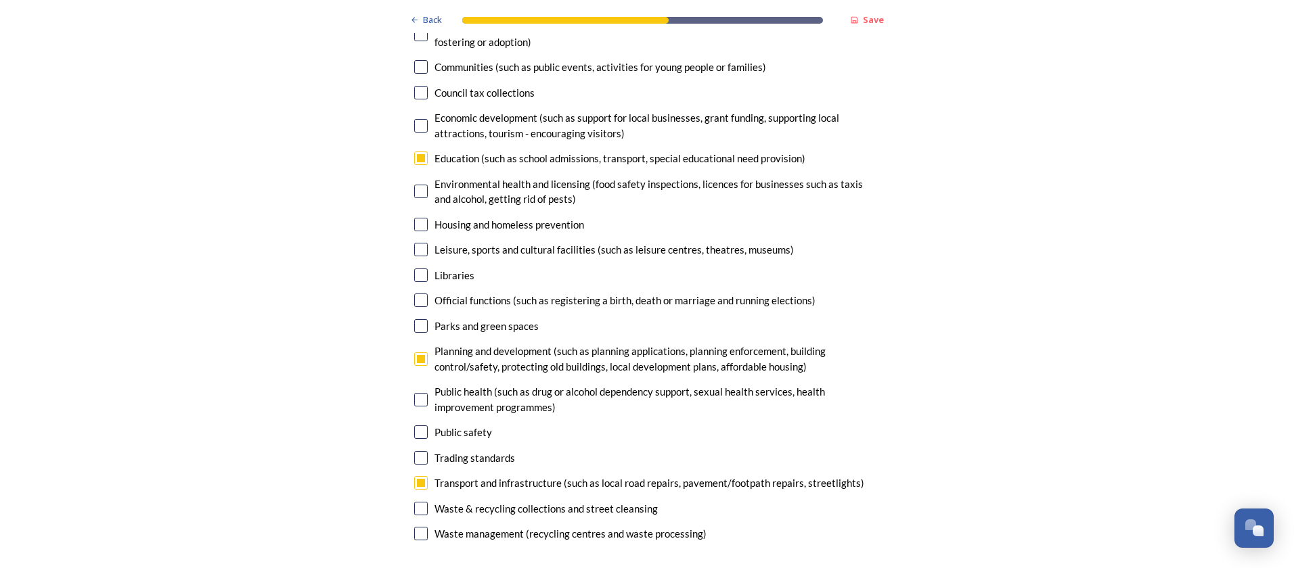
click at [420, 502] on input "checkbox" at bounding box center [421, 509] width 14 height 14
checkbox input "true"
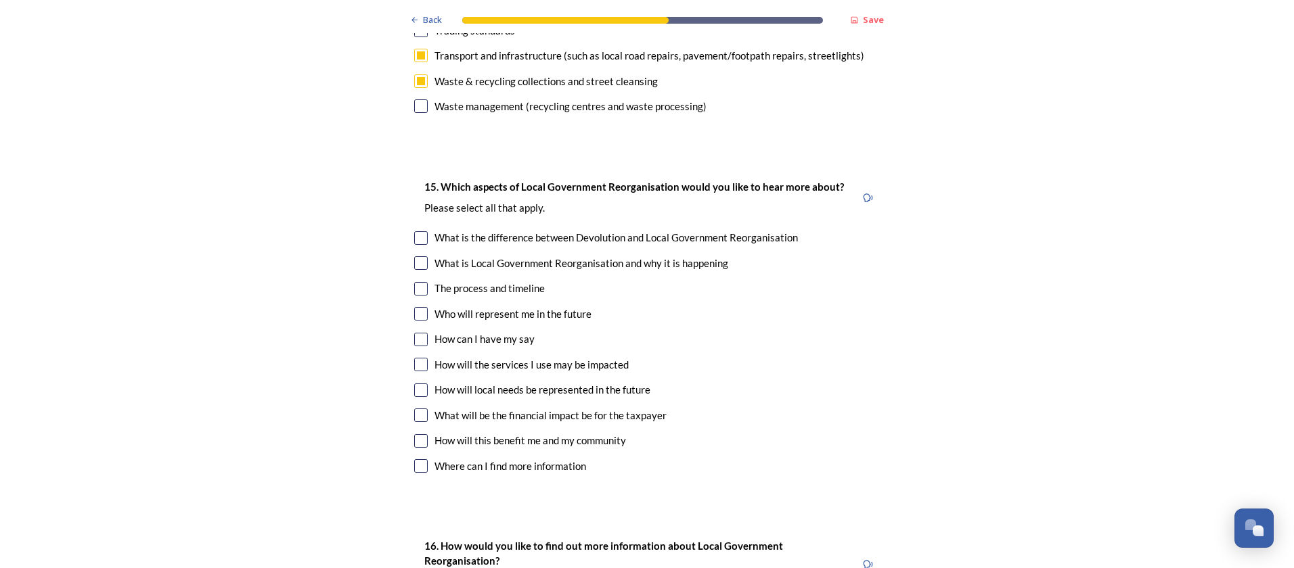
scroll to position [3586, 0]
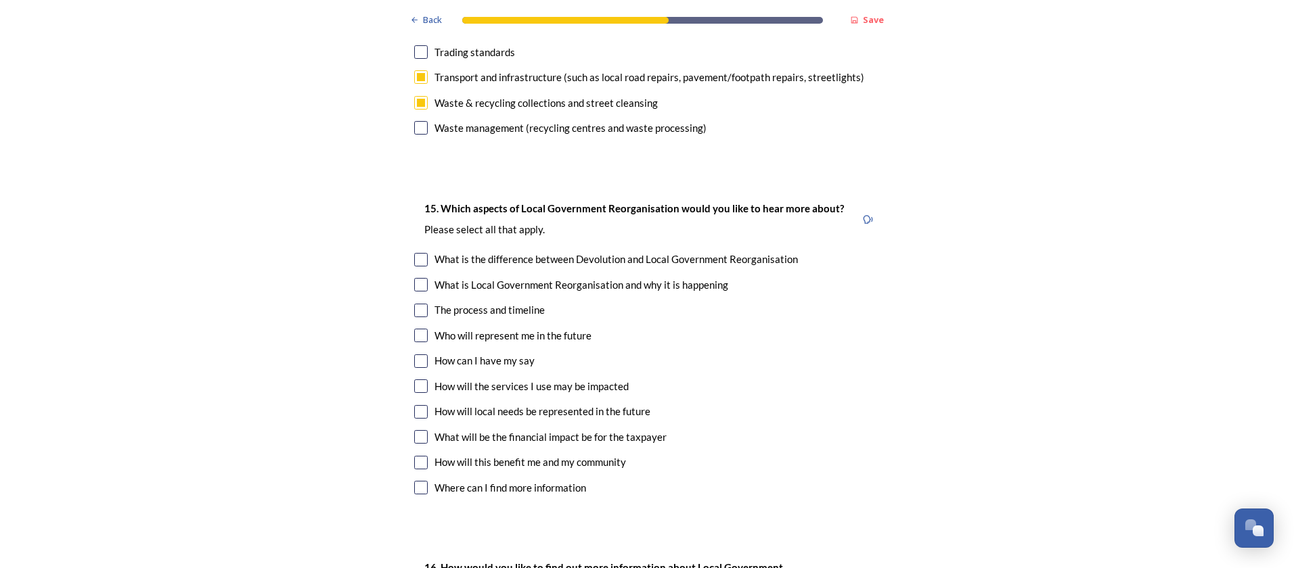
click at [417, 253] on input "checkbox" at bounding box center [421, 260] width 14 height 14
checkbox input "true"
click at [414, 304] on input "checkbox" at bounding box center [421, 311] width 14 height 14
checkbox input "true"
click at [414, 380] on input "checkbox" at bounding box center [421, 387] width 14 height 14
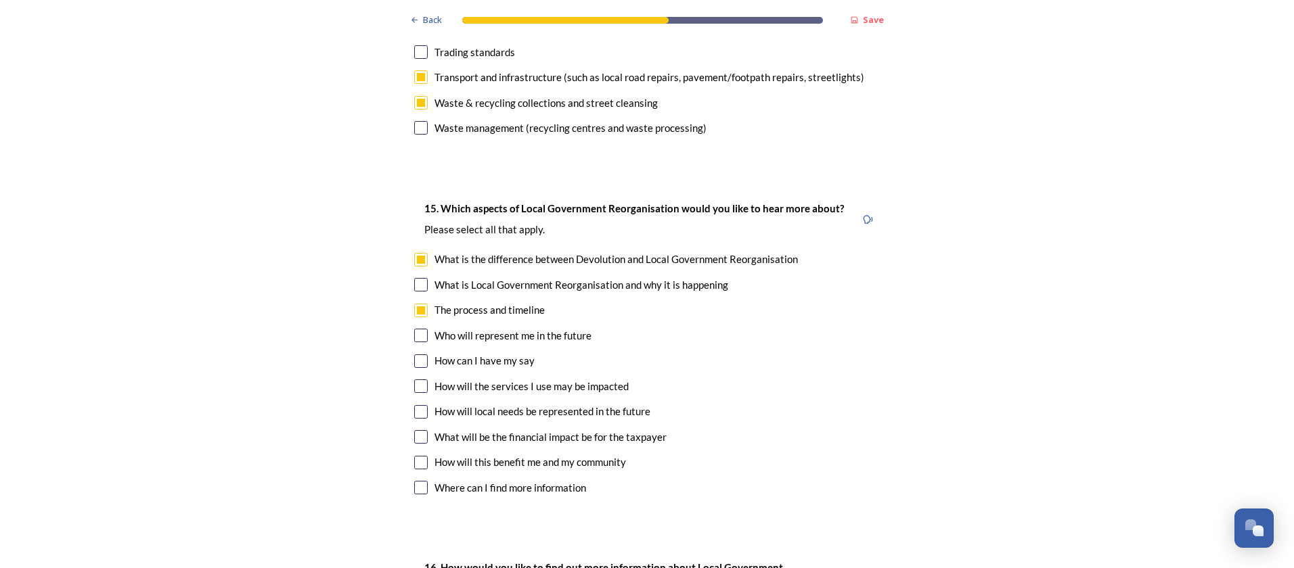
checkbox input "true"
click at [414, 430] on input "checkbox" at bounding box center [421, 437] width 14 height 14
checkbox input "true"
click at [414, 456] on input "checkbox" at bounding box center [421, 463] width 14 height 14
checkbox input "true"
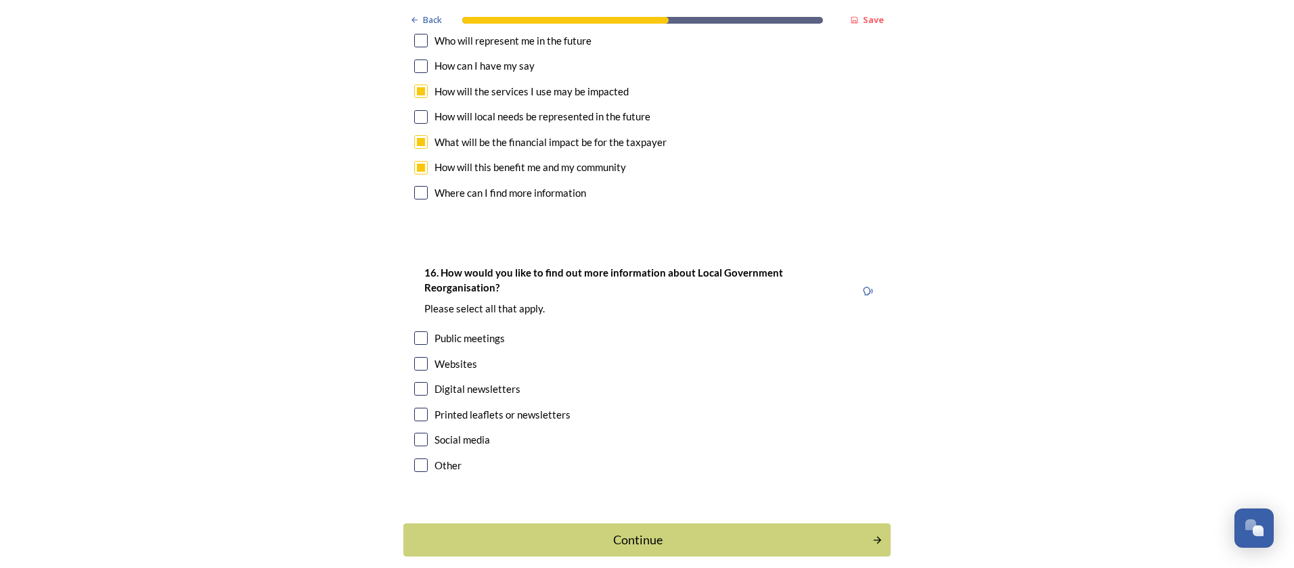
scroll to position [3908, 0]
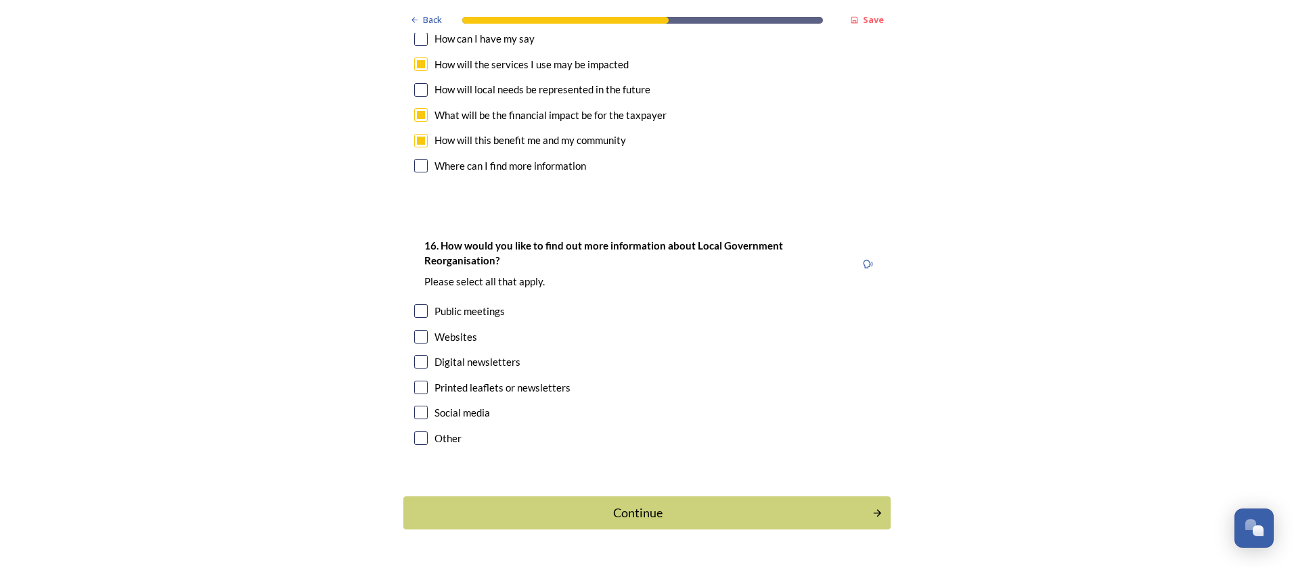
click at [417, 330] on input "checkbox" at bounding box center [421, 337] width 14 height 14
checkbox input "true"
click at [414, 355] on input "checkbox" at bounding box center [421, 362] width 14 height 14
checkbox input "true"
click at [414, 381] on input "checkbox" at bounding box center [421, 388] width 14 height 14
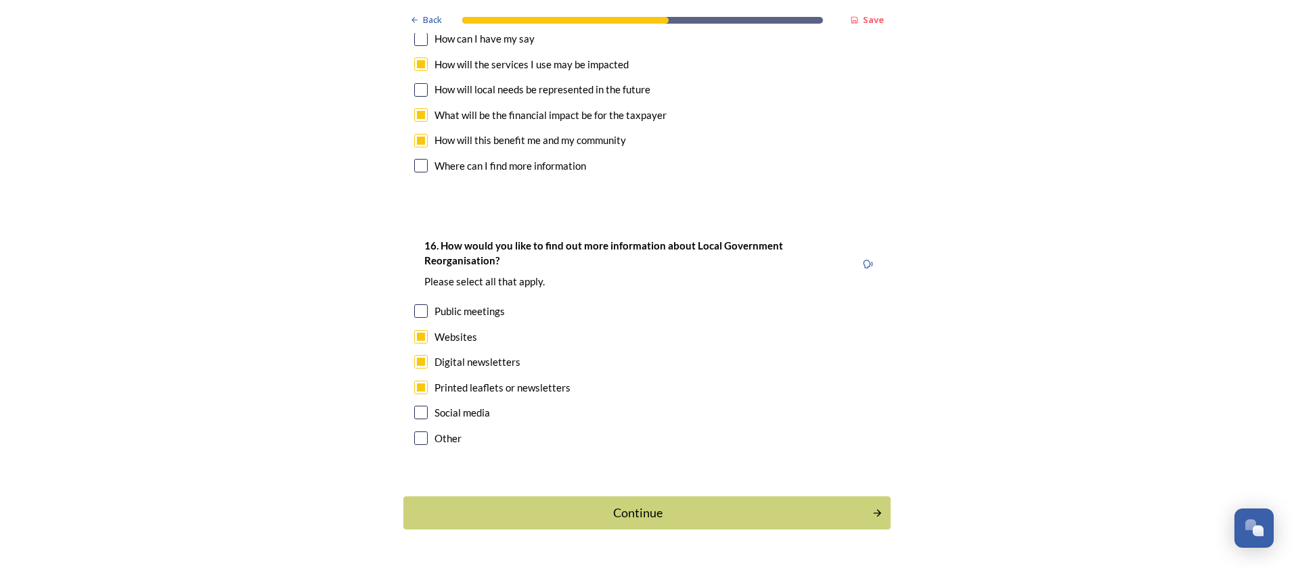
click at [414, 381] on input "checkbox" at bounding box center [421, 388] width 14 height 14
checkbox input "false"
click at [414, 406] on input "checkbox" at bounding box center [421, 413] width 14 height 14
checkbox input "true"
click at [573, 504] on div "Continue" at bounding box center [638, 513] width 458 height 18
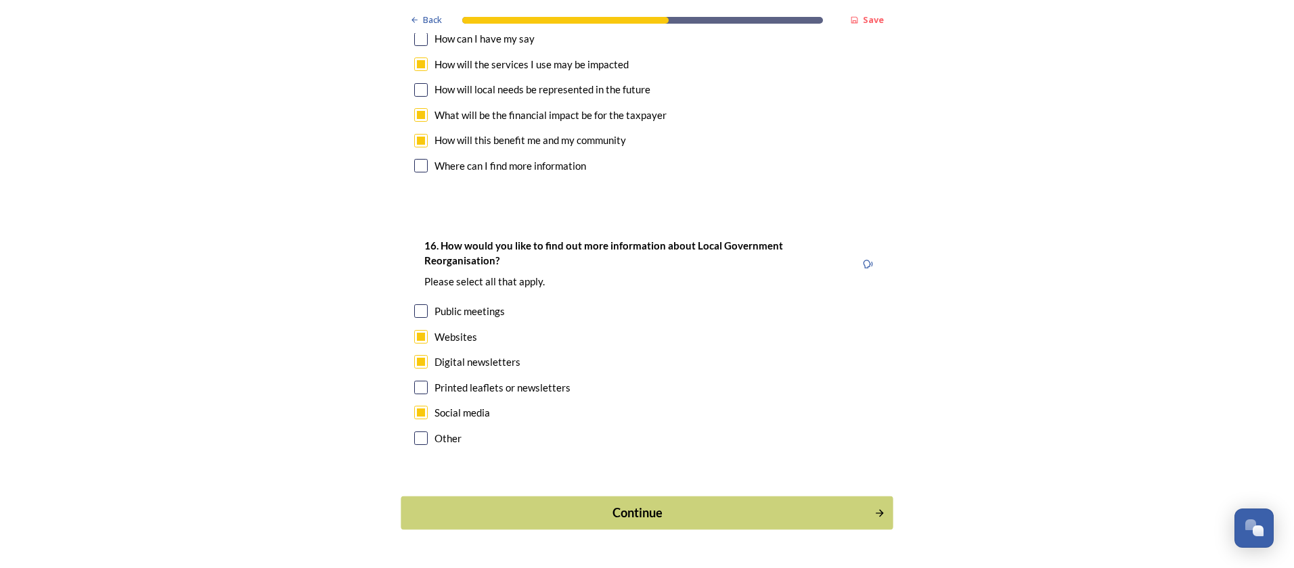
scroll to position [0, 0]
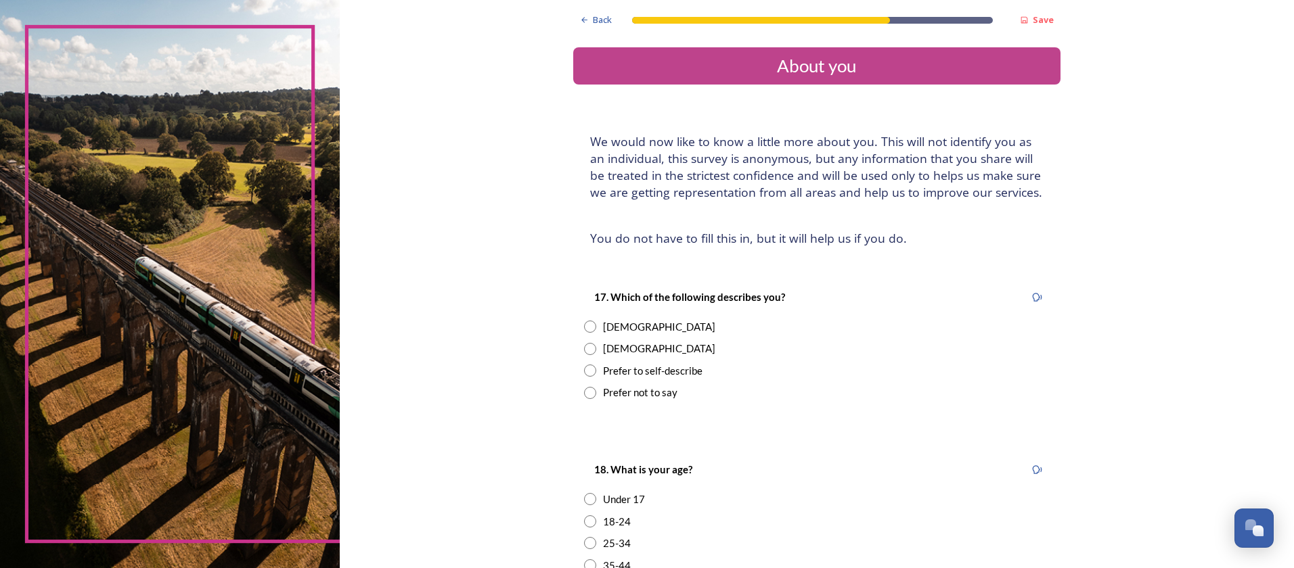
click at [584, 325] on input "radio" at bounding box center [590, 327] width 12 height 12
radio input "true"
click at [586, 542] on input "radio" at bounding box center [590, 543] width 12 height 12
radio input "true"
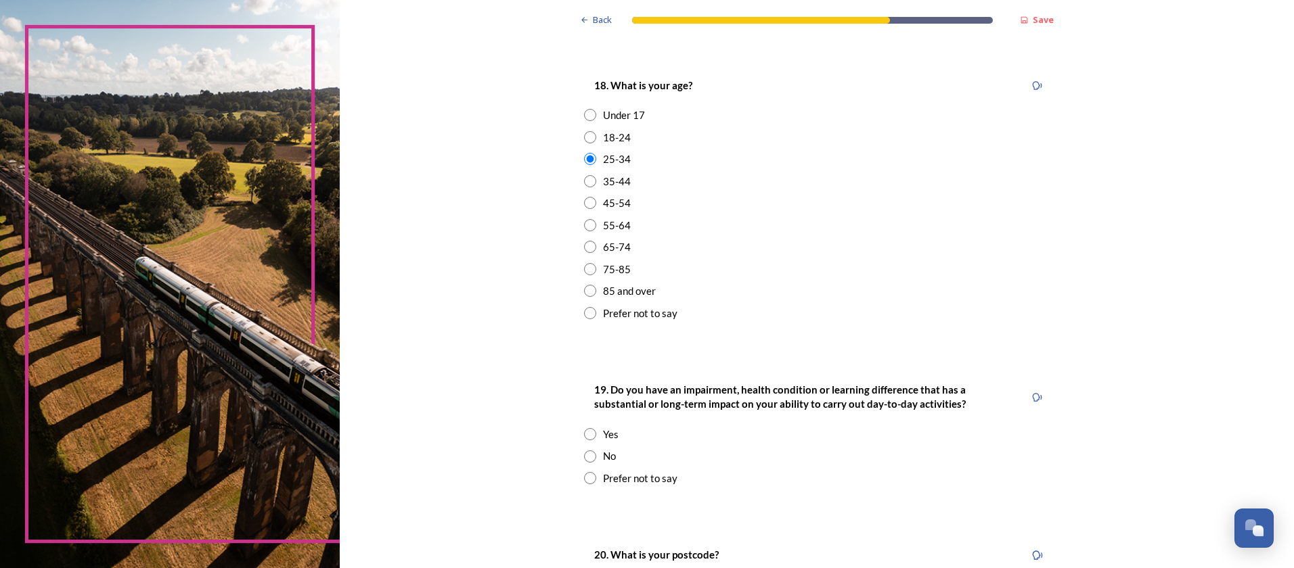
scroll to position [406, 0]
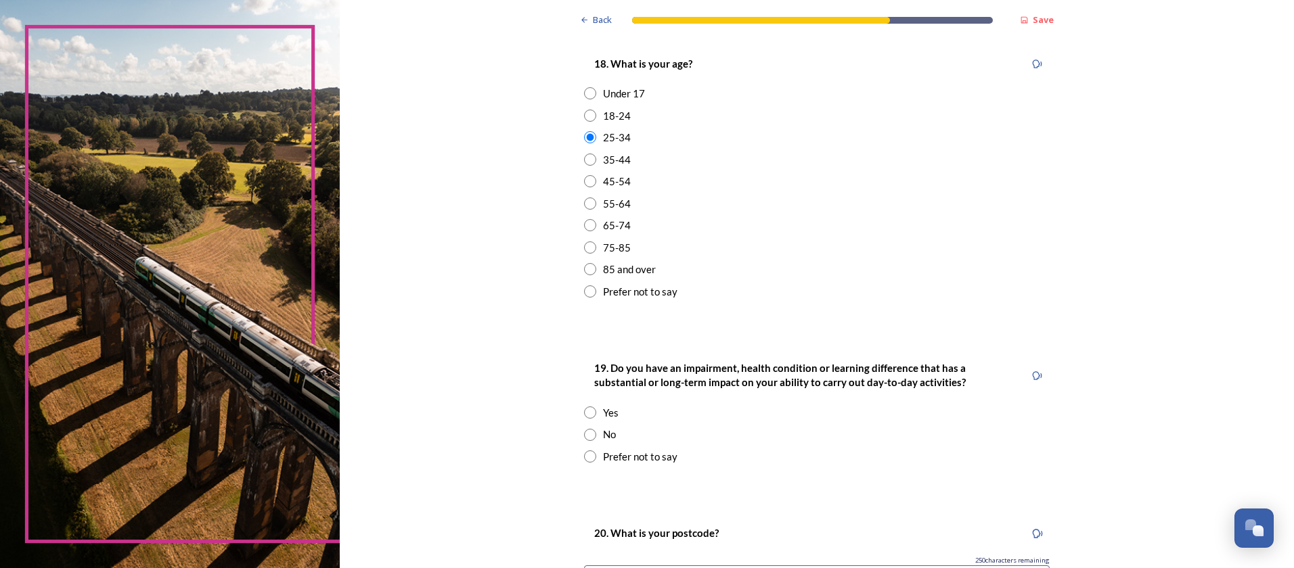
click at [586, 433] on input "radio" at bounding box center [590, 435] width 12 height 12
radio input "true"
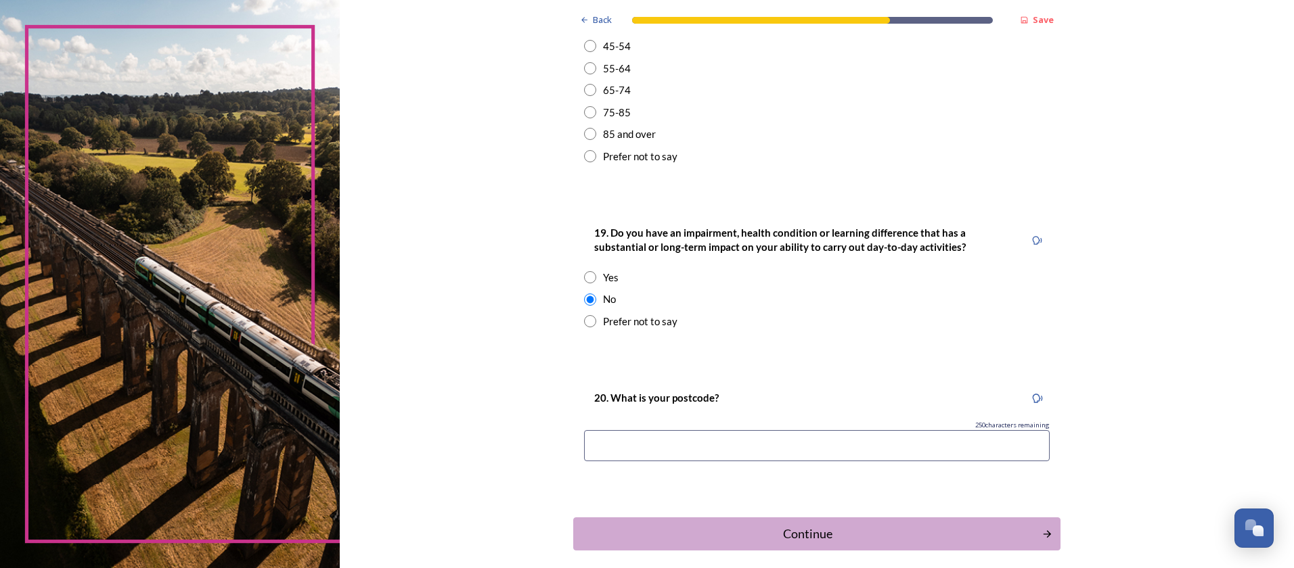
scroll to position [602, 0]
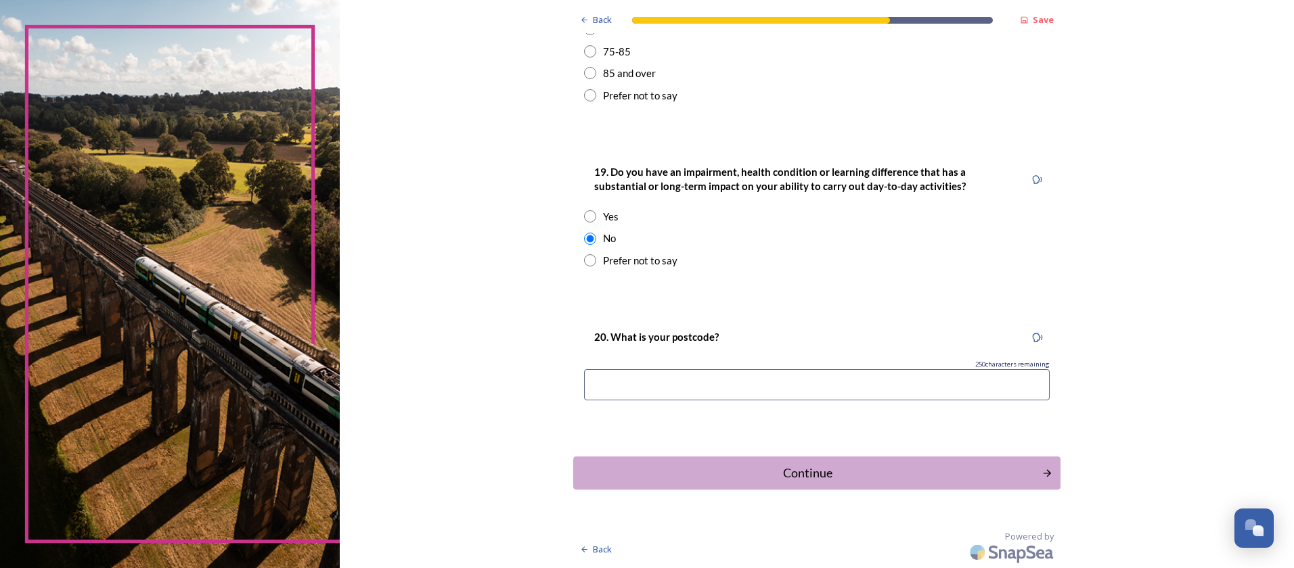
click at [679, 387] on input at bounding box center [817, 384] width 466 height 31
type input "RH11 8BE"
click at [663, 476] on div "Continue" at bounding box center [807, 473] width 458 height 18
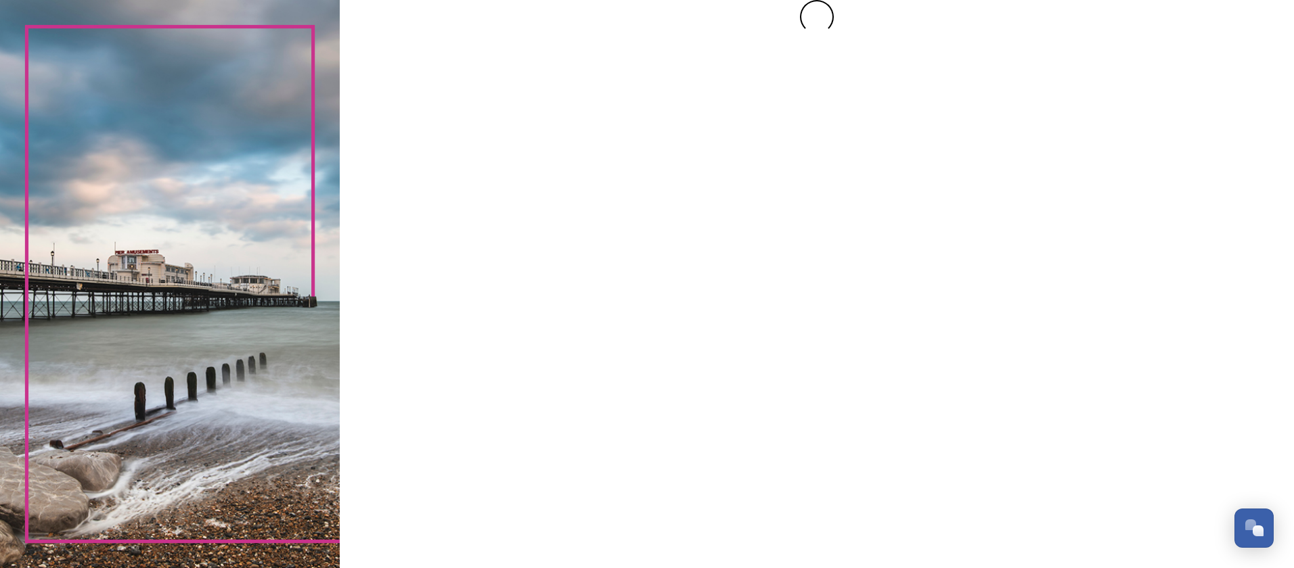
scroll to position [0, 0]
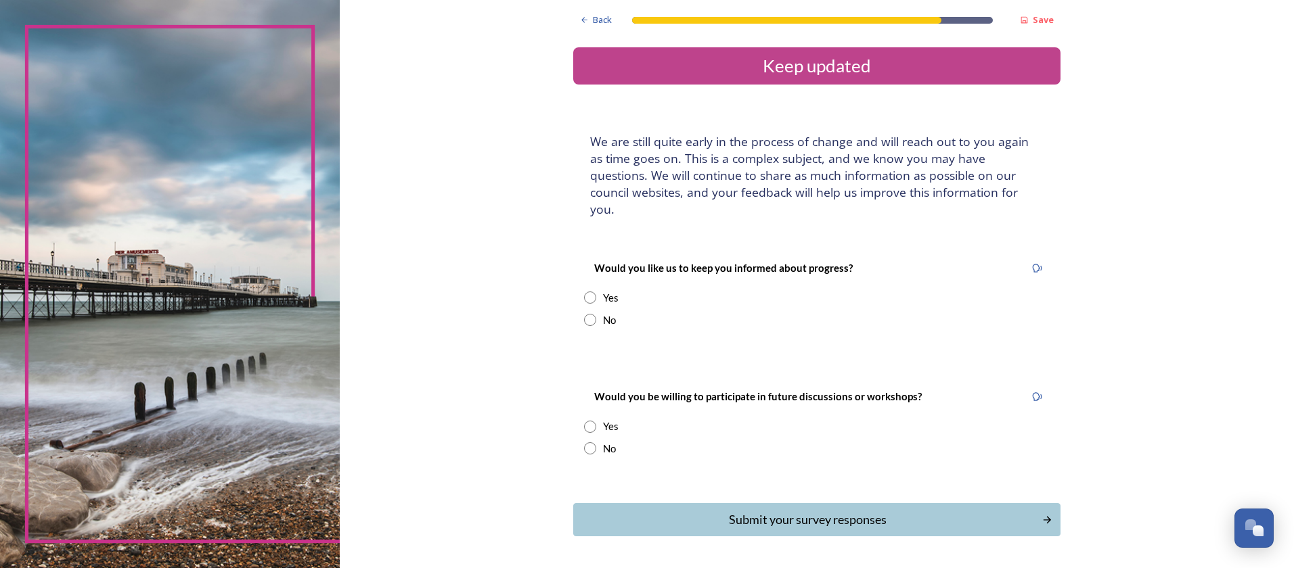
click at [585, 290] on div "Yes" at bounding box center [817, 298] width 466 height 16
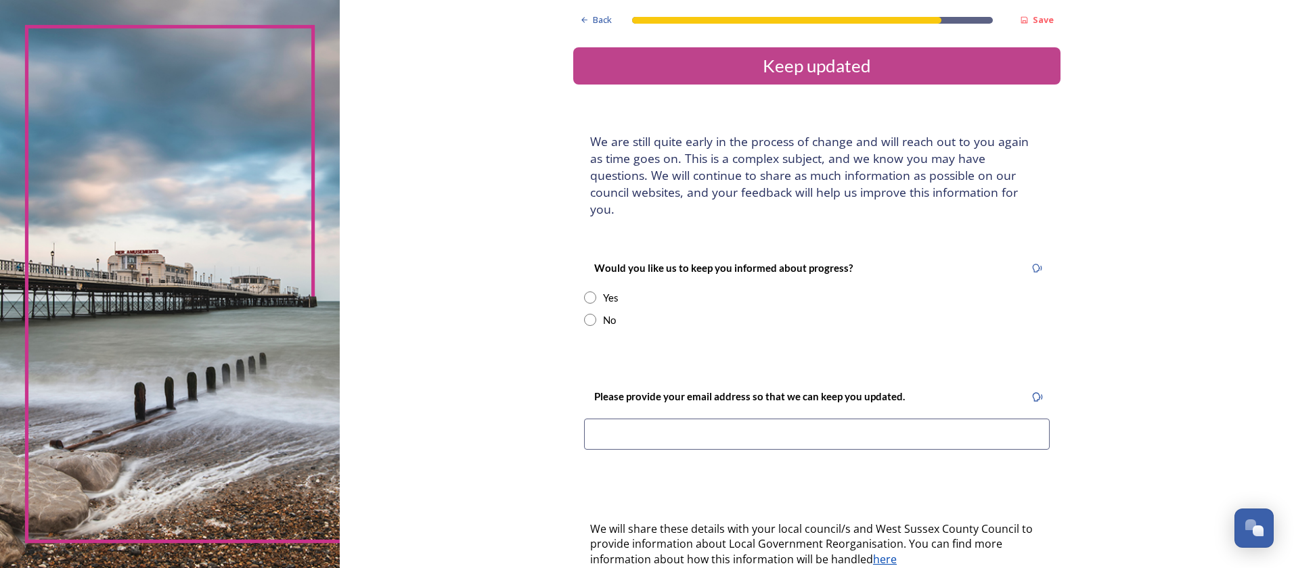
radio input "true"
click at [687, 419] on input at bounding box center [817, 434] width 466 height 31
type input "c.adamswhitby@gmail.com"
drag, startPoint x: 449, startPoint y: 324, endPoint x: 455, endPoint y: 320, distance: 7.3
click at [455, 320] on div "Back Save Keep updated We are still quite early in the process of change and wi…" at bounding box center [817, 418] width 954 height 836
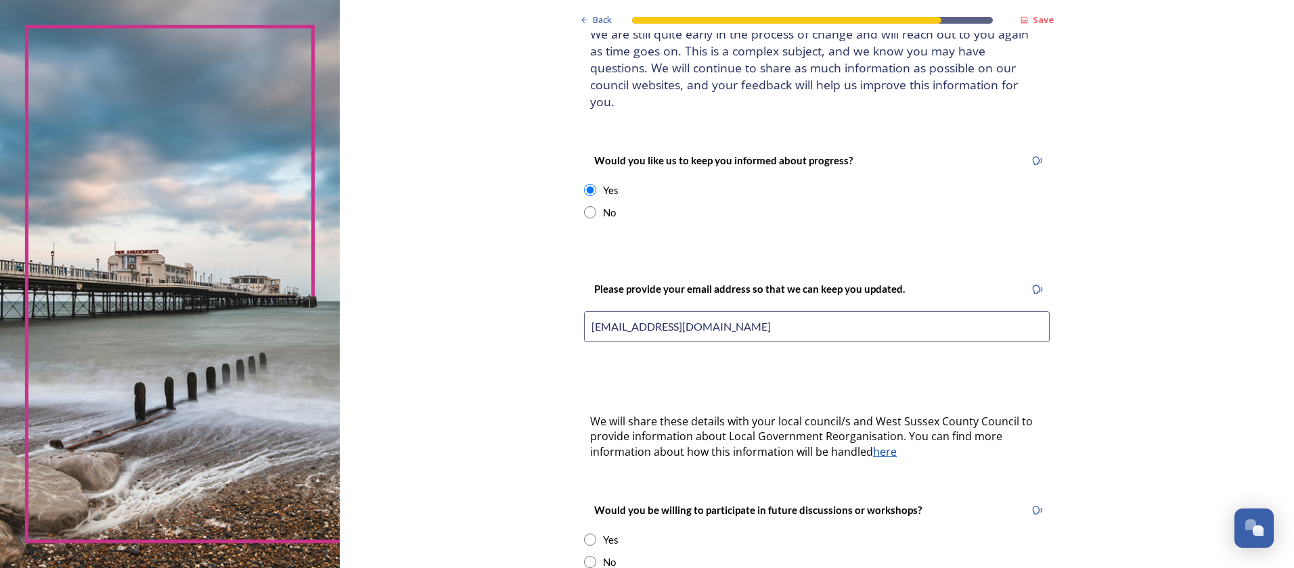
scroll to position [251, 0]
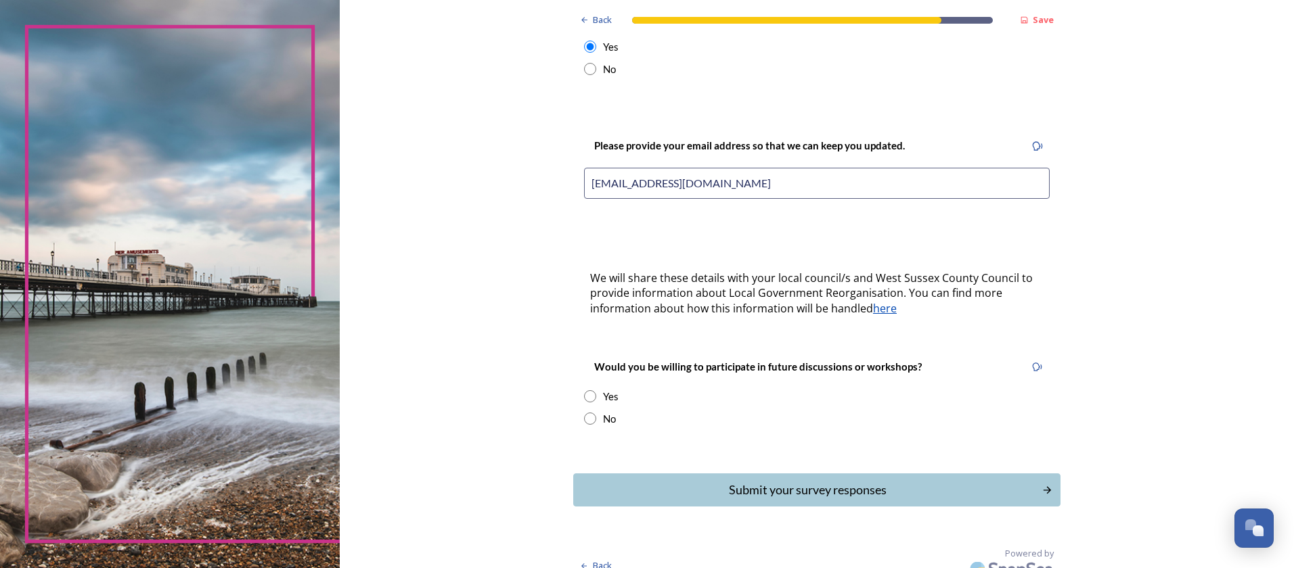
click at [584, 390] on input "radio" at bounding box center [590, 396] width 12 height 12
radio input "true"
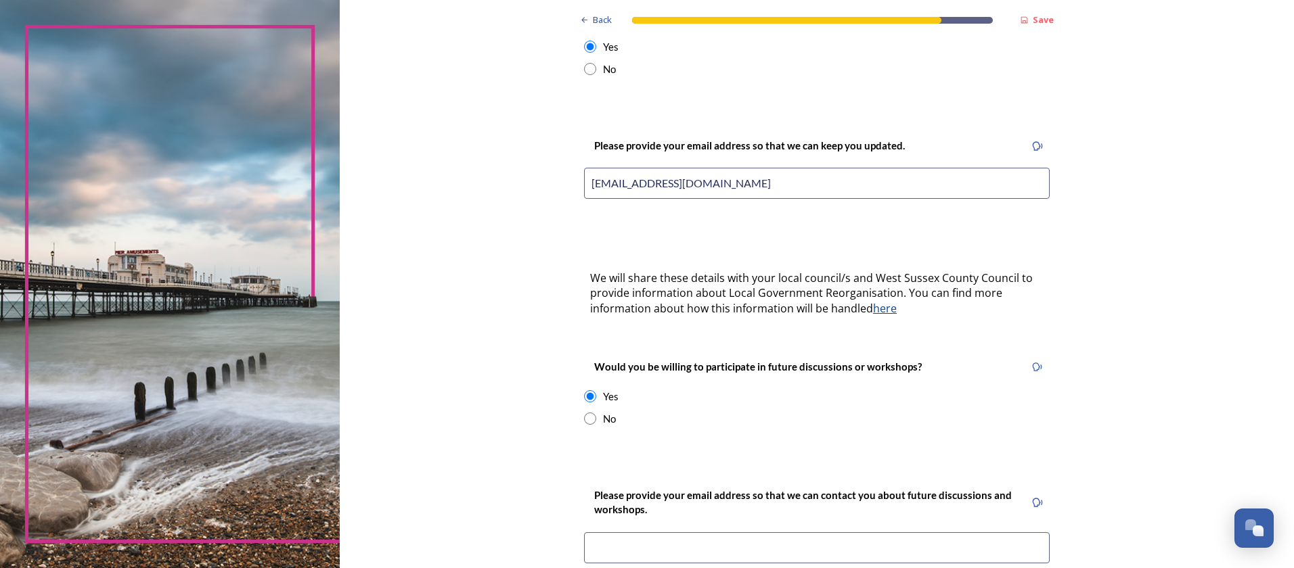
click at [587, 413] on input "radio" at bounding box center [590, 419] width 12 height 12
radio input "true"
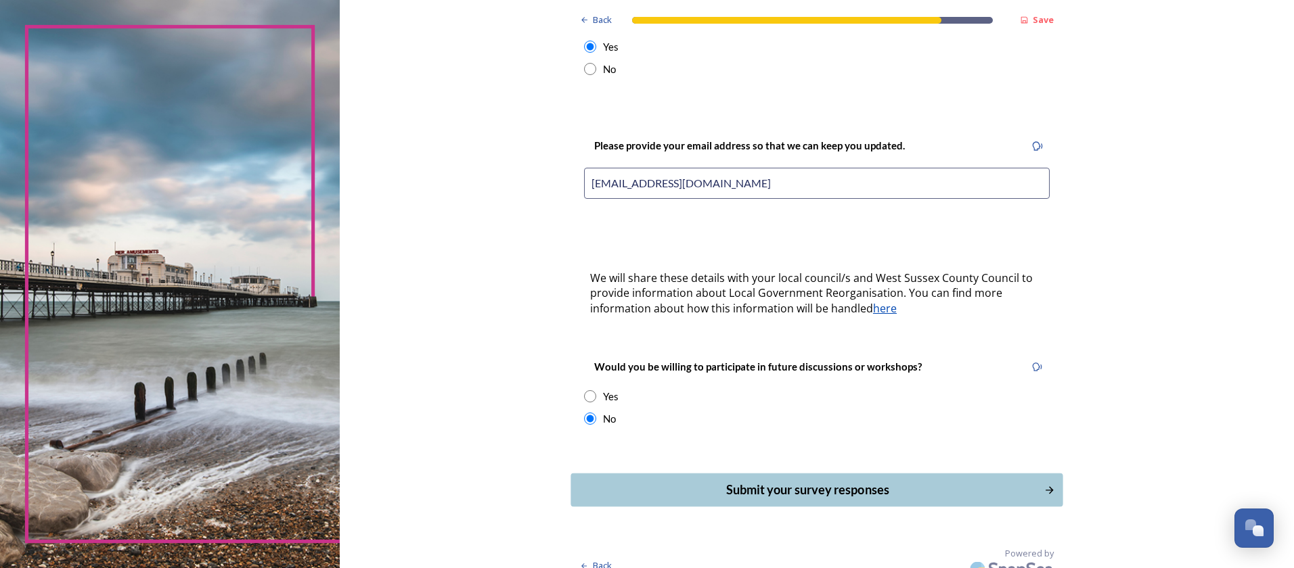
click at [678, 489] on button "Submit your survey responses" at bounding box center [816, 490] width 492 height 33
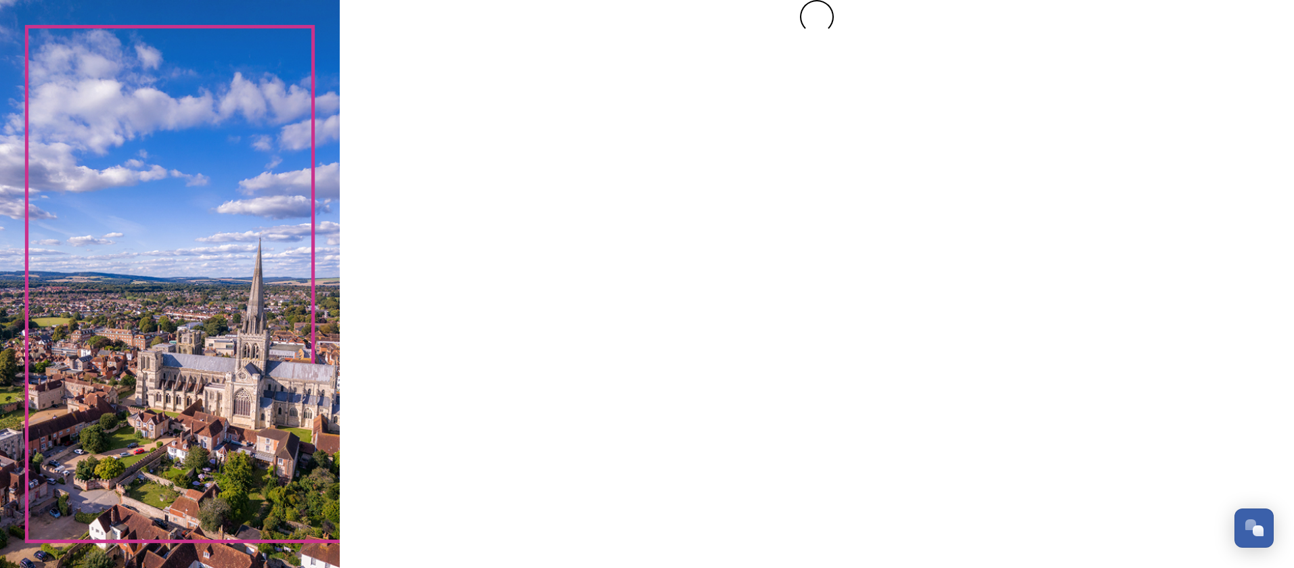
scroll to position [0, 0]
